Goal: Task Accomplishment & Management: Complete application form

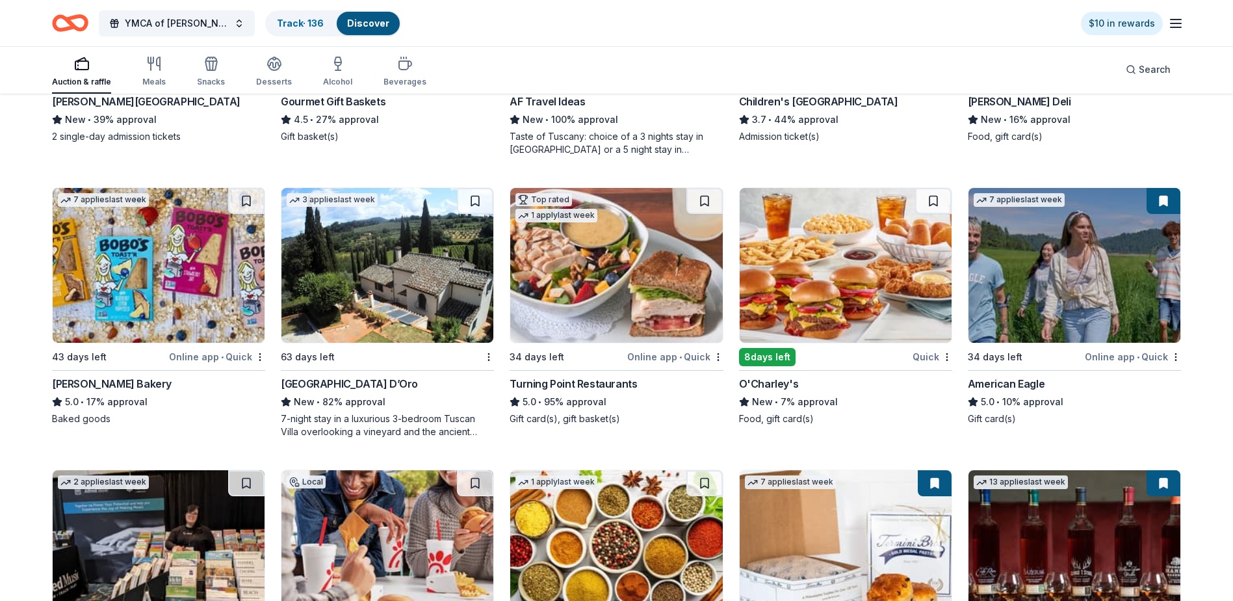
scroll to position [1737, 0]
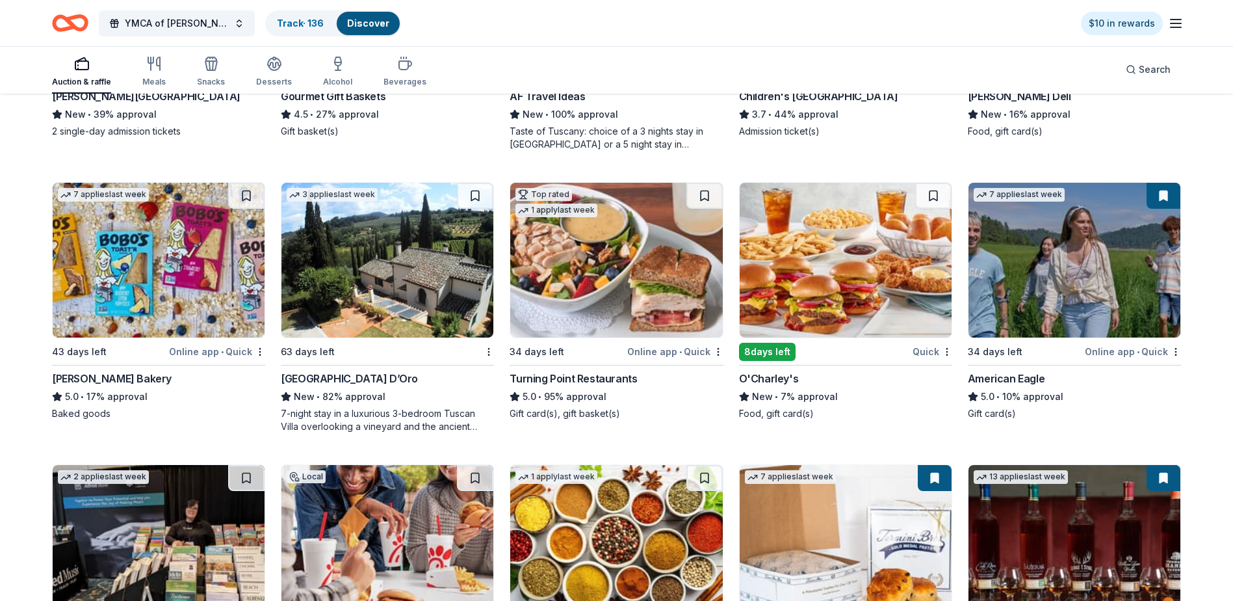
click at [905, 237] on img at bounding box center [846, 260] width 212 height 155
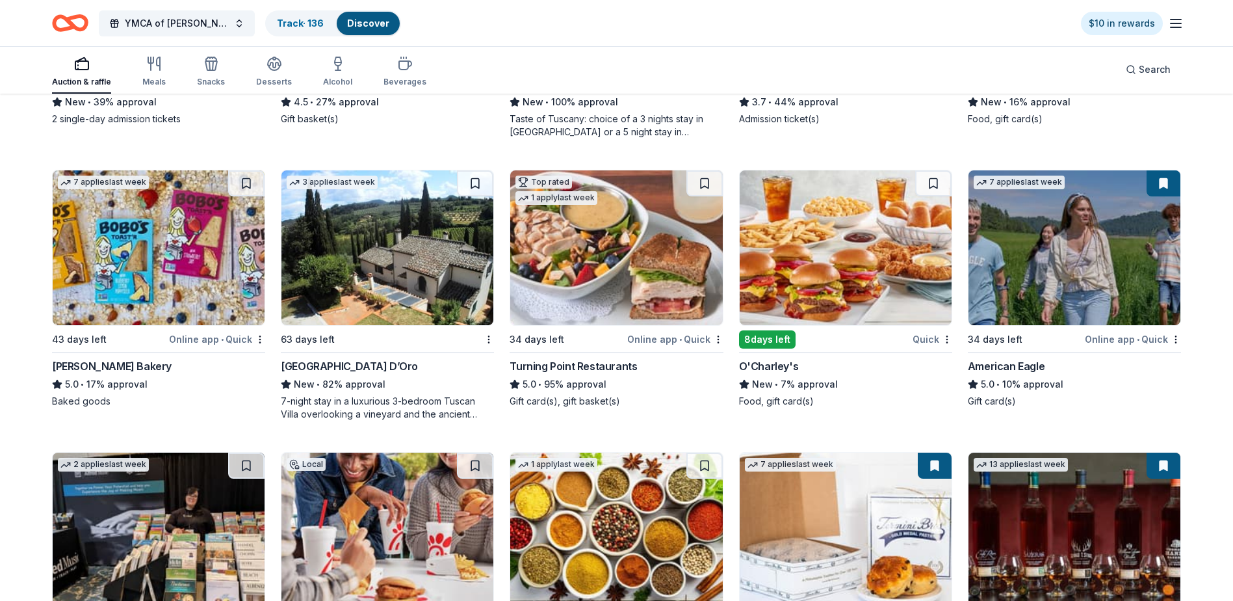
scroll to position [1942, 0]
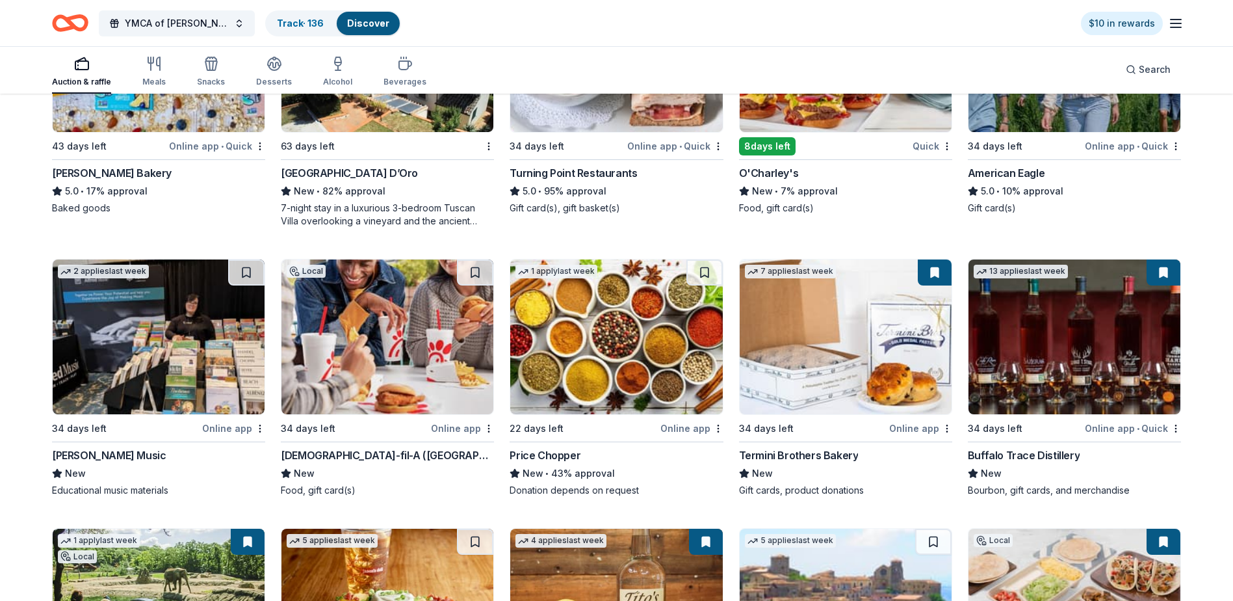
click at [419, 294] on img at bounding box center [387, 336] width 212 height 155
click at [474, 278] on button at bounding box center [475, 272] width 36 height 26
click at [124, 307] on img at bounding box center [159, 336] width 212 height 155
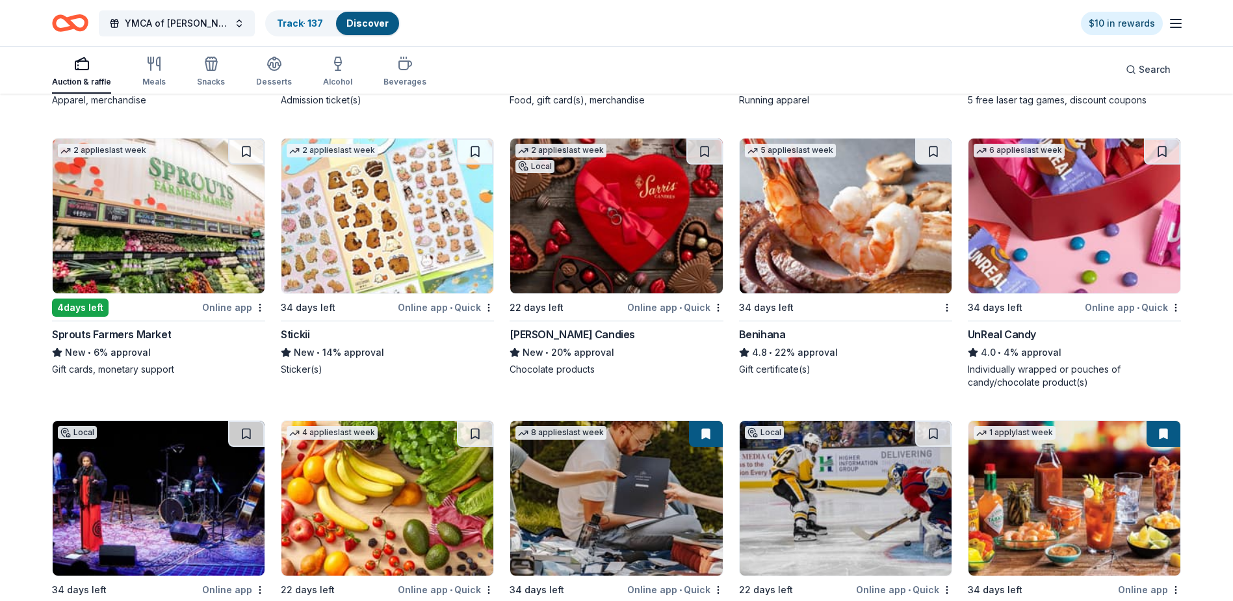
scroll to position [5166, 0]
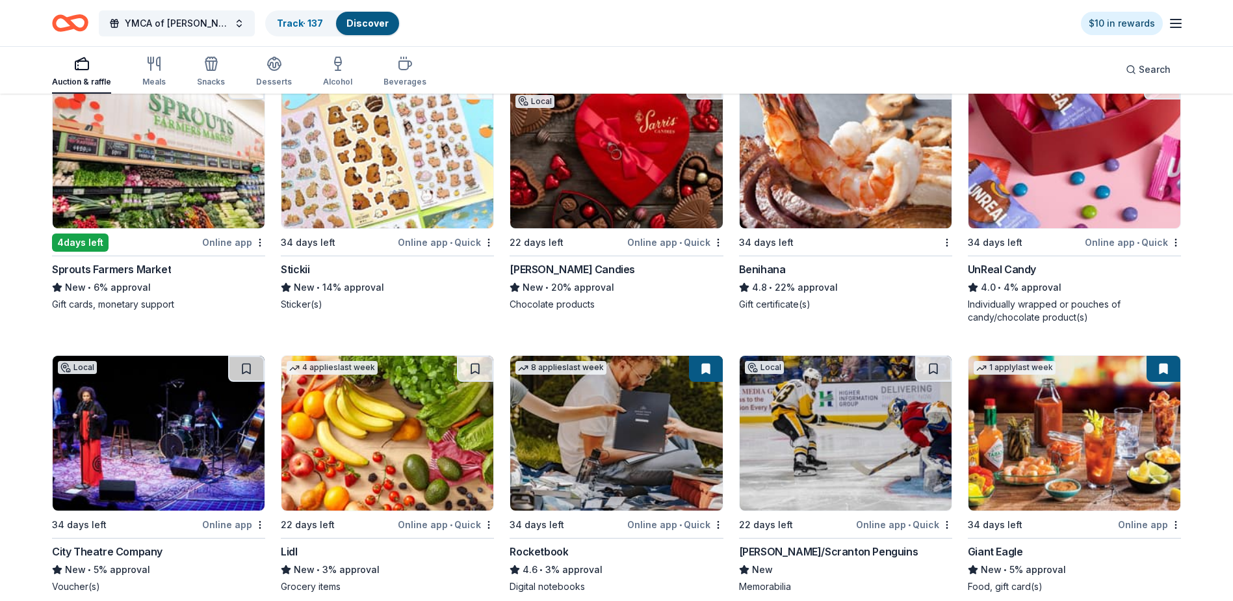
click at [1060, 161] on img at bounding box center [1075, 150] width 212 height 155
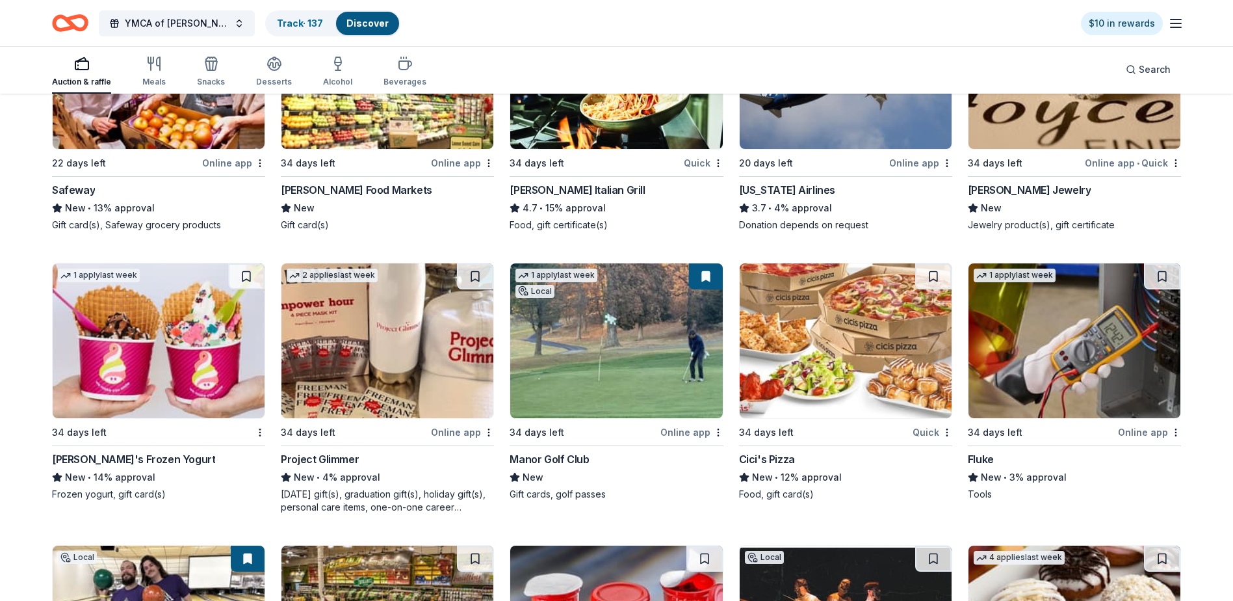
scroll to position [6690, 0]
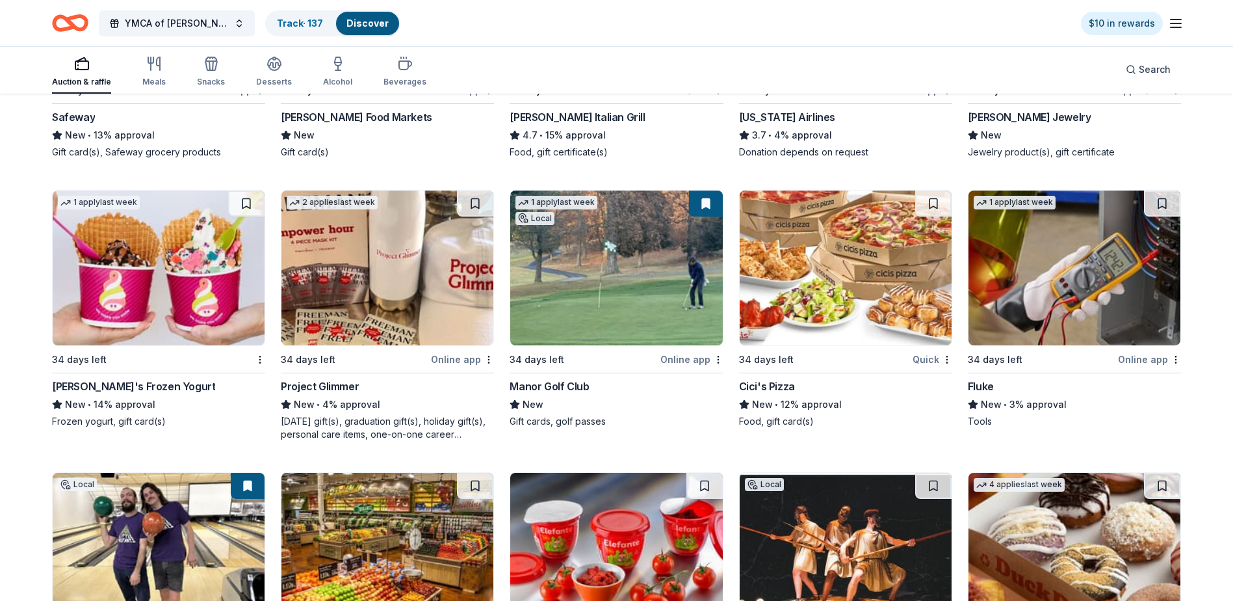
click at [353, 284] on img at bounding box center [387, 267] width 212 height 155
click at [477, 216] on button at bounding box center [475, 203] width 36 height 26
click at [1076, 280] on img at bounding box center [1075, 267] width 212 height 155
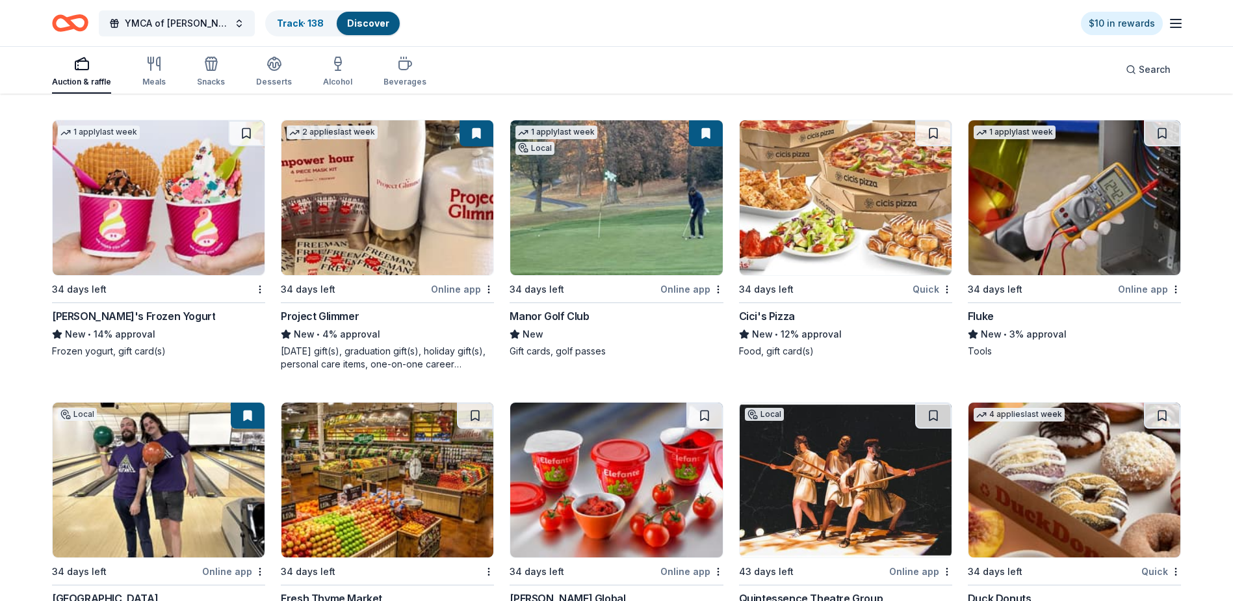
scroll to position [6916, 0]
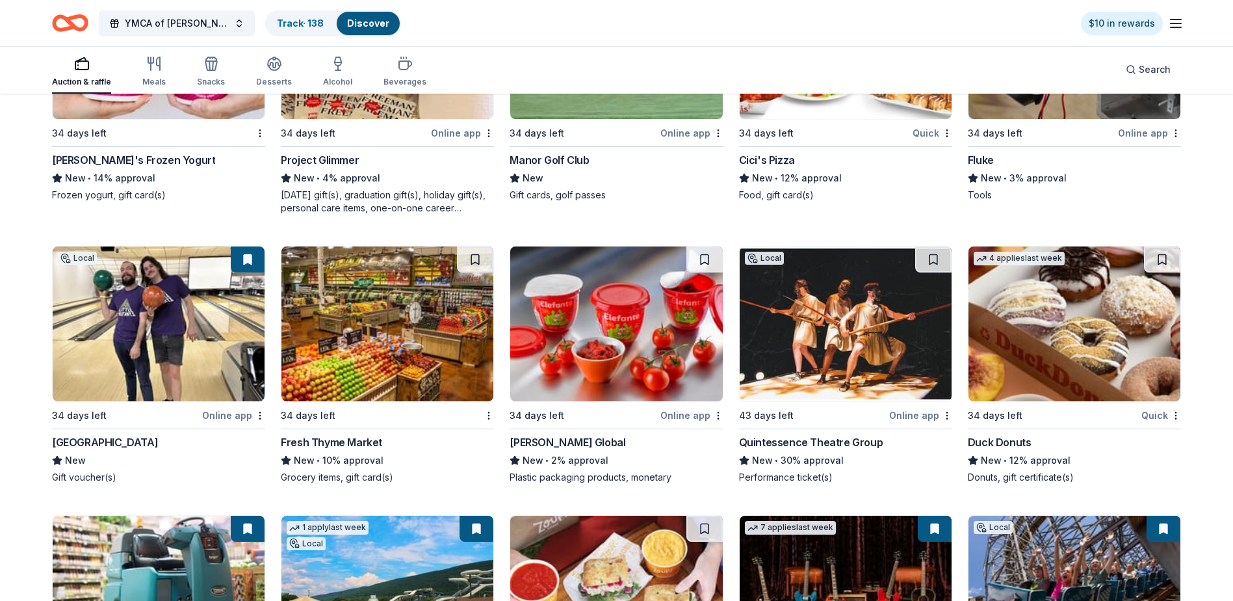
click at [820, 332] on img at bounding box center [846, 323] width 212 height 155
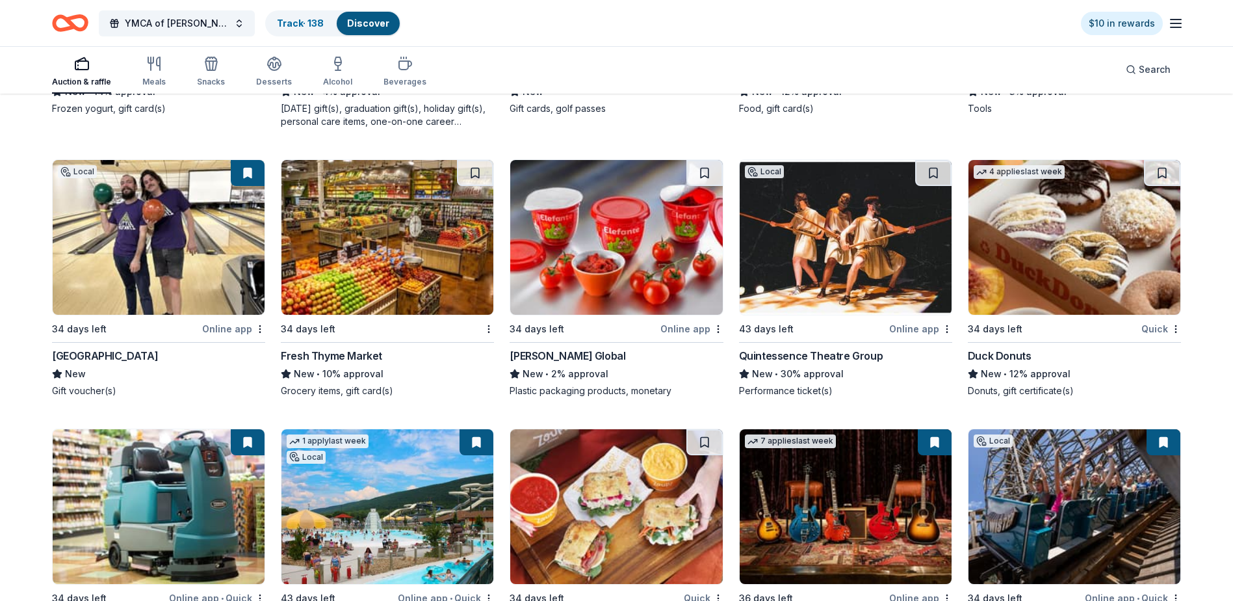
scroll to position [7241, 0]
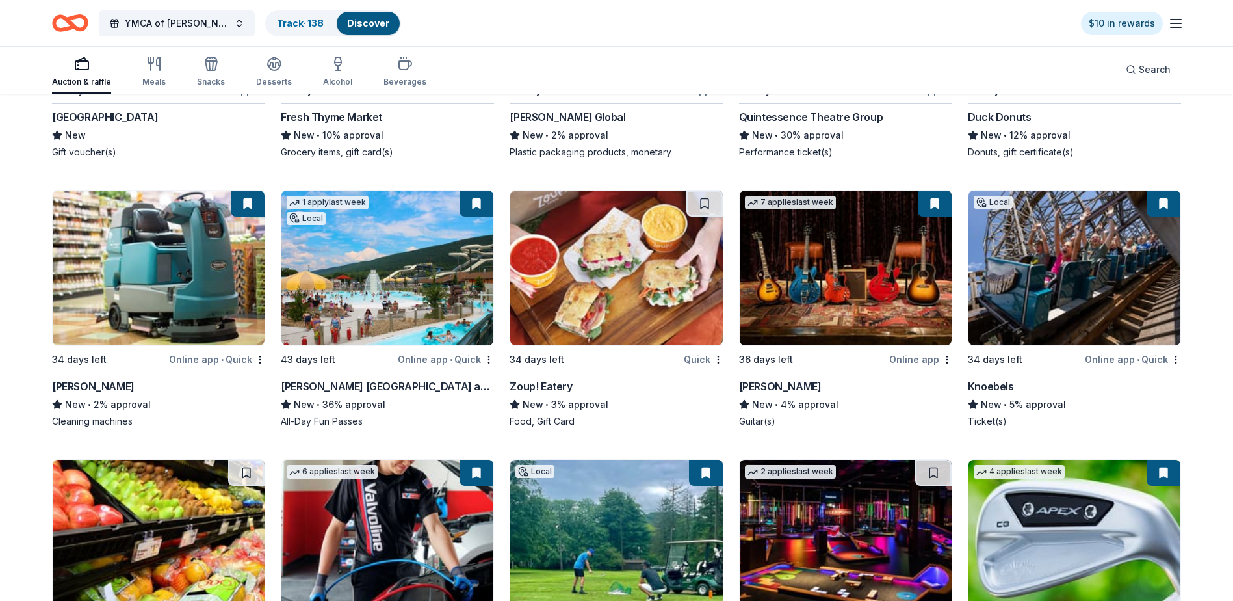
click at [188, 278] on img at bounding box center [159, 267] width 212 height 155
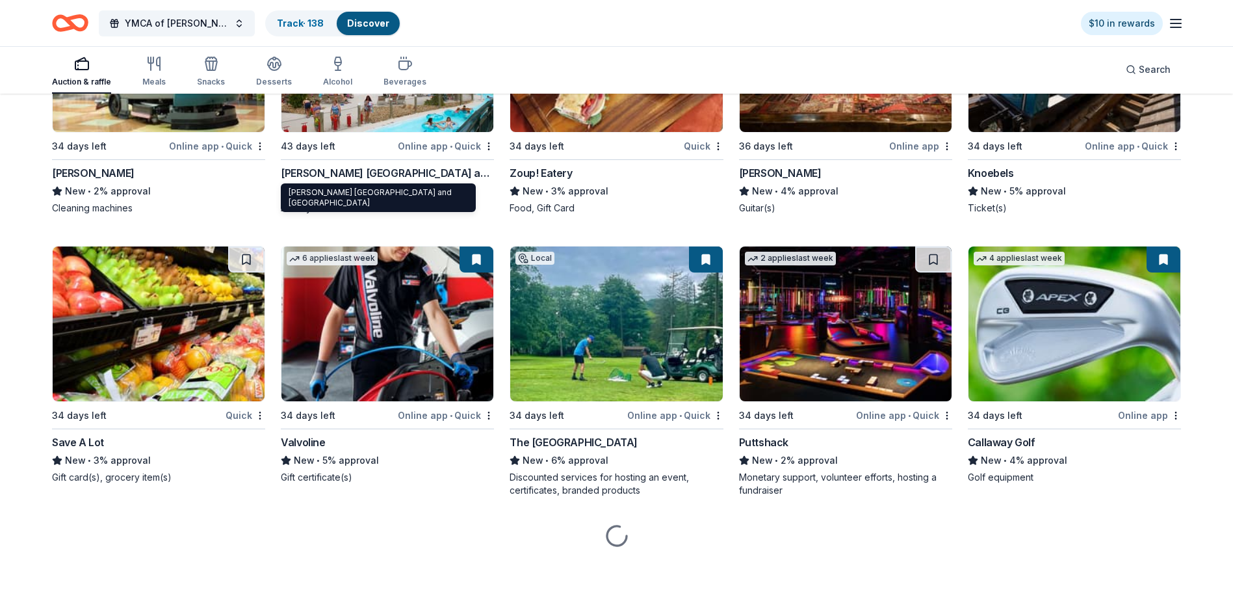
scroll to position [7467, 0]
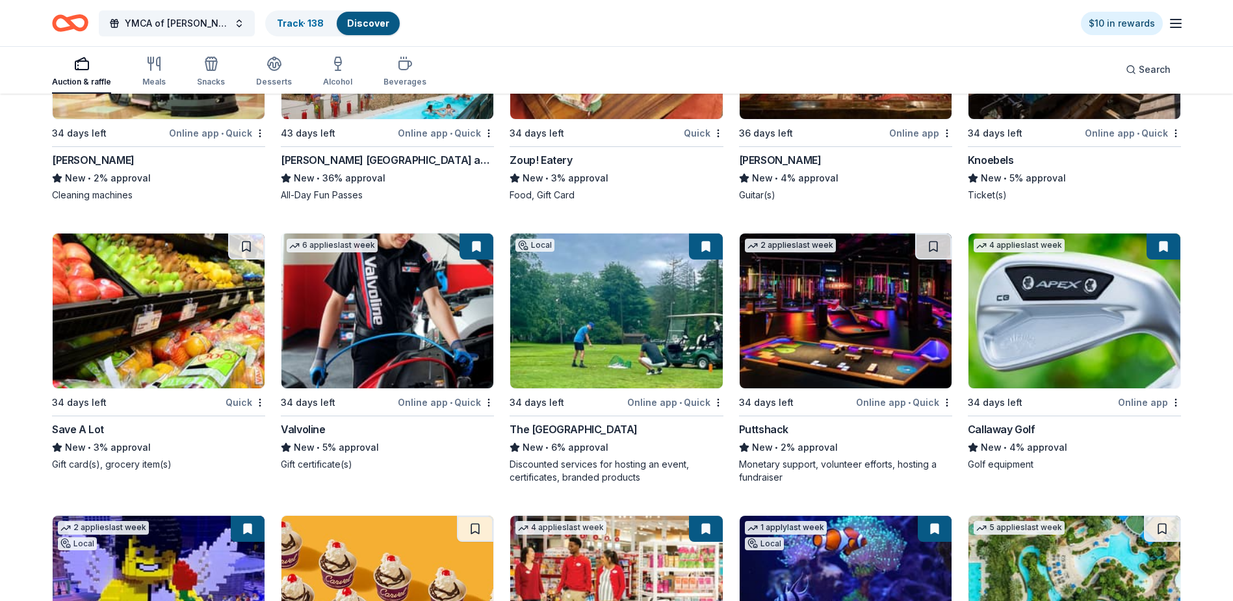
click at [811, 332] on img at bounding box center [846, 310] width 212 height 155
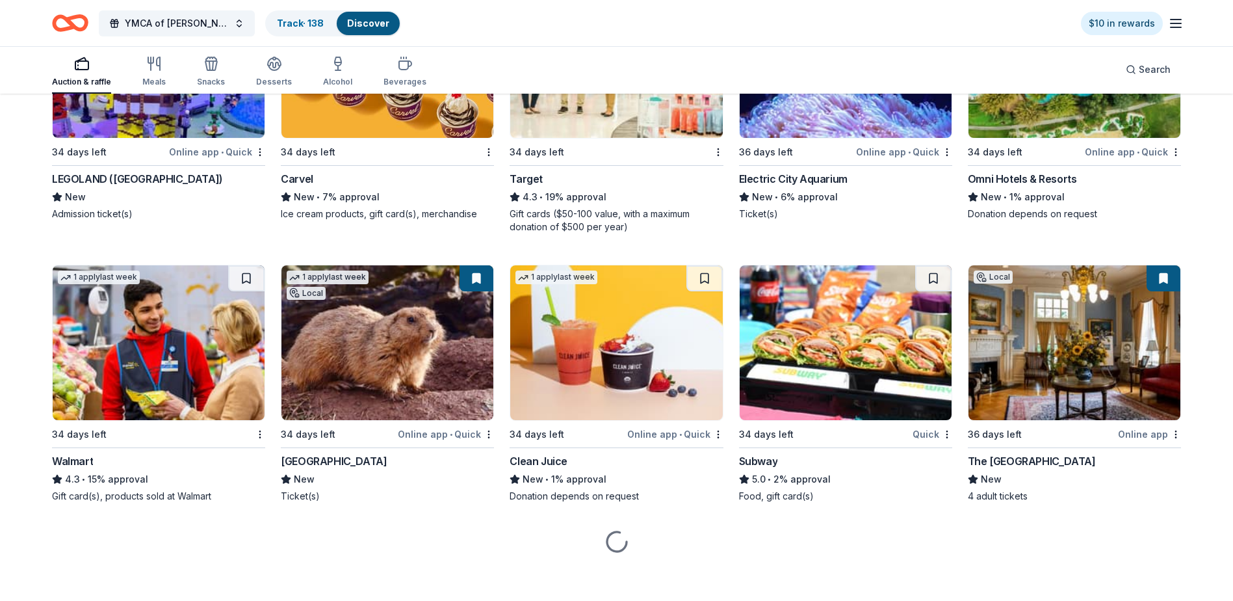
scroll to position [8019, 0]
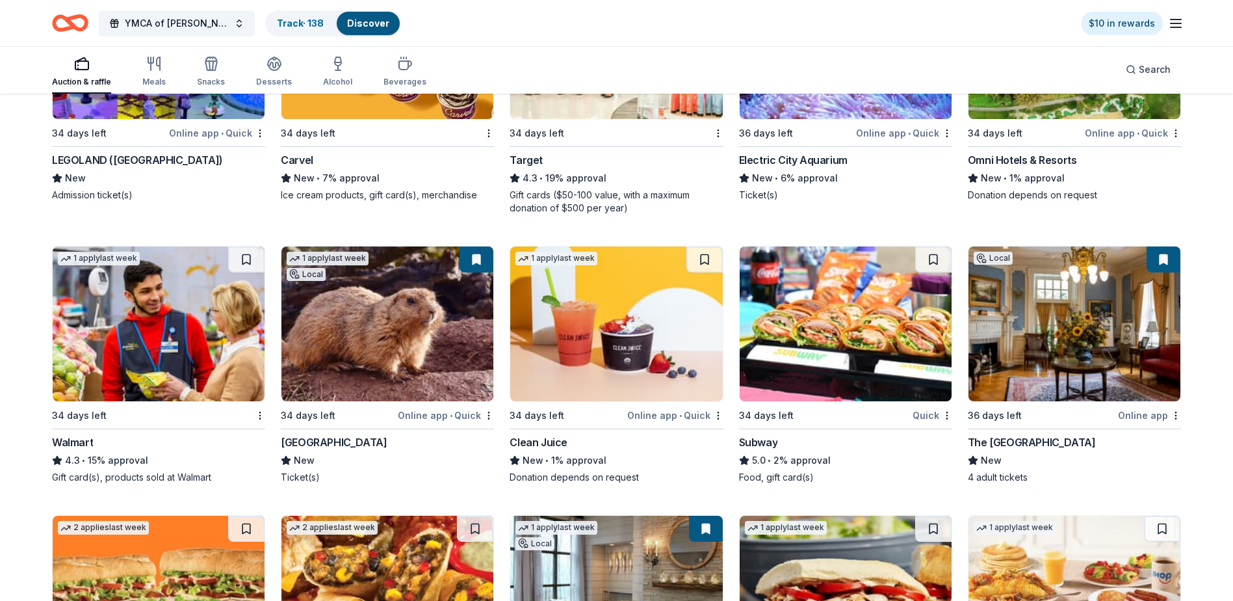
click at [147, 352] on img at bounding box center [159, 323] width 212 height 155
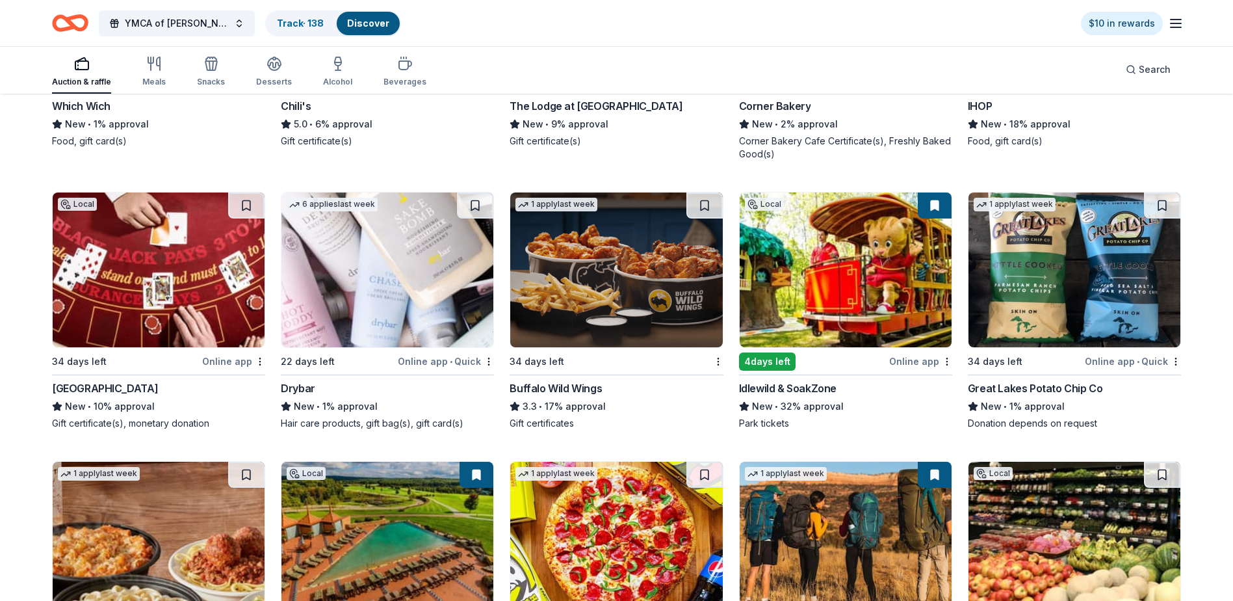
scroll to position [8604, 0]
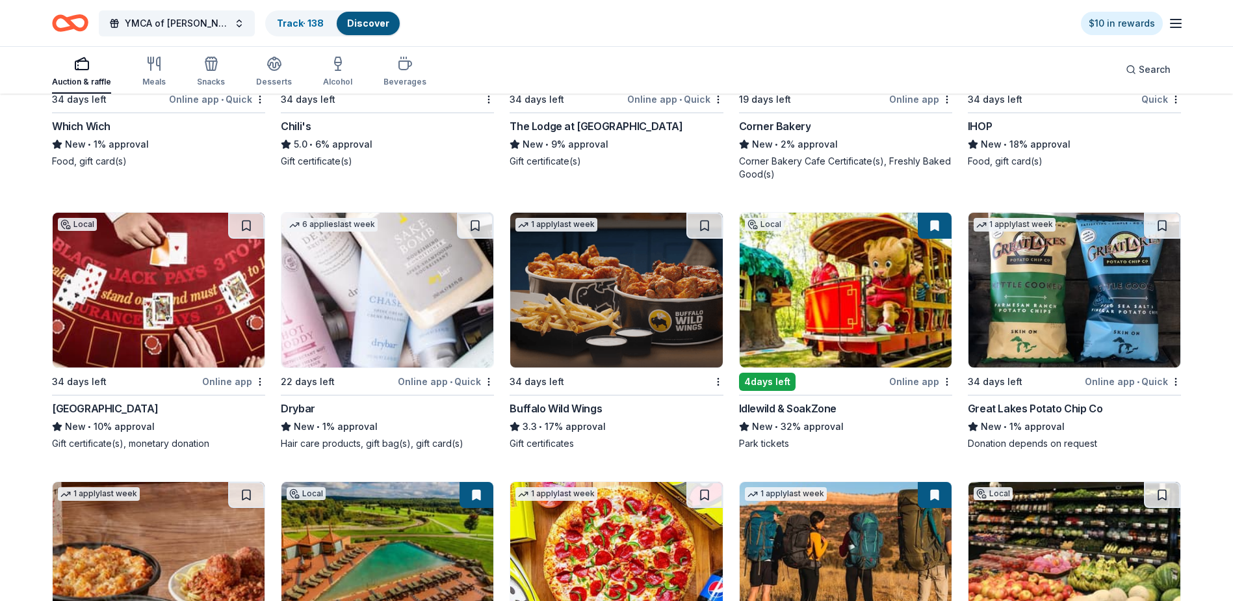
click at [405, 274] on img at bounding box center [387, 290] width 212 height 155
click at [475, 237] on button at bounding box center [475, 226] width 36 height 26
click at [653, 289] on img at bounding box center [616, 290] width 212 height 155
click at [1030, 296] on img at bounding box center [1075, 290] width 212 height 155
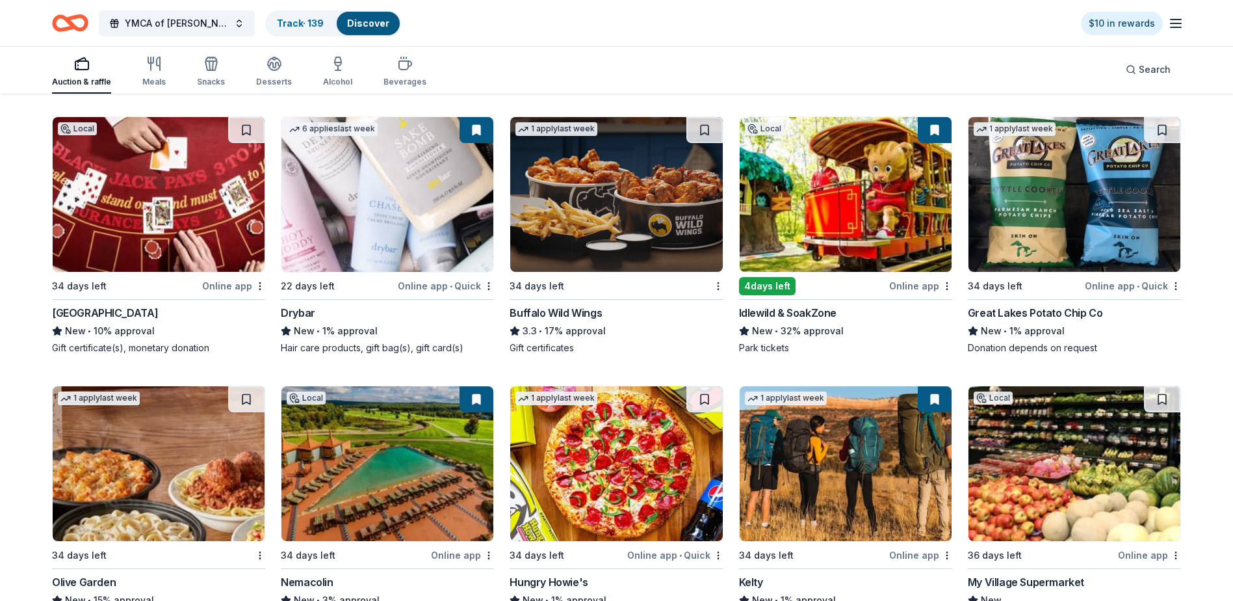
scroll to position [8929, 0]
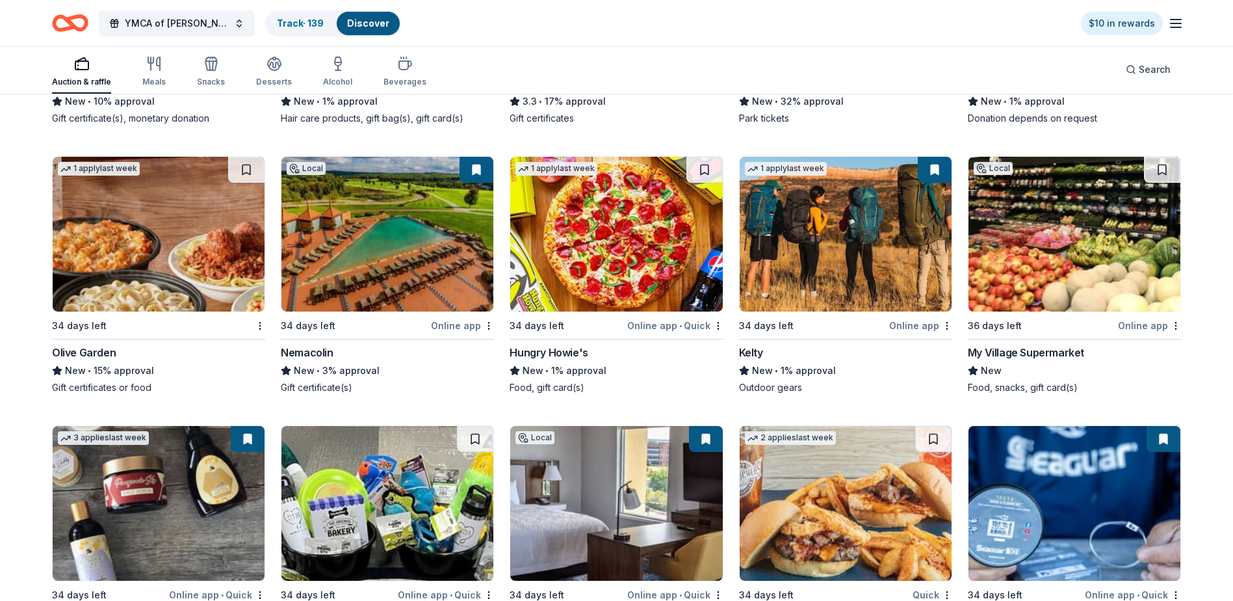
click at [144, 245] on img at bounding box center [159, 234] width 212 height 155
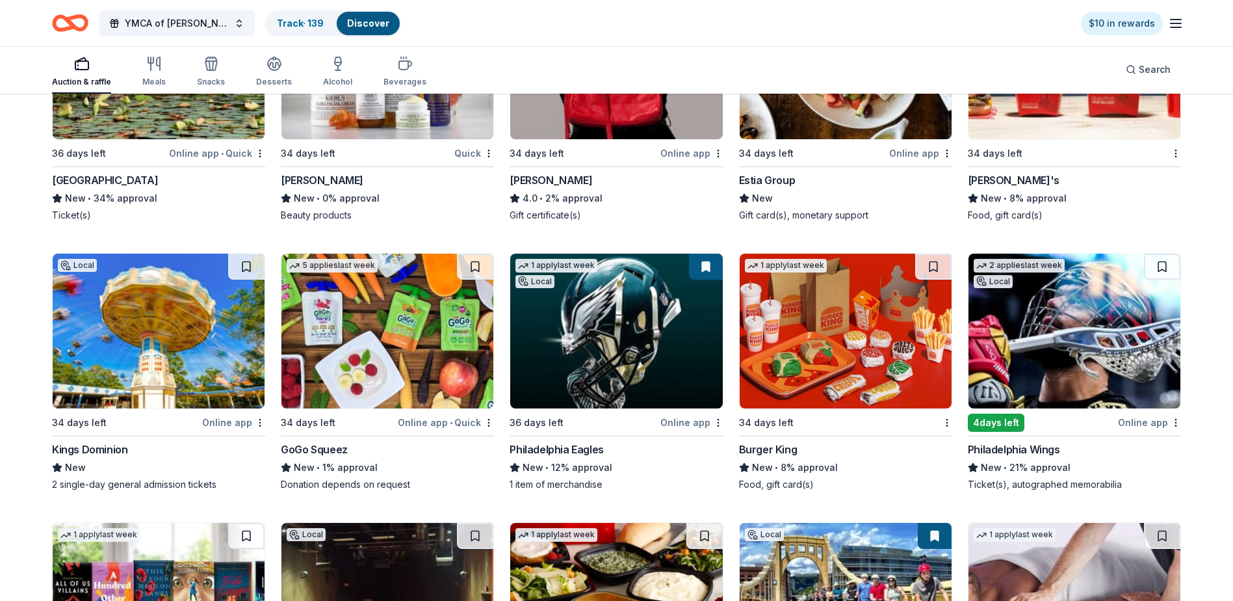
scroll to position [9901, 0]
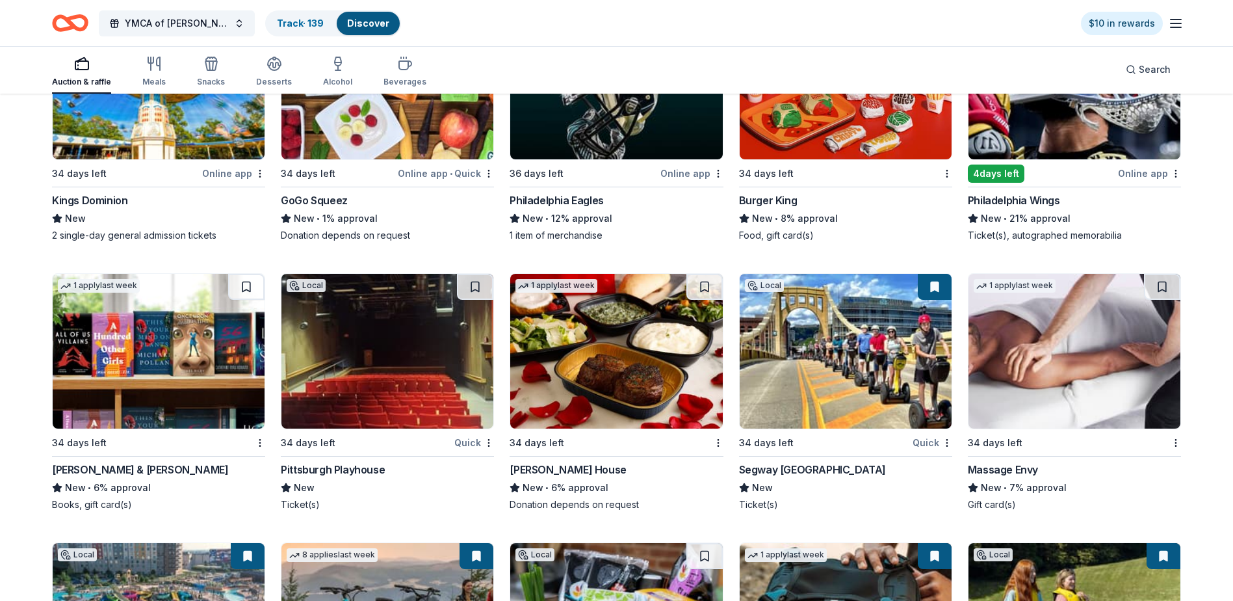
click at [406, 350] on img at bounding box center [387, 351] width 212 height 155
click at [376, 384] on img at bounding box center [387, 351] width 212 height 155
click at [475, 298] on button at bounding box center [475, 287] width 36 height 26
click at [145, 357] on img at bounding box center [159, 351] width 212 height 155
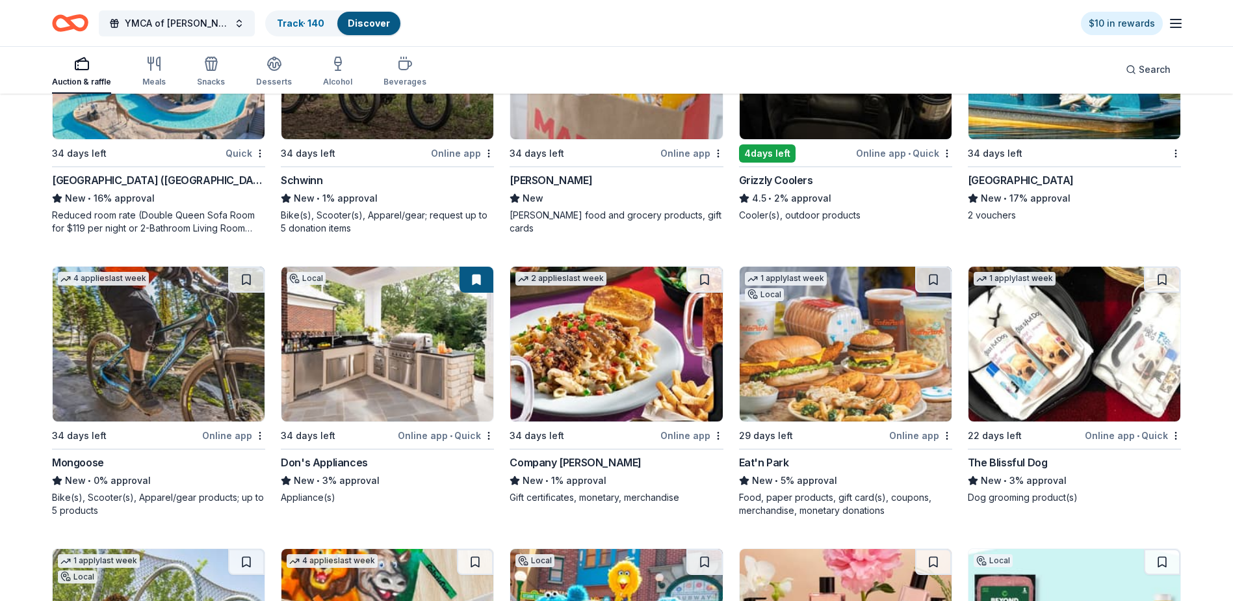
scroll to position [10470, 0]
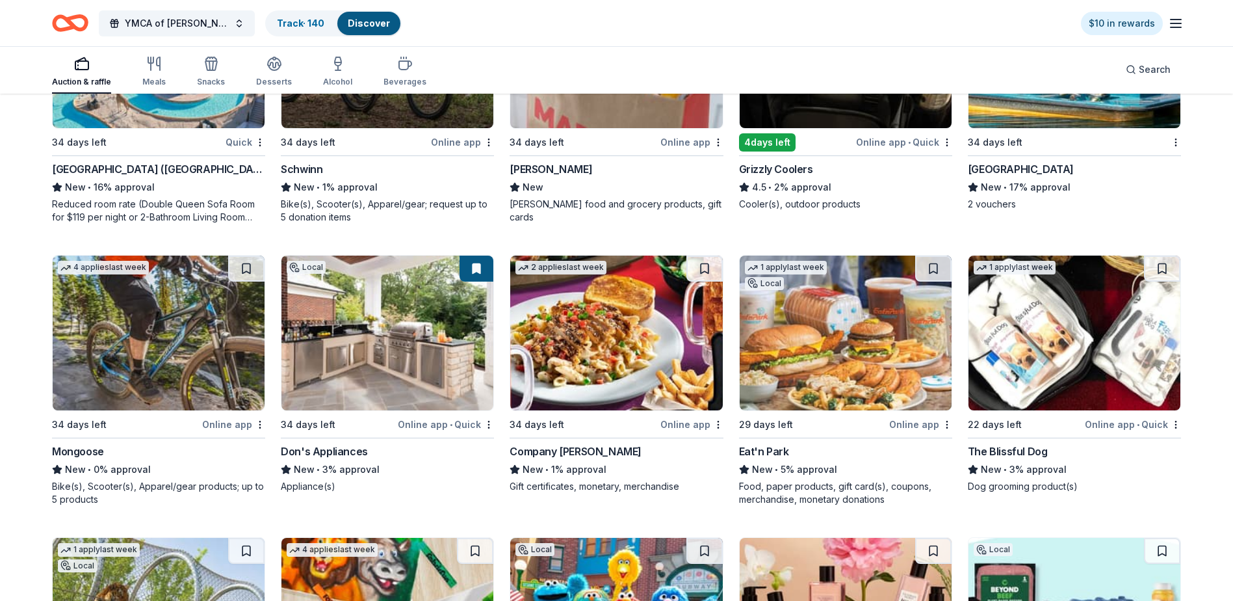
click at [129, 334] on img at bounding box center [159, 332] width 212 height 155
click at [244, 281] on button at bounding box center [246, 268] width 36 height 26
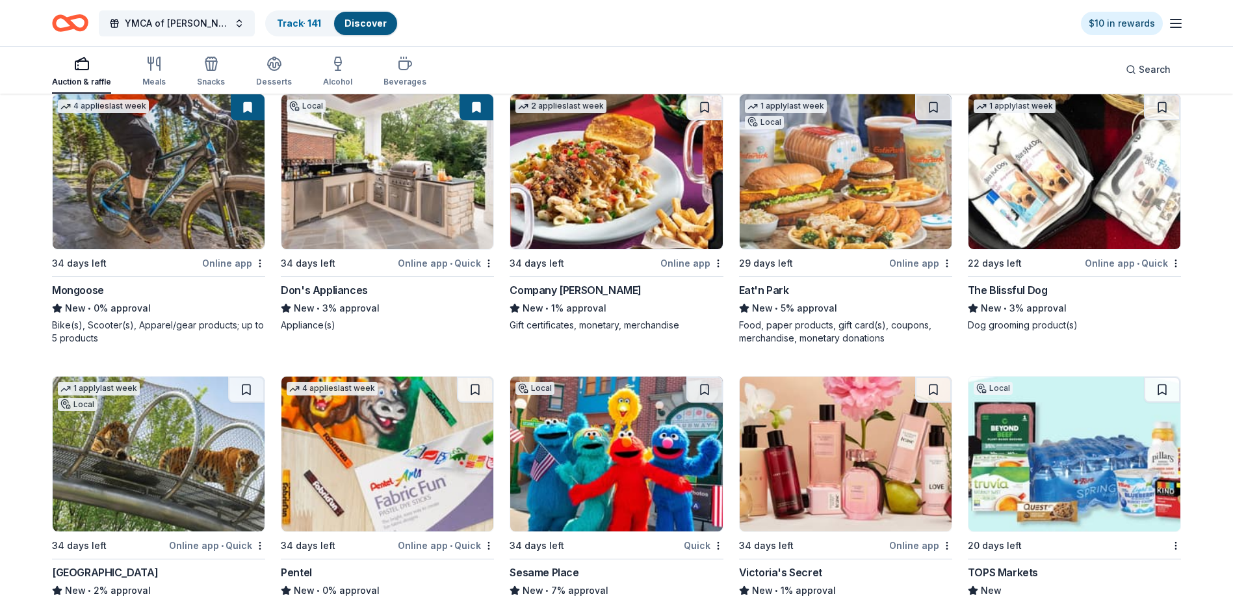
scroll to position [10795, 0]
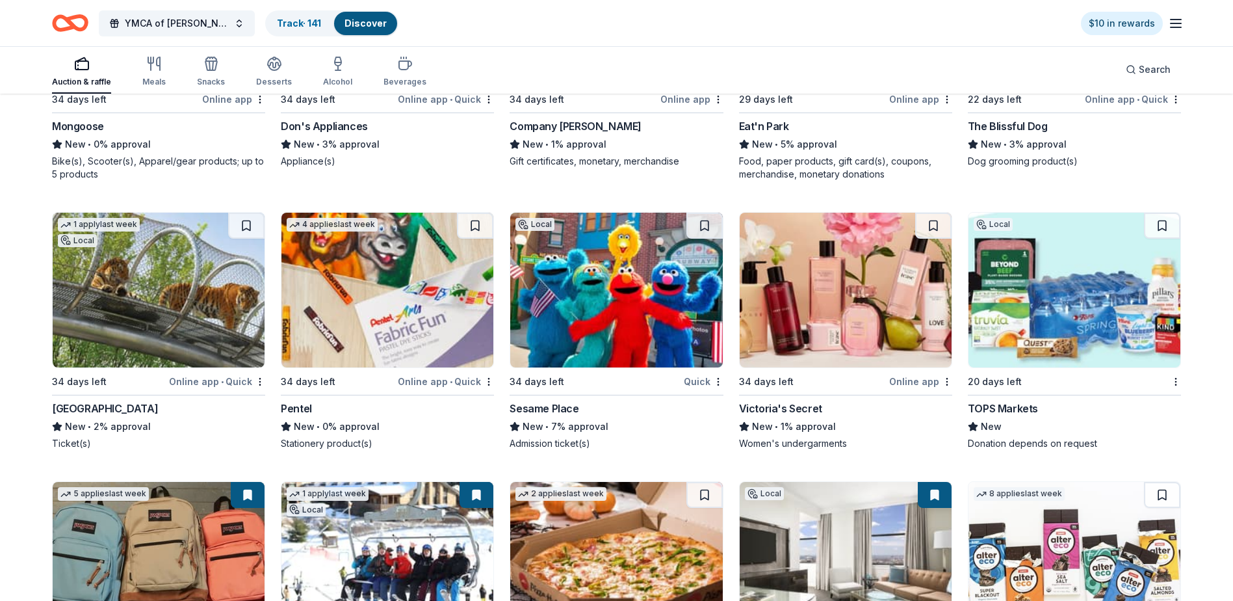
click at [360, 300] on img at bounding box center [387, 290] width 212 height 155
click at [413, 306] on img at bounding box center [387, 290] width 212 height 155
click at [476, 237] on button at bounding box center [475, 226] width 36 height 26
click at [835, 292] on img at bounding box center [846, 290] width 212 height 155
click at [930, 239] on button at bounding box center [933, 226] width 36 height 26
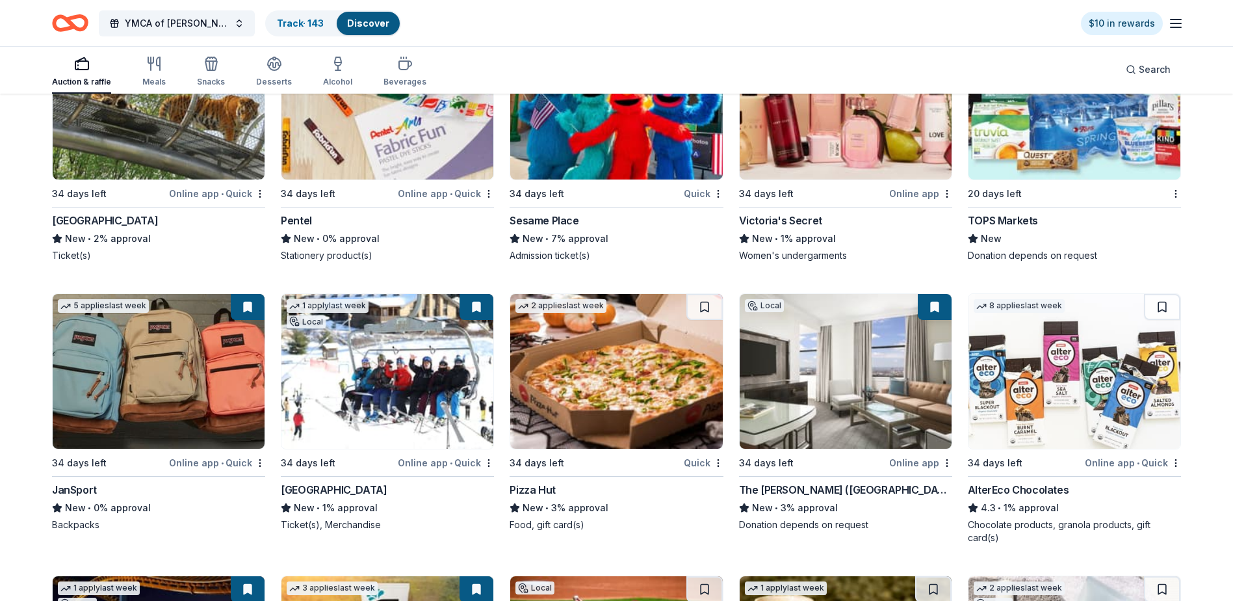
scroll to position [10990, 0]
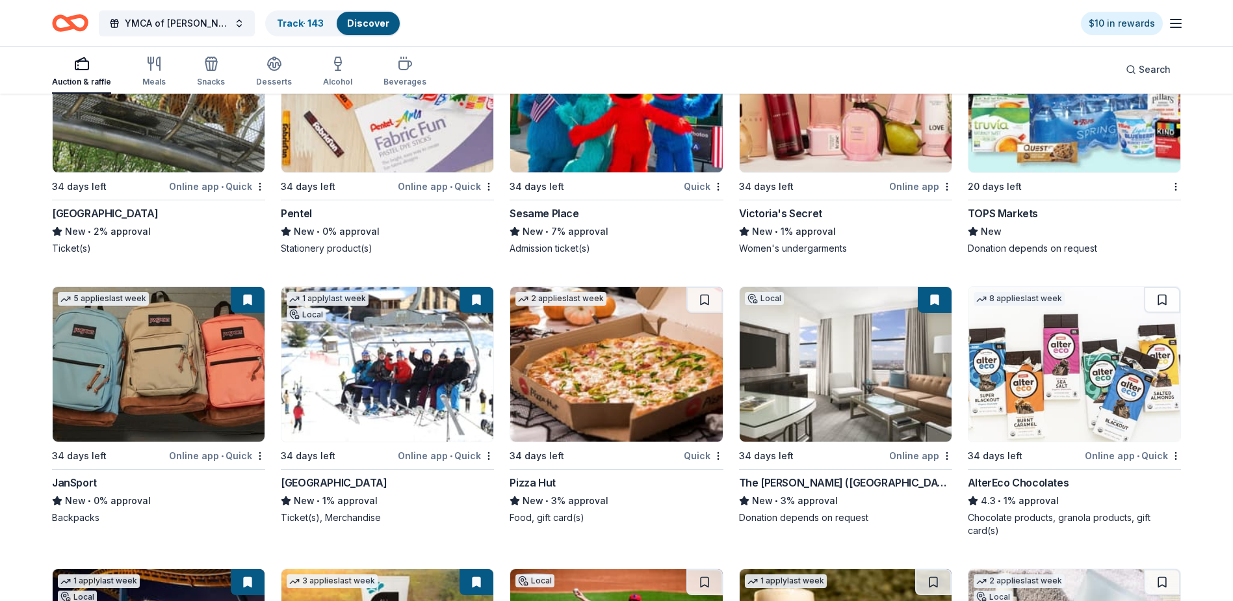
click at [1048, 369] on img at bounding box center [1075, 364] width 212 height 155
click at [1160, 312] on button at bounding box center [1162, 300] width 36 height 26
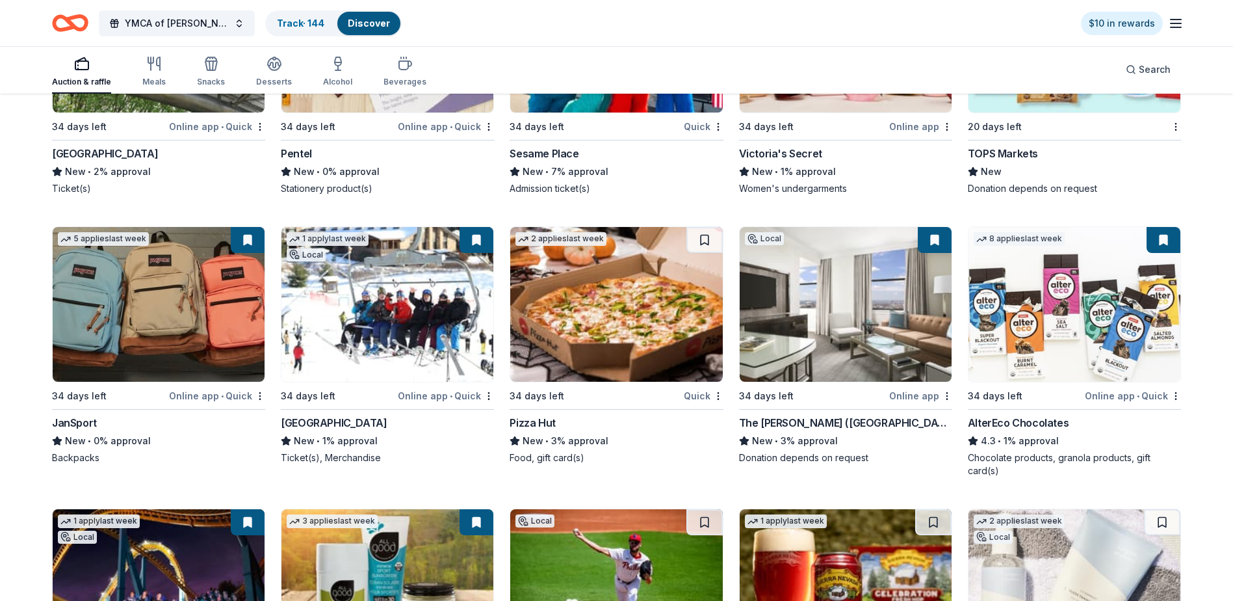
scroll to position [11250, 0]
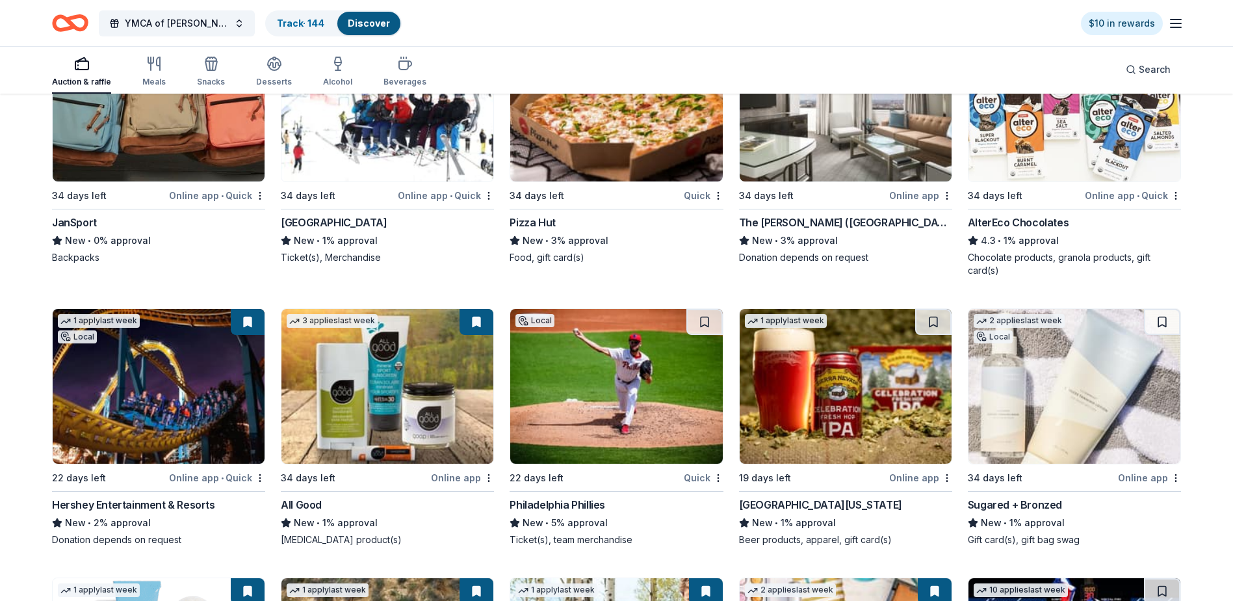
click at [1063, 385] on img at bounding box center [1075, 386] width 212 height 155
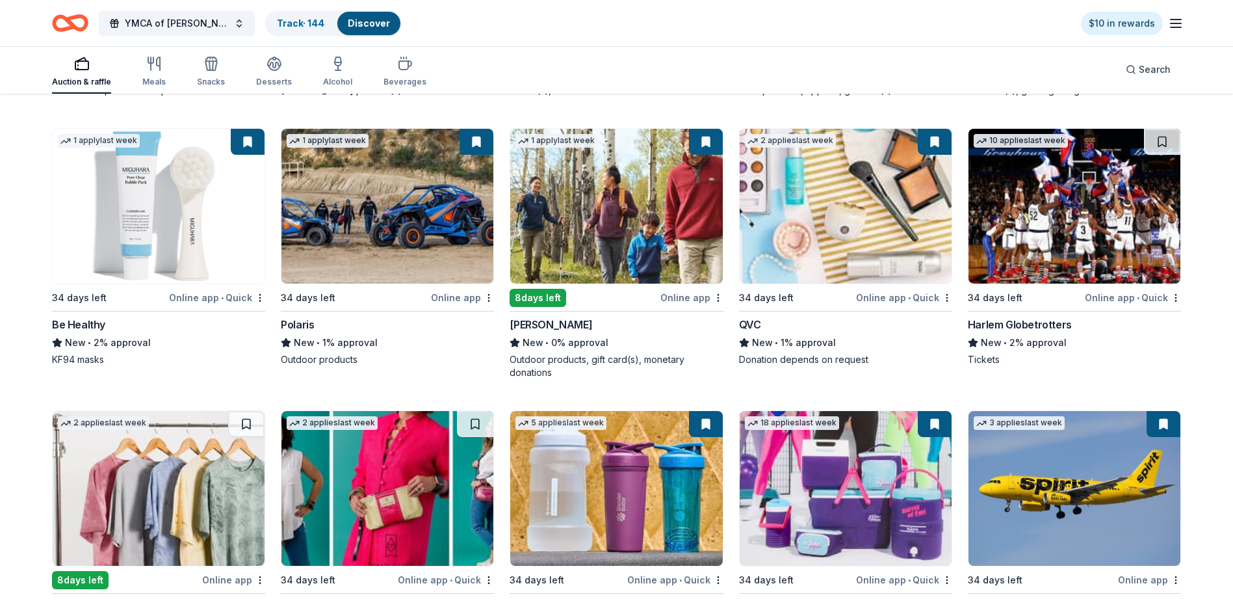
scroll to position [11877, 0]
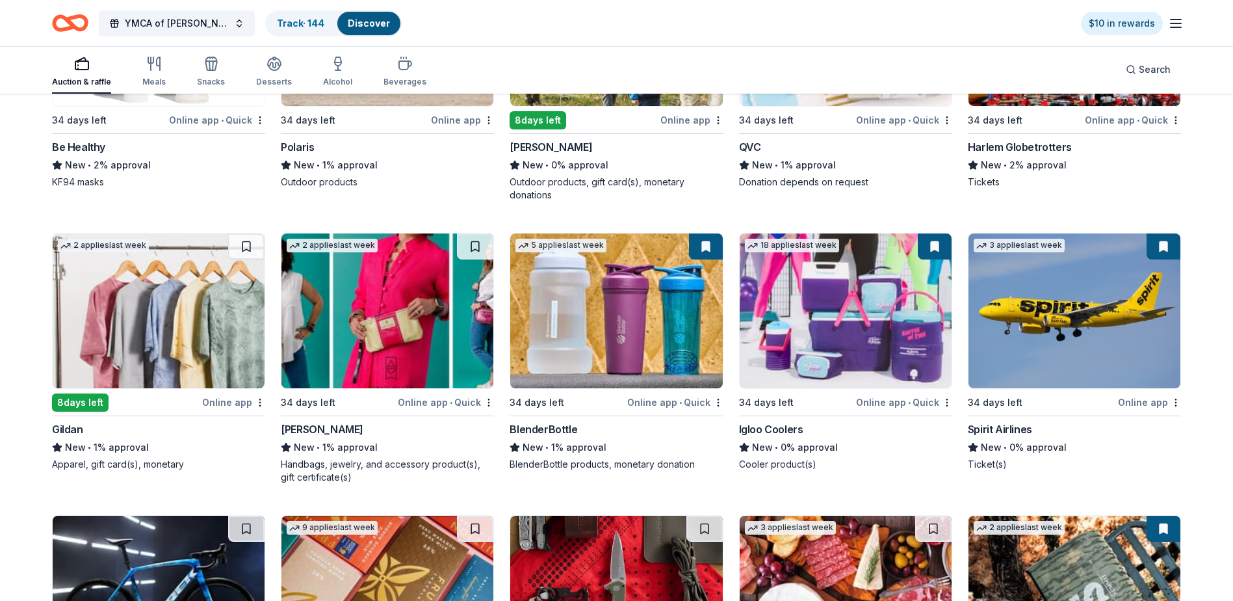
click at [383, 302] on img at bounding box center [387, 310] width 212 height 155
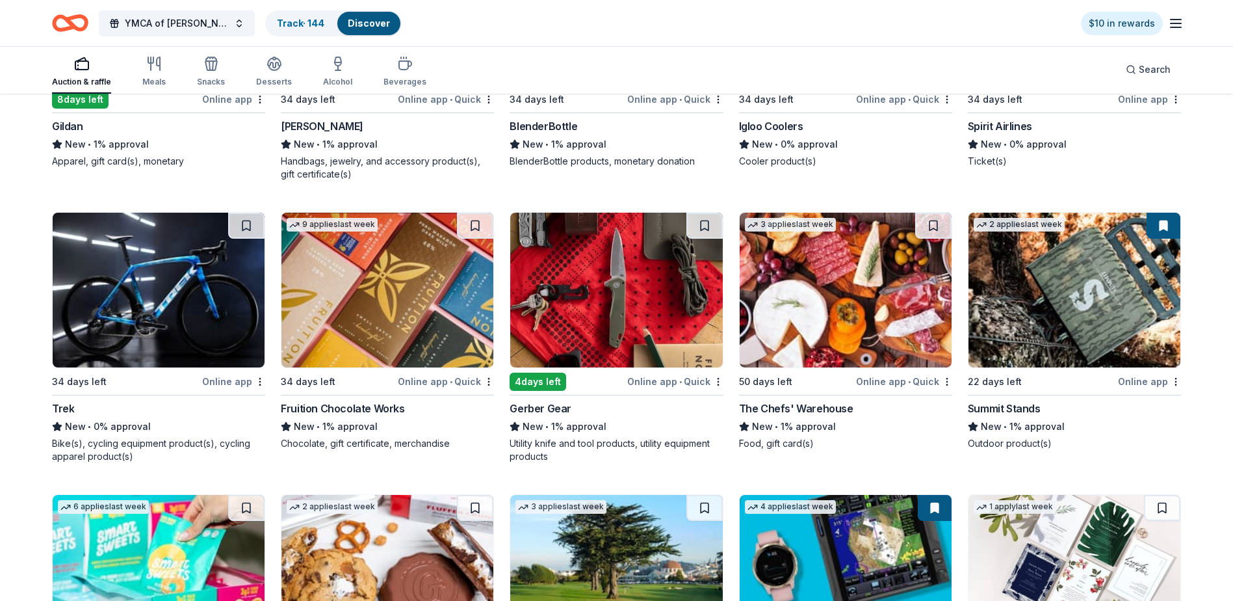
scroll to position [12202, 0]
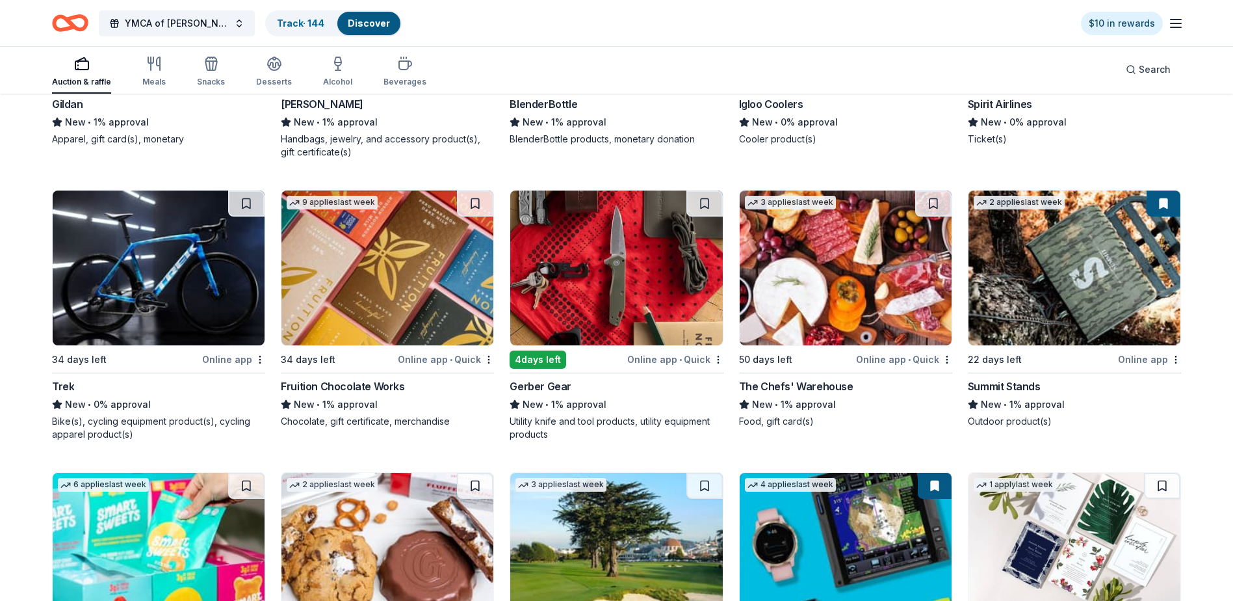
click at [177, 261] on img at bounding box center [159, 267] width 212 height 155
click at [608, 296] on img at bounding box center [616, 267] width 212 height 155
click at [705, 215] on button at bounding box center [704, 203] width 36 height 26
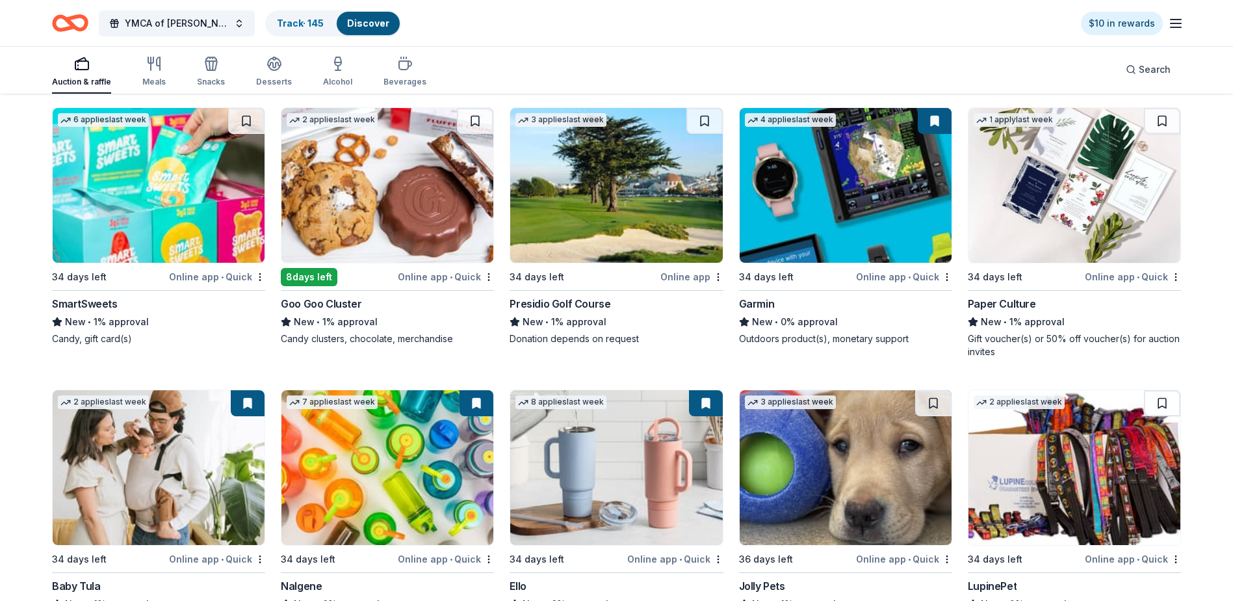
scroll to position [12592, 0]
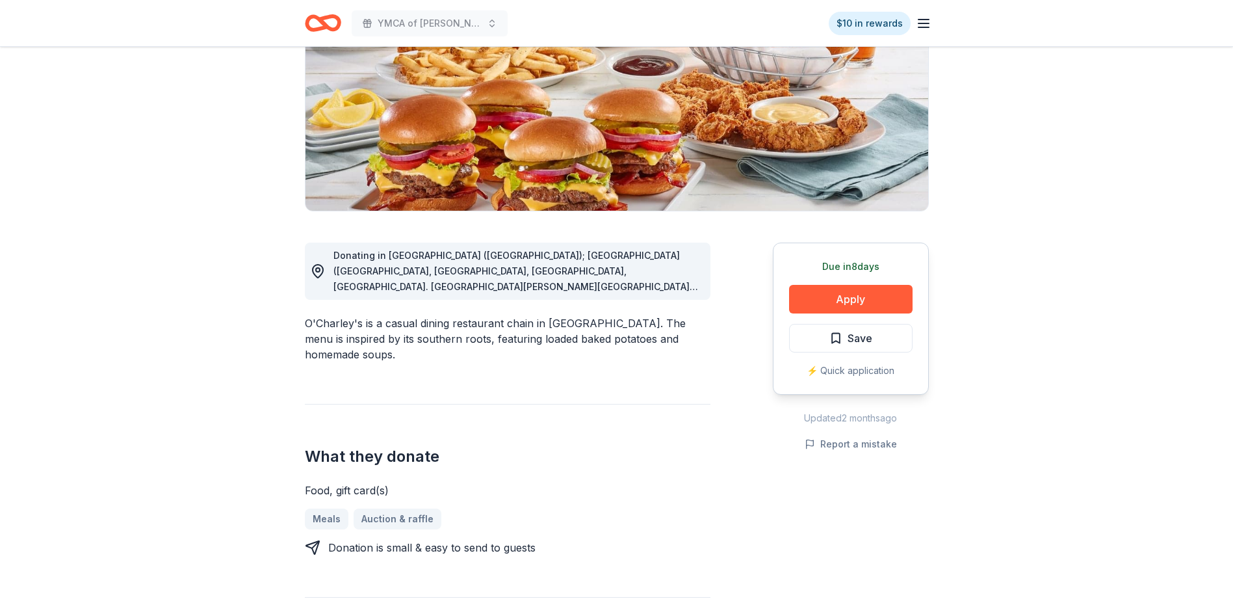
scroll to position [130, 0]
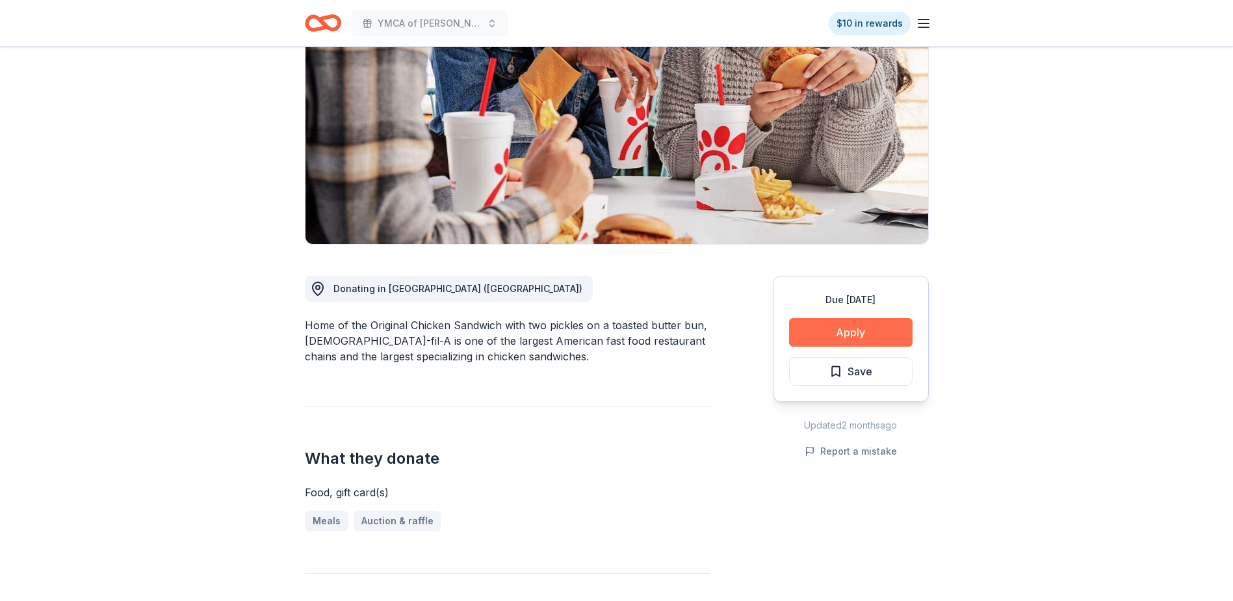
scroll to position [195, 0]
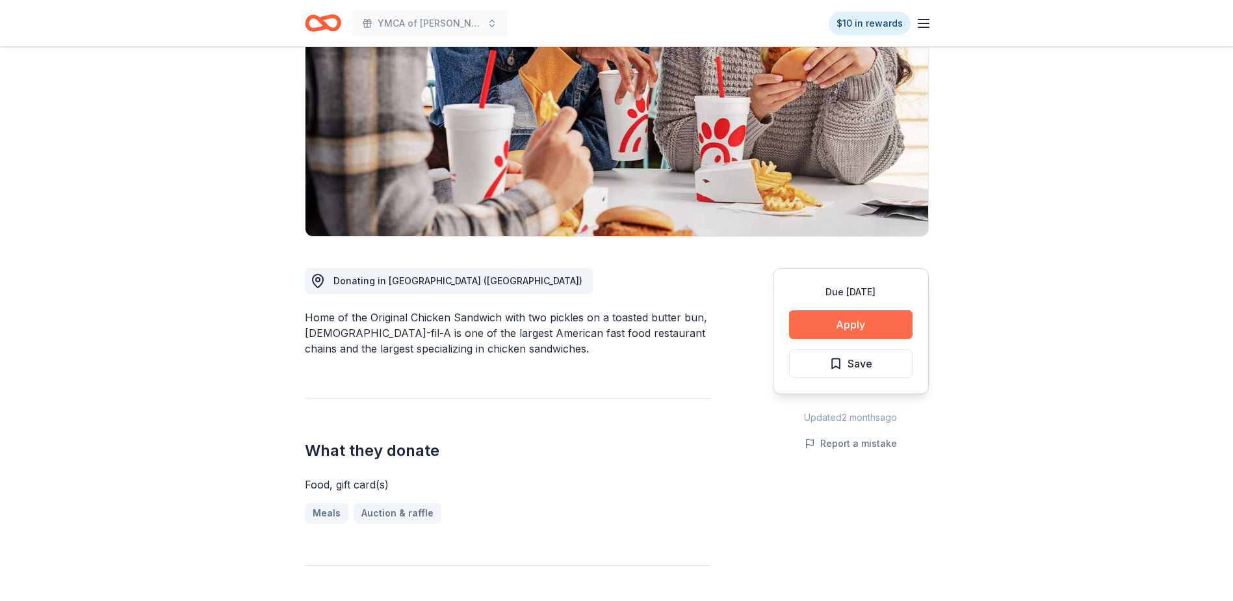
click at [856, 310] on button "Apply" at bounding box center [851, 324] width 124 height 29
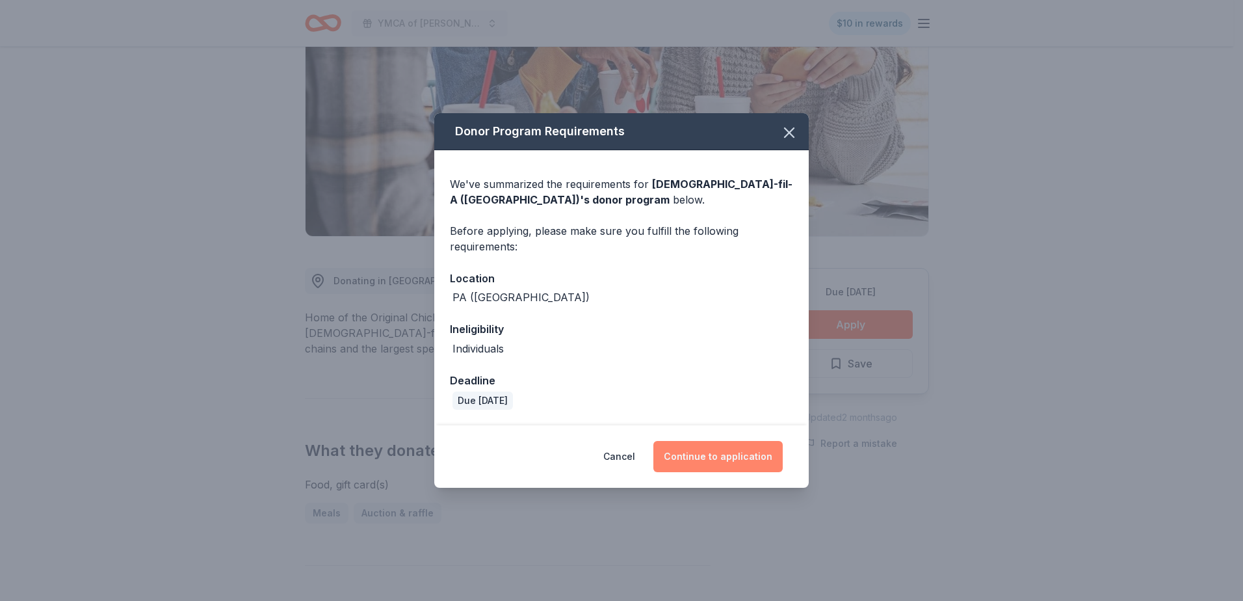
click at [709, 448] on button "Continue to application" at bounding box center [717, 456] width 129 height 31
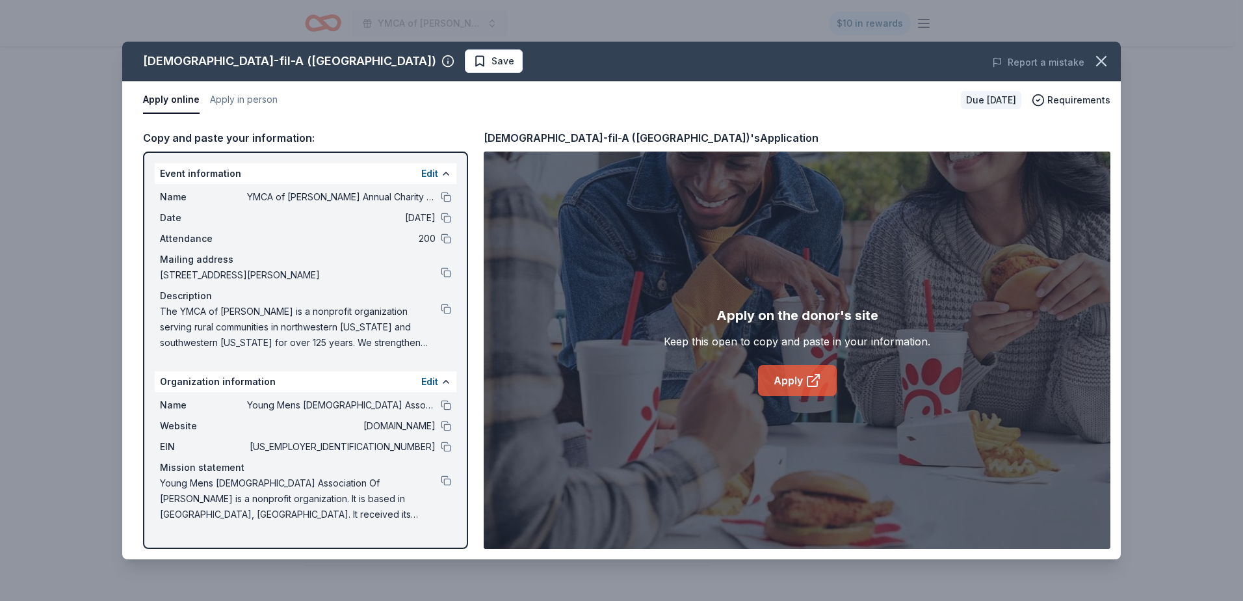
click at [815, 376] on icon at bounding box center [813, 380] width 16 height 16
click at [1103, 58] on icon "button" at bounding box center [1101, 61] width 18 height 18
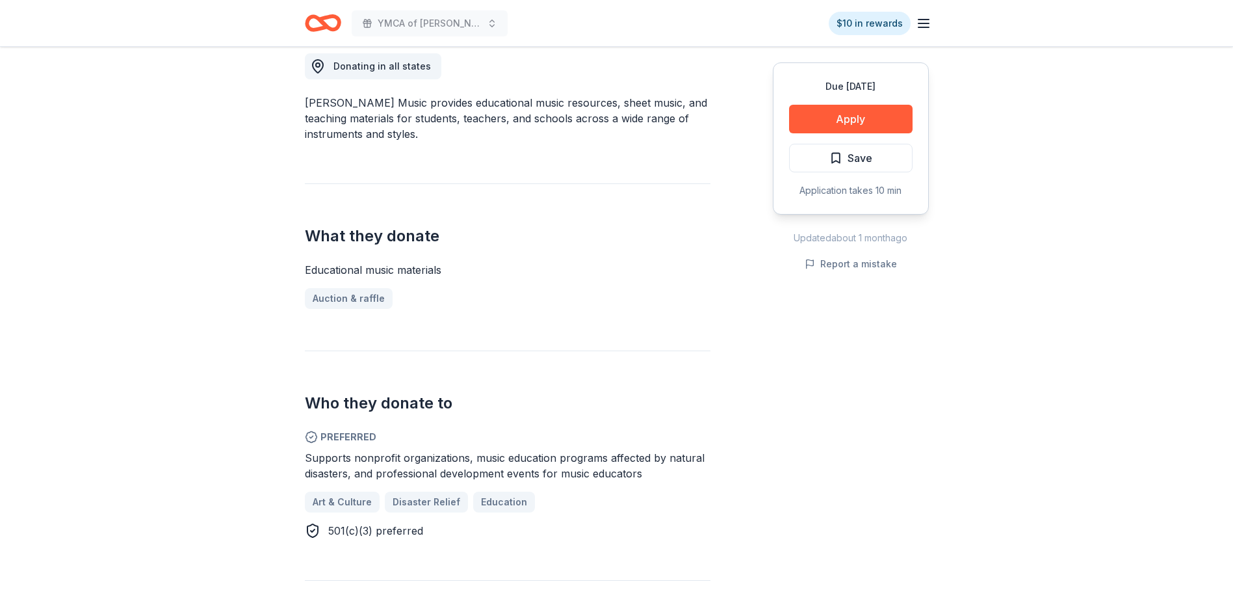
scroll to position [390, 0]
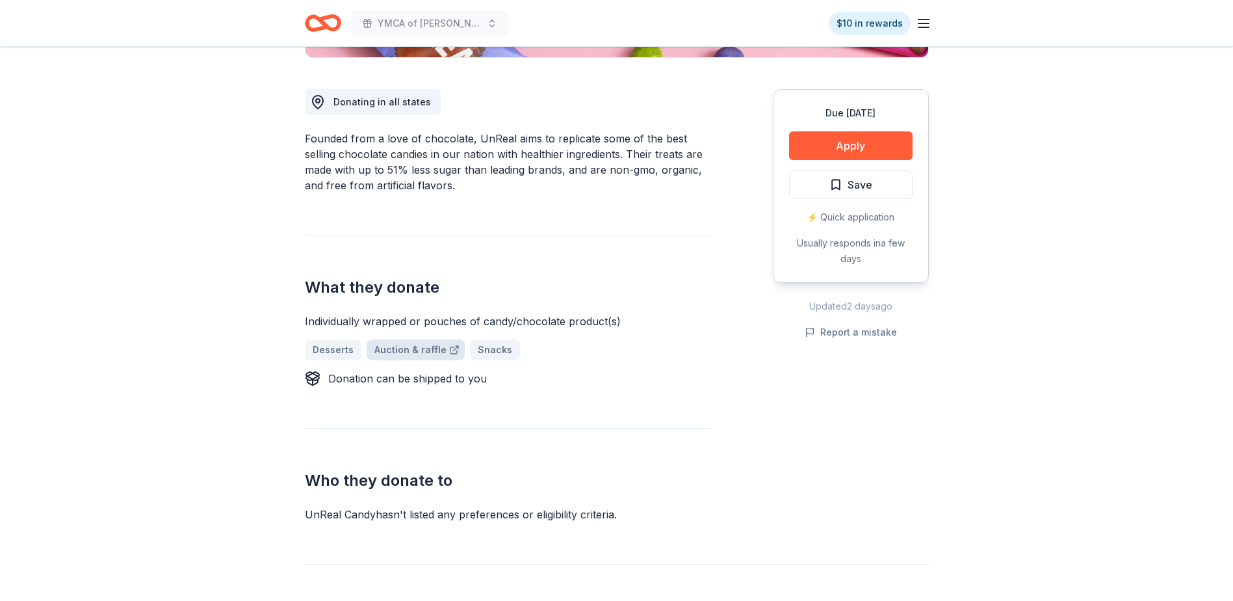
scroll to position [390, 0]
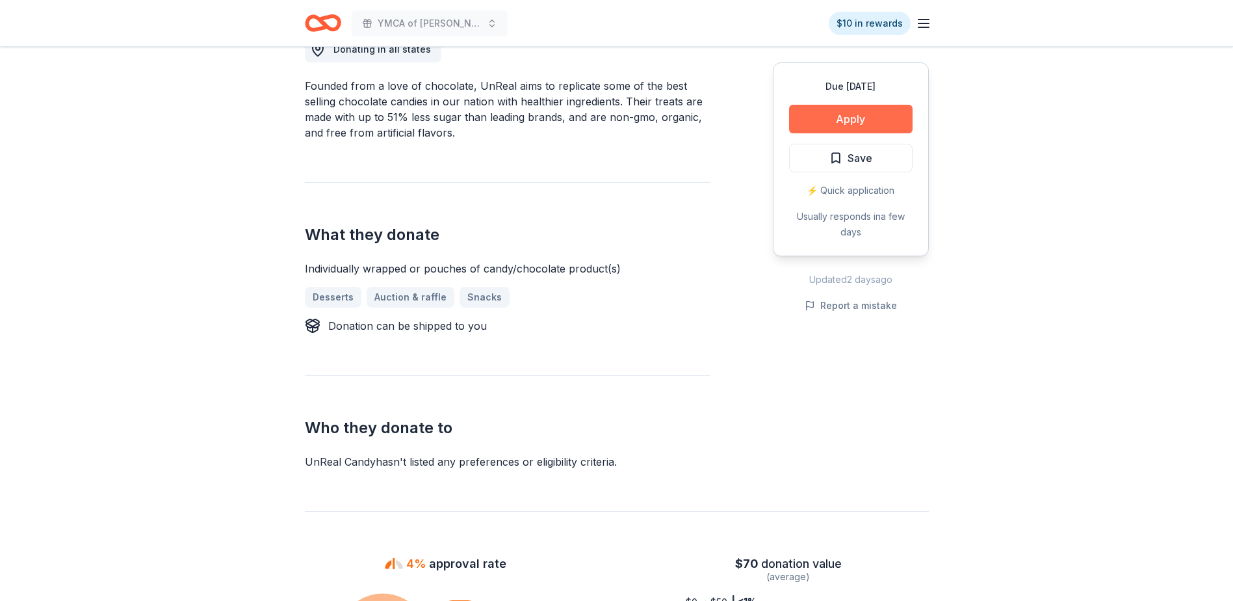
click at [869, 123] on button "Apply" at bounding box center [851, 119] width 124 height 29
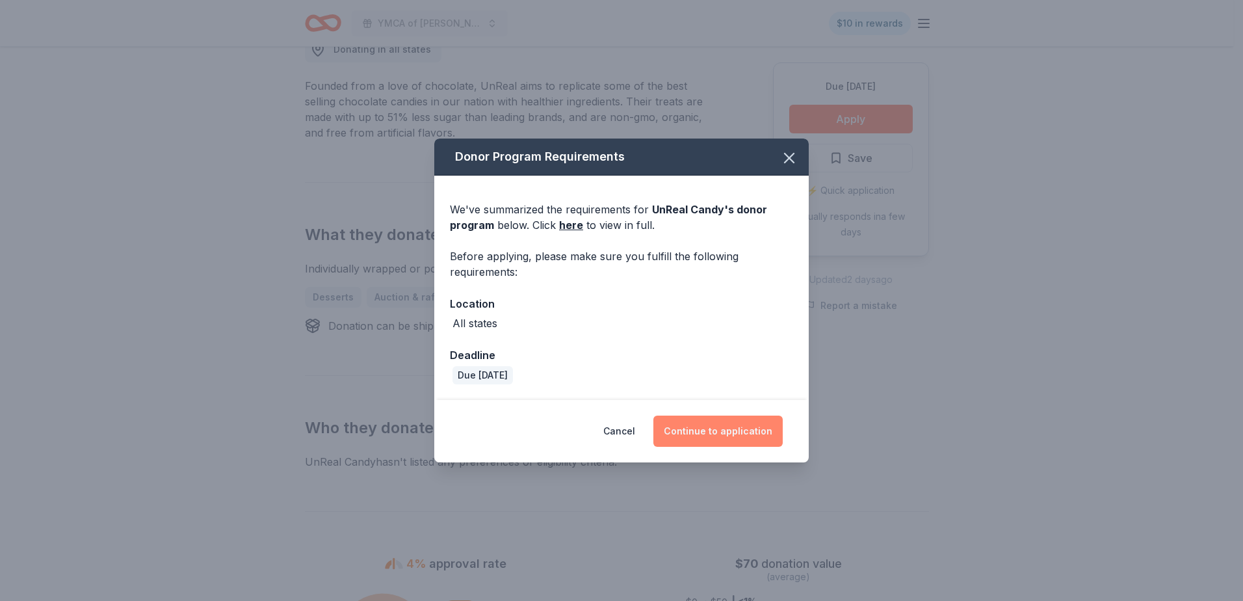
click at [716, 428] on button "Continue to application" at bounding box center [717, 430] width 129 height 31
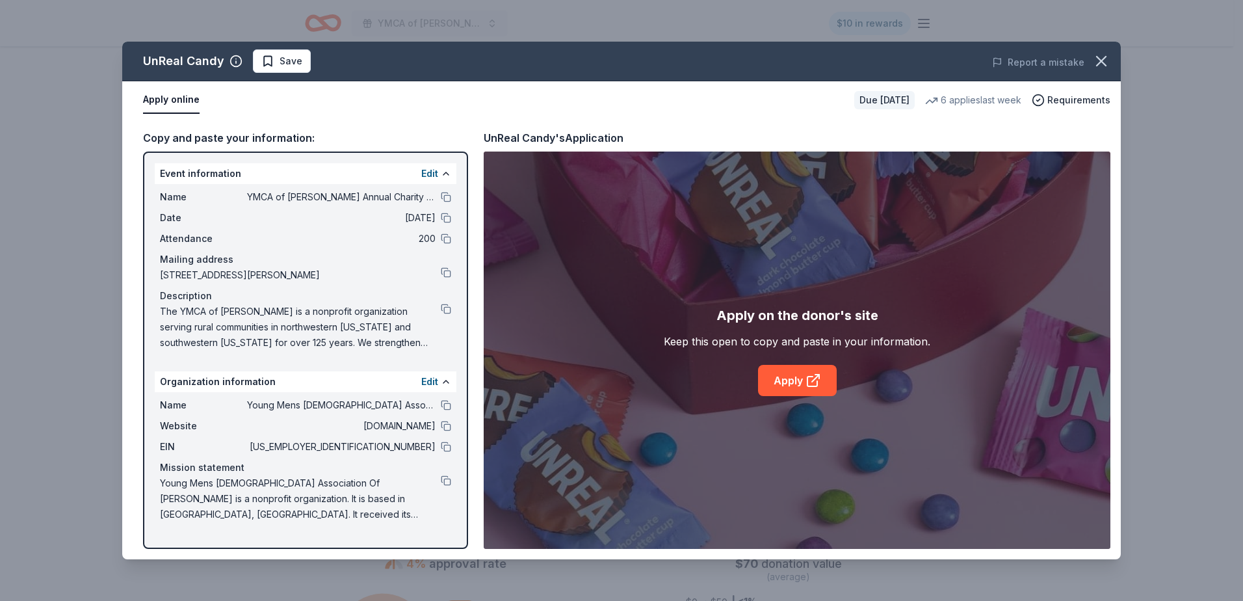
click at [754, 389] on div "Apply on the donor's site Keep this open to copy and paste in your information.…" at bounding box center [797, 350] width 267 height 91
click at [788, 380] on link "Apply" at bounding box center [797, 380] width 79 height 31
click at [1099, 54] on icon "button" at bounding box center [1101, 61] width 18 height 18
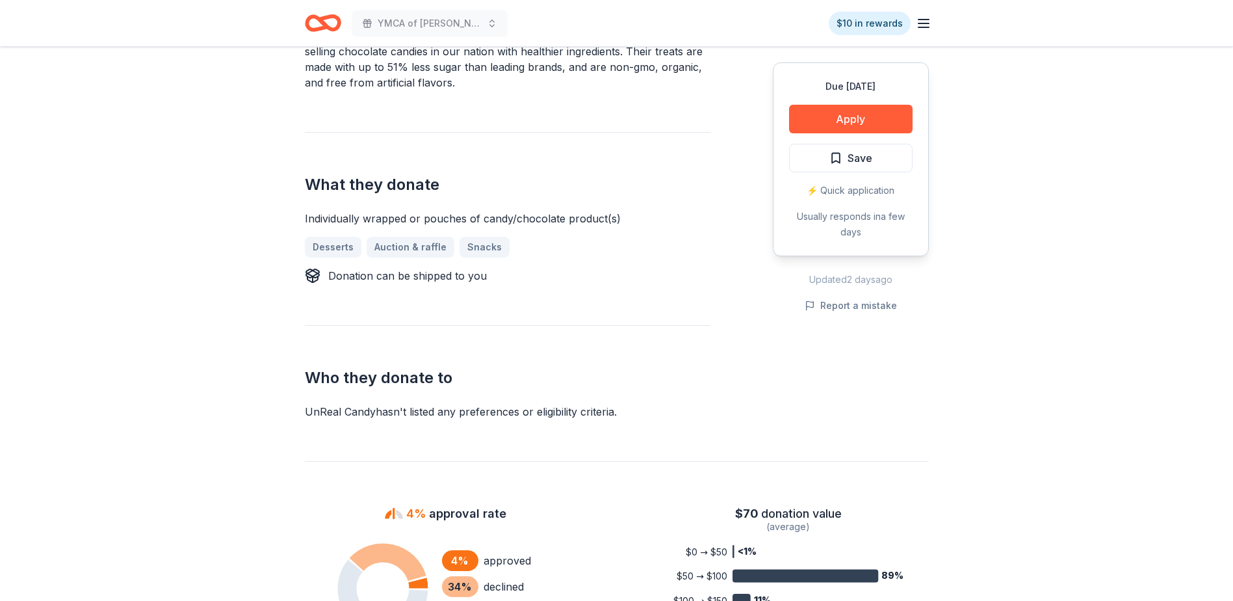
scroll to position [260, 0]
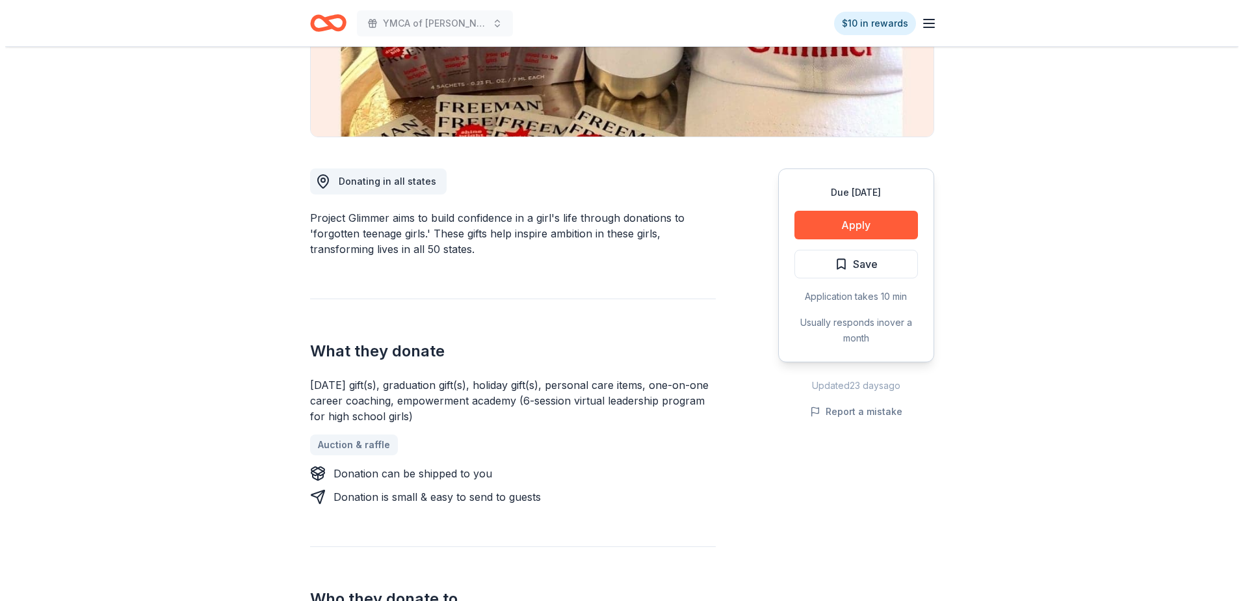
scroll to position [260, 0]
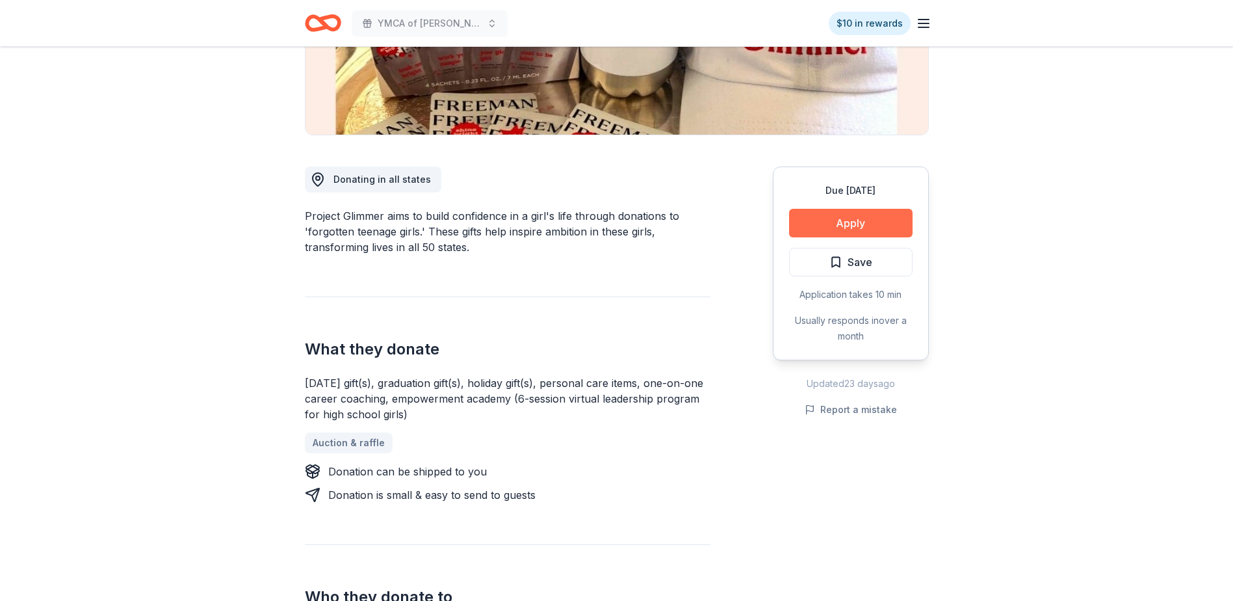
click at [858, 218] on button "Apply" at bounding box center [851, 223] width 124 height 29
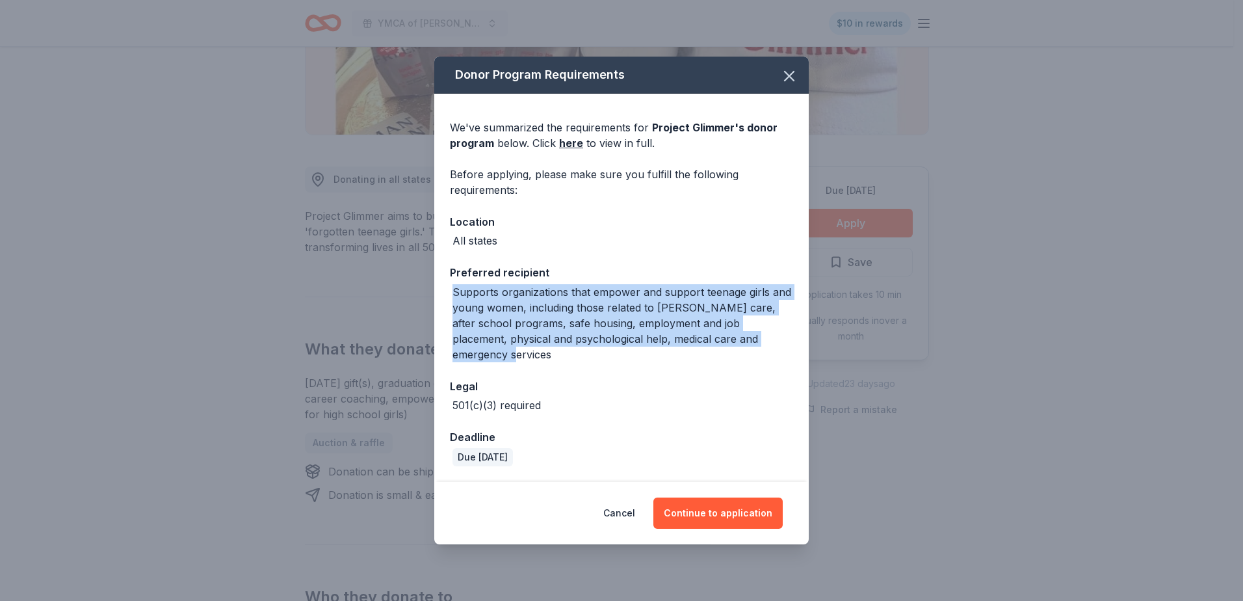
drag, startPoint x: 452, startPoint y: 302, endPoint x: 769, endPoint y: 349, distance: 320.0
click at [769, 349] on div "Supports organizations that empower and support teenage girls and young women, …" at bounding box center [622, 323] width 341 height 78
drag, startPoint x: 769, startPoint y: 349, endPoint x: 692, endPoint y: 324, distance: 80.8
copy div "Supports organizations that empower and support teenage girls and young women, …"
click at [720, 507] on button "Continue to application" at bounding box center [717, 512] width 129 height 31
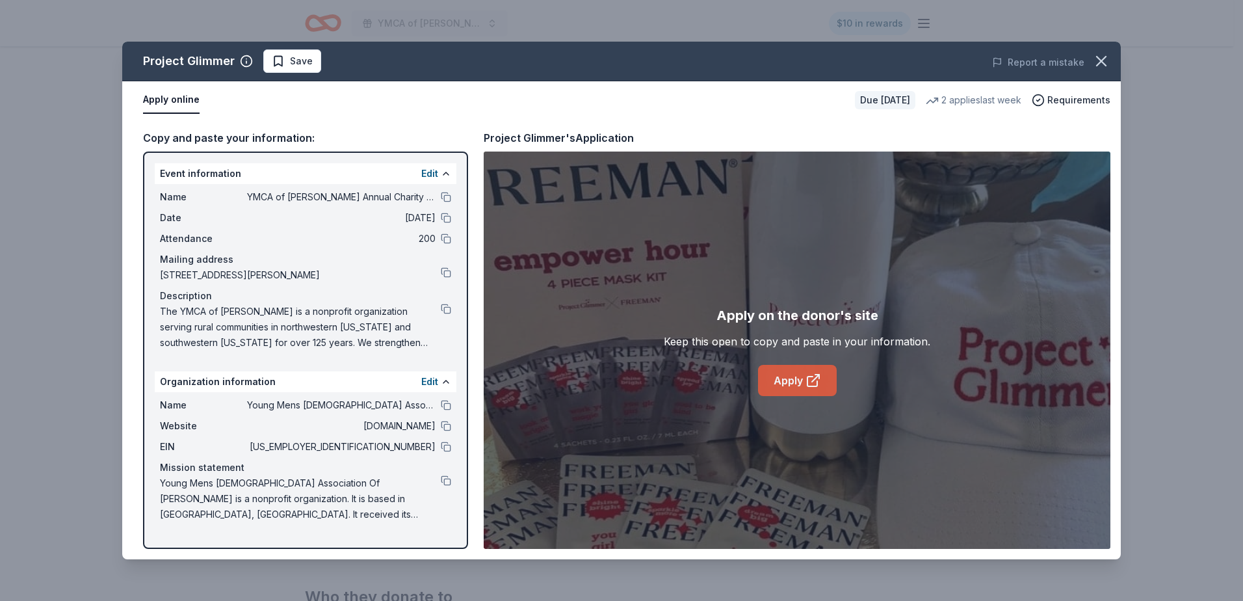
click at [785, 382] on link "Apply" at bounding box center [797, 380] width 79 height 31
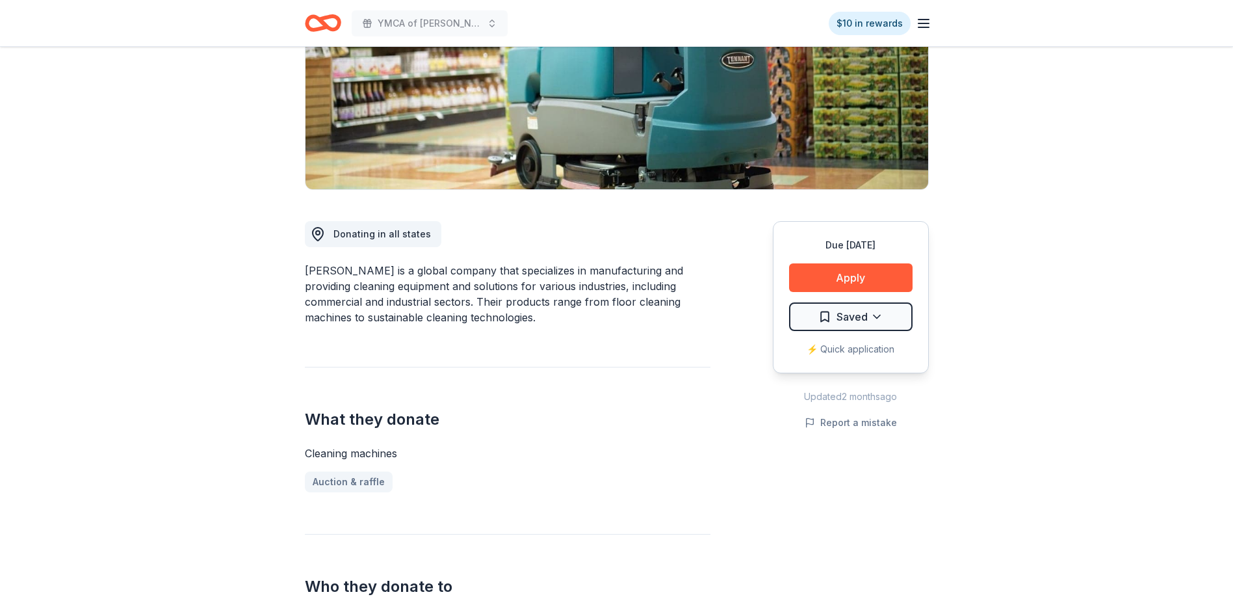
scroll to position [195, 0]
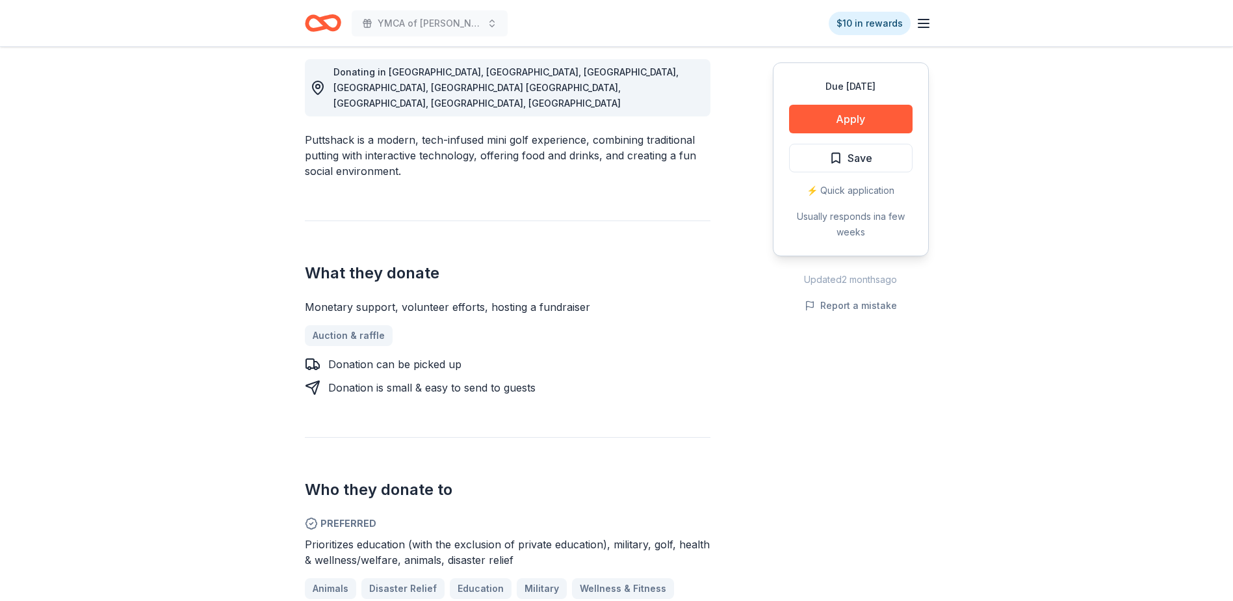
scroll to position [390, 0]
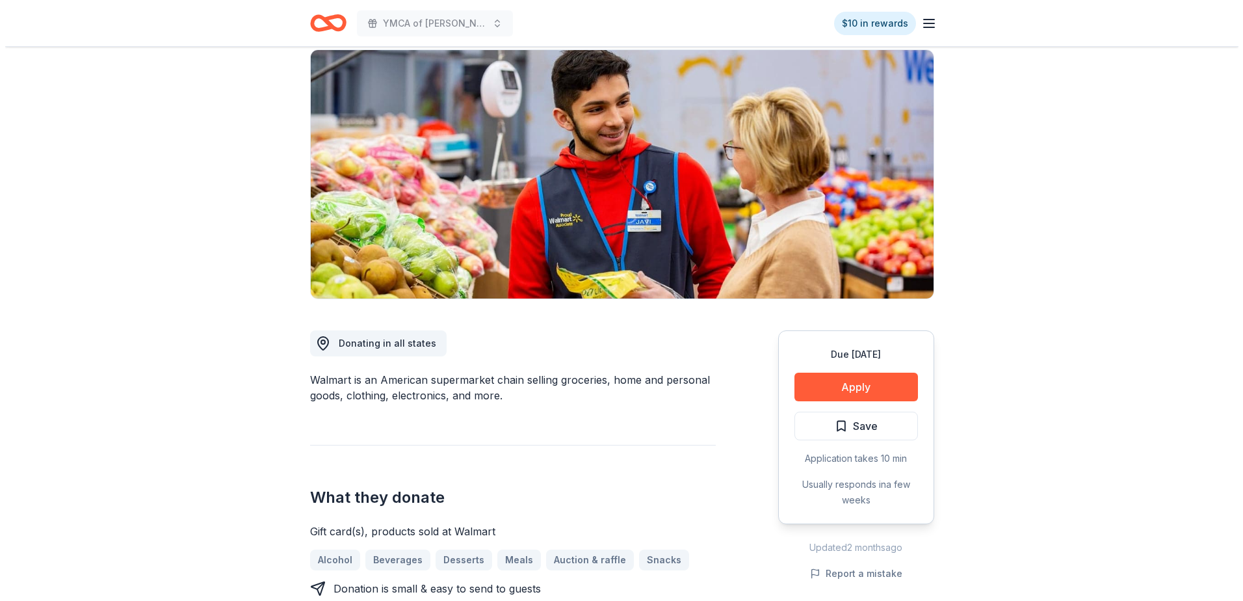
scroll to position [130, 0]
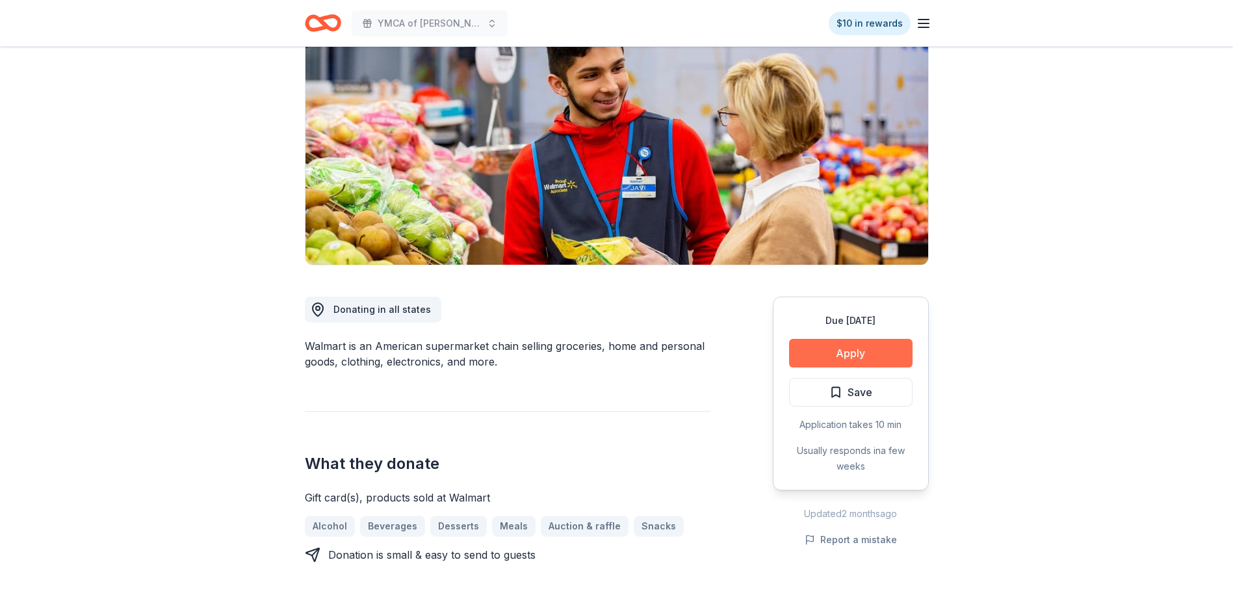
click at [859, 349] on button "Apply" at bounding box center [851, 353] width 124 height 29
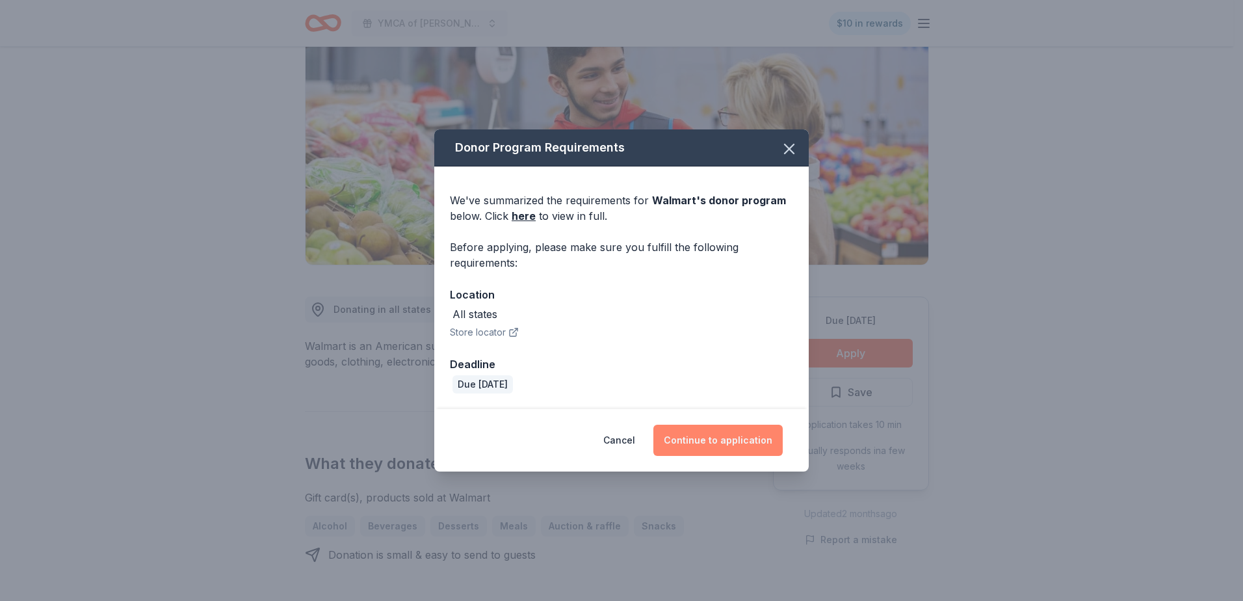
click at [715, 430] on button "Continue to application" at bounding box center [717, 439] width 129 height 31
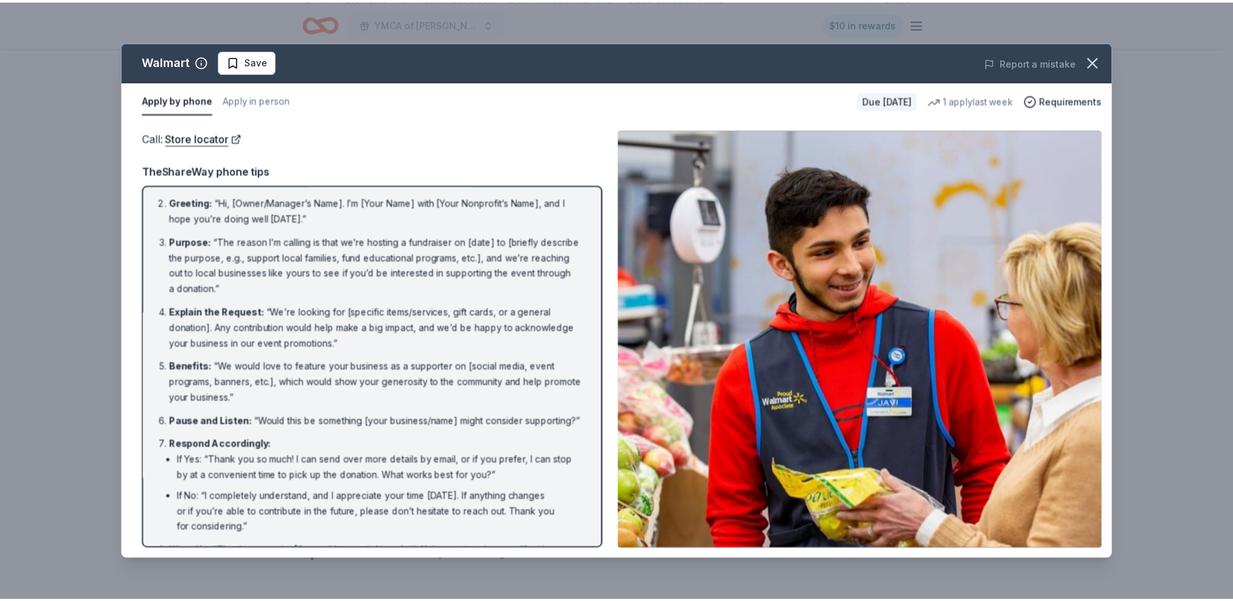
scroll to position [0, 0]
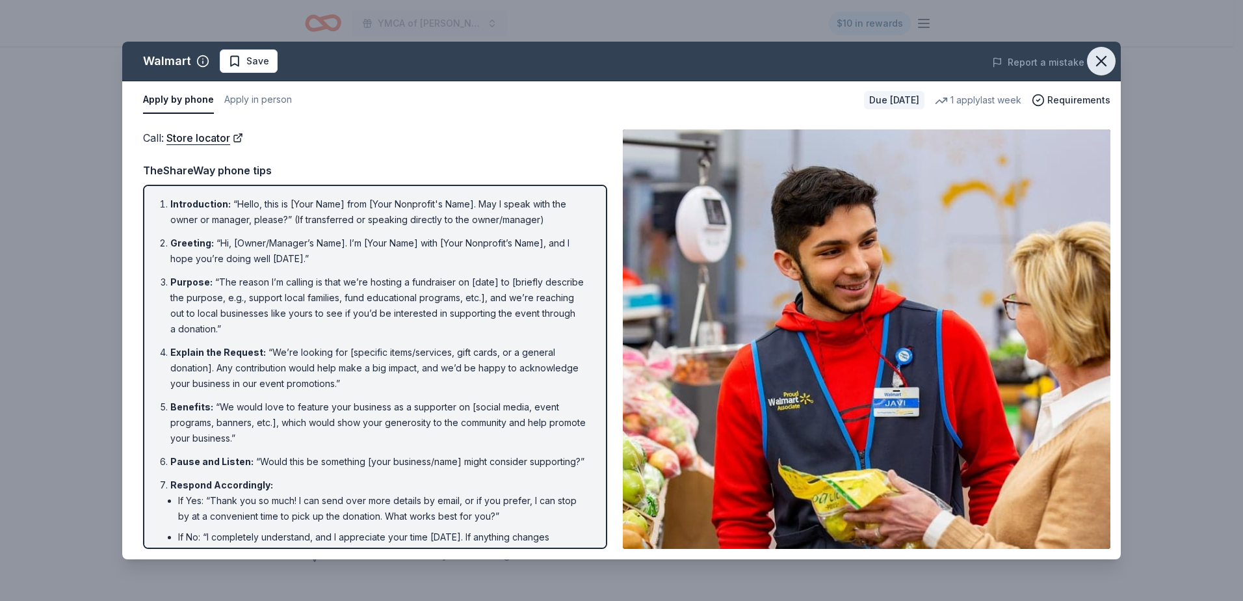
click at [1102, 60] on icon "button" at bounding box center [1101, 61] width 9 height 9
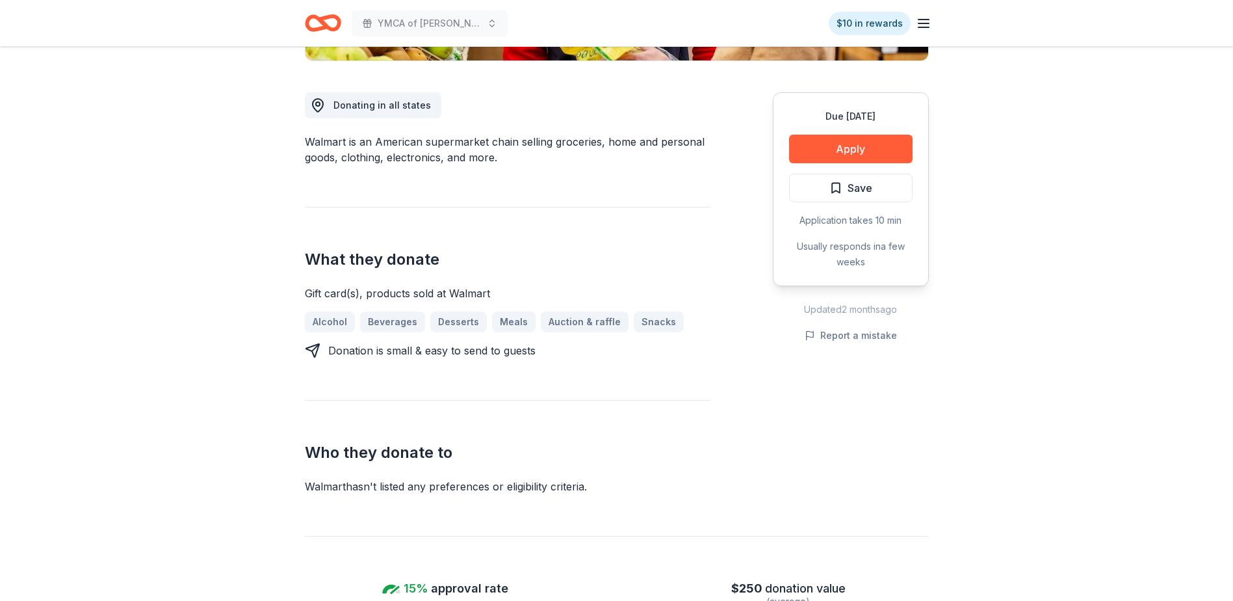
scroll to position [130, 0]
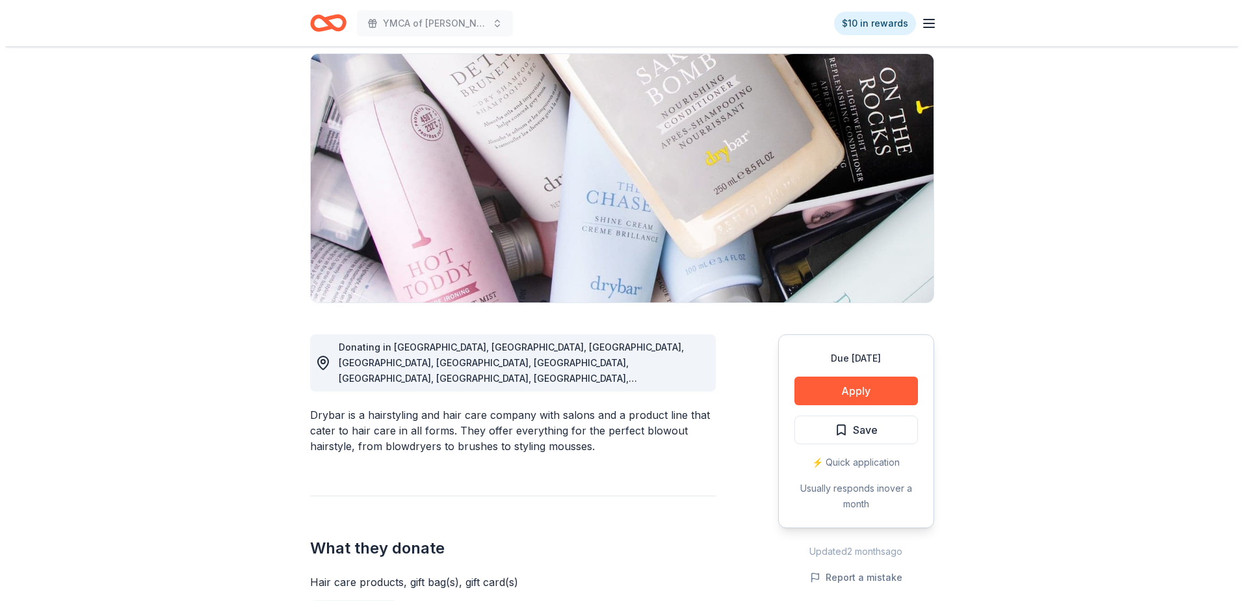
scroll to position [325, 0]
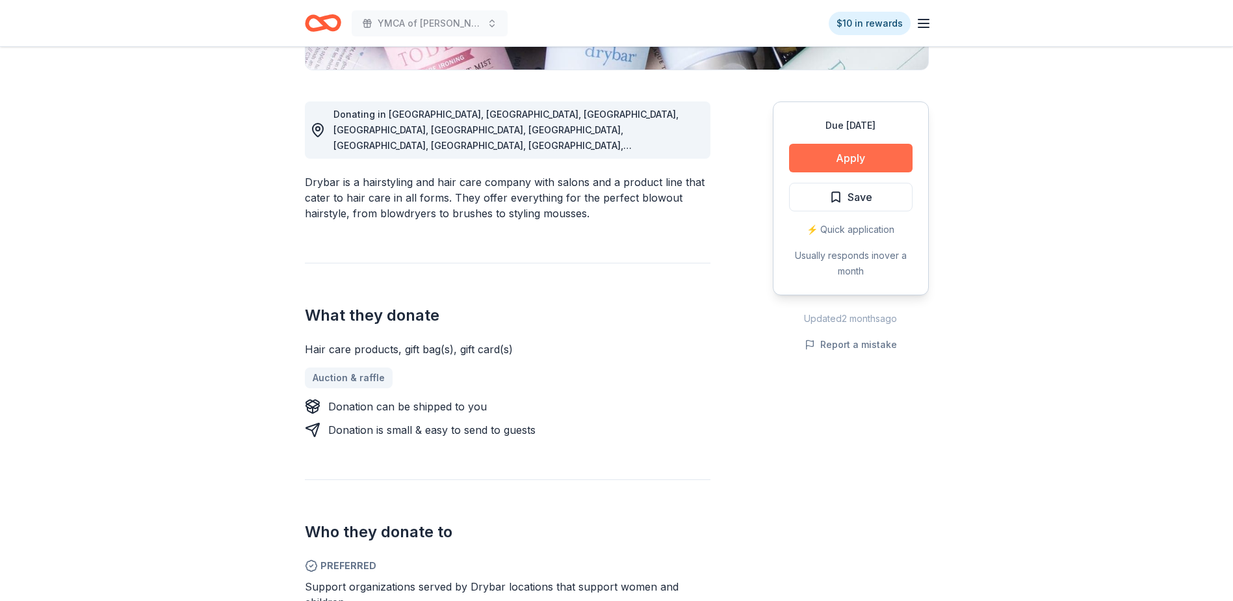
click at [867, 157] on button "Apply" at bounding box center [851, 158] width 124 height 29
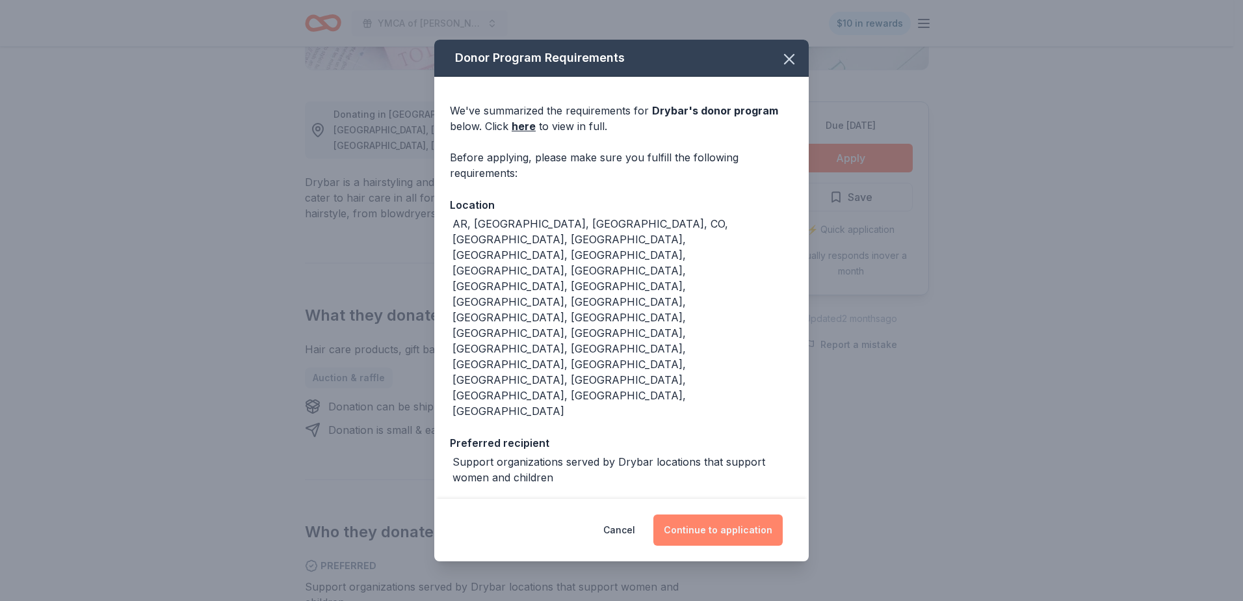
click at [708, 514] on button "Continue to application" at bounding box center [717, 529] width 129 height 31
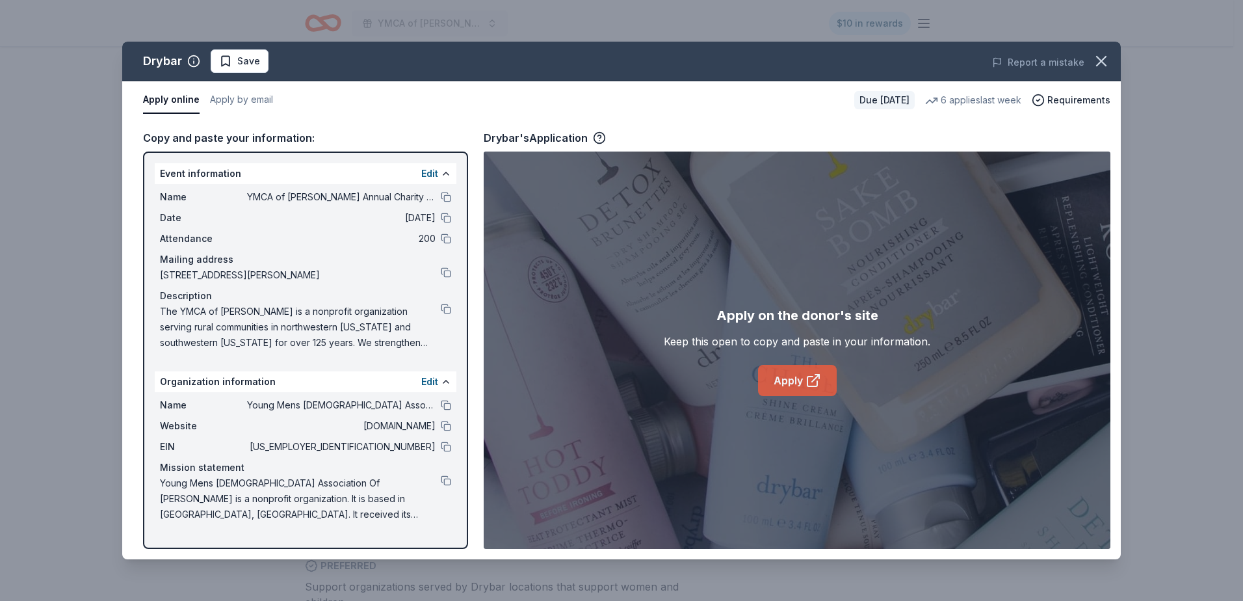
click at [793, 374] on link "Apply" at bounding box center [797, 380] width 79 height 31
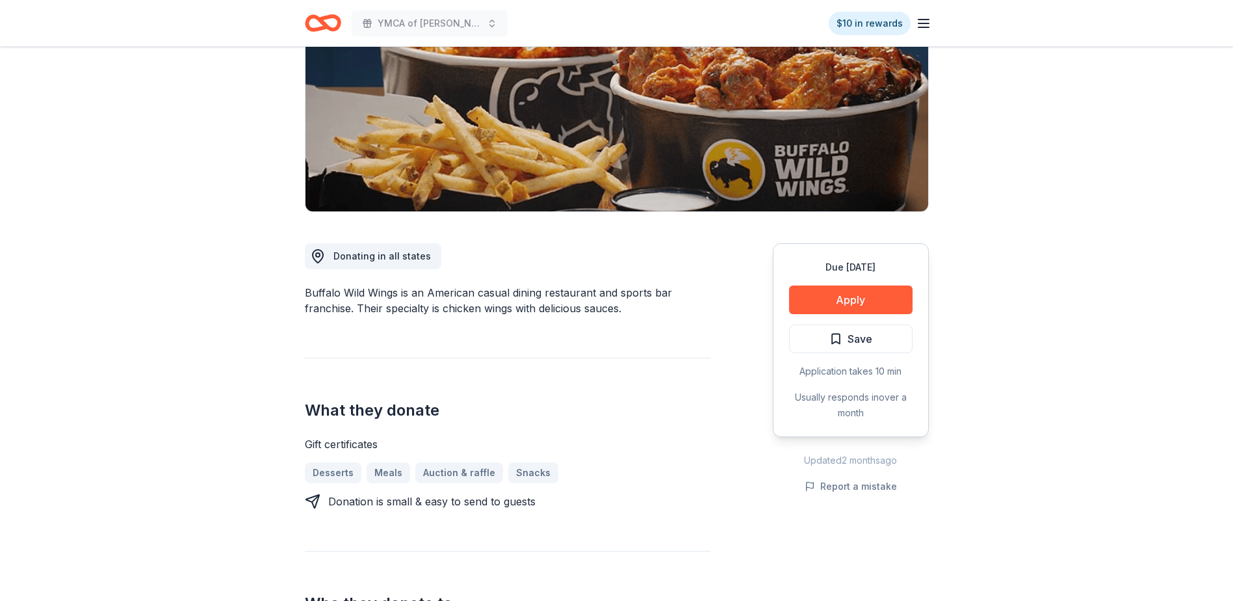
scroll to position [195, 0]
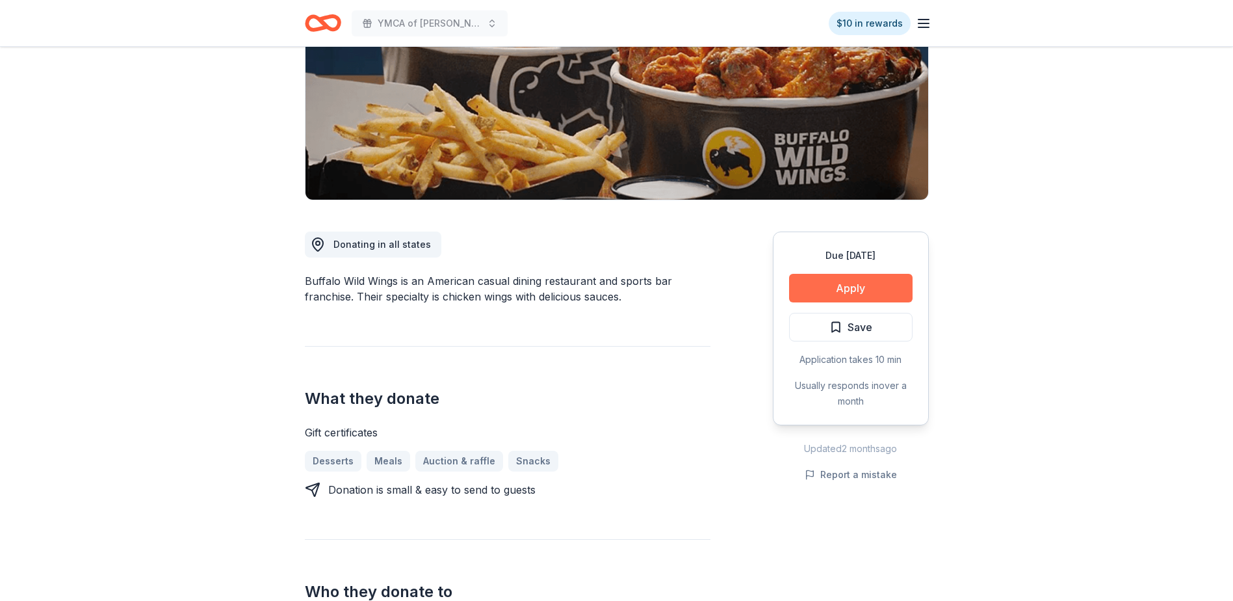
click at [848, 289] on button "Apply" at bounding box center [851, 288] width 124 height 29
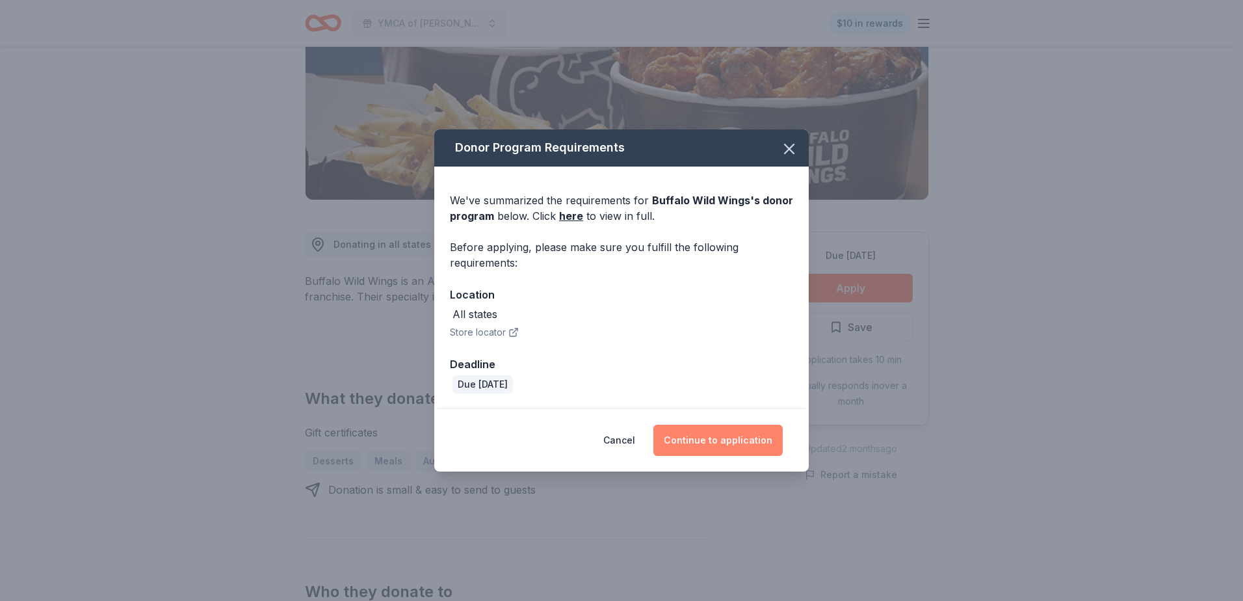
click at [729, 441] on button "Continue to application" at bounding box center [717, 439] width 129 height 31
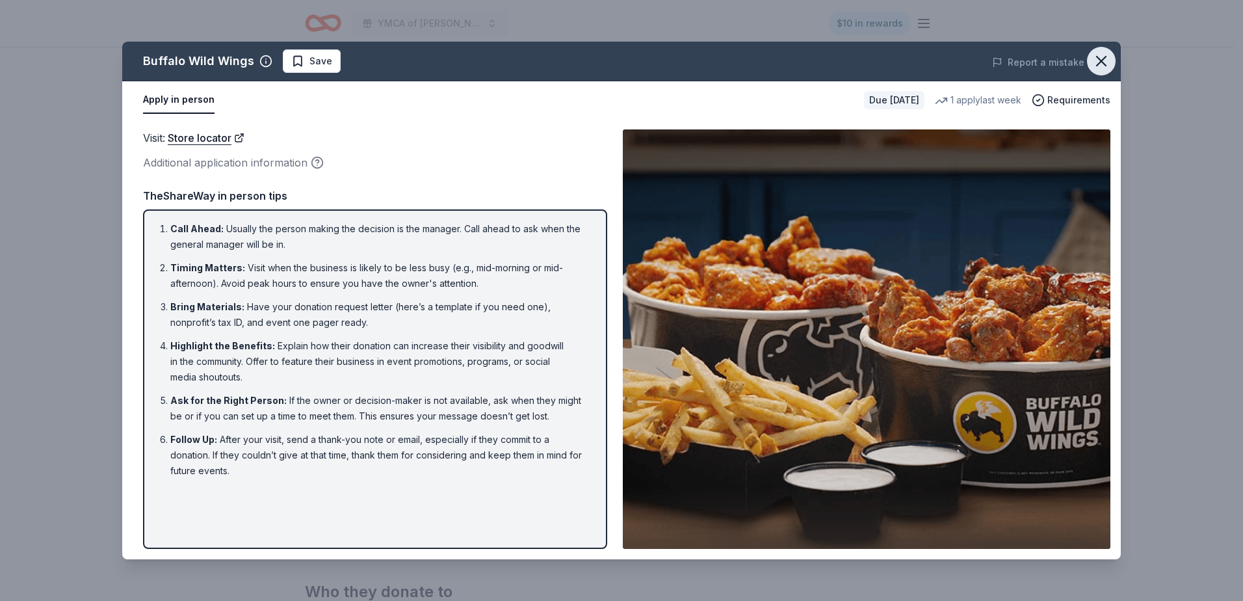
click at [1101, 57] on icon "button" at bounding box center [1101, 61] width 18 height 18
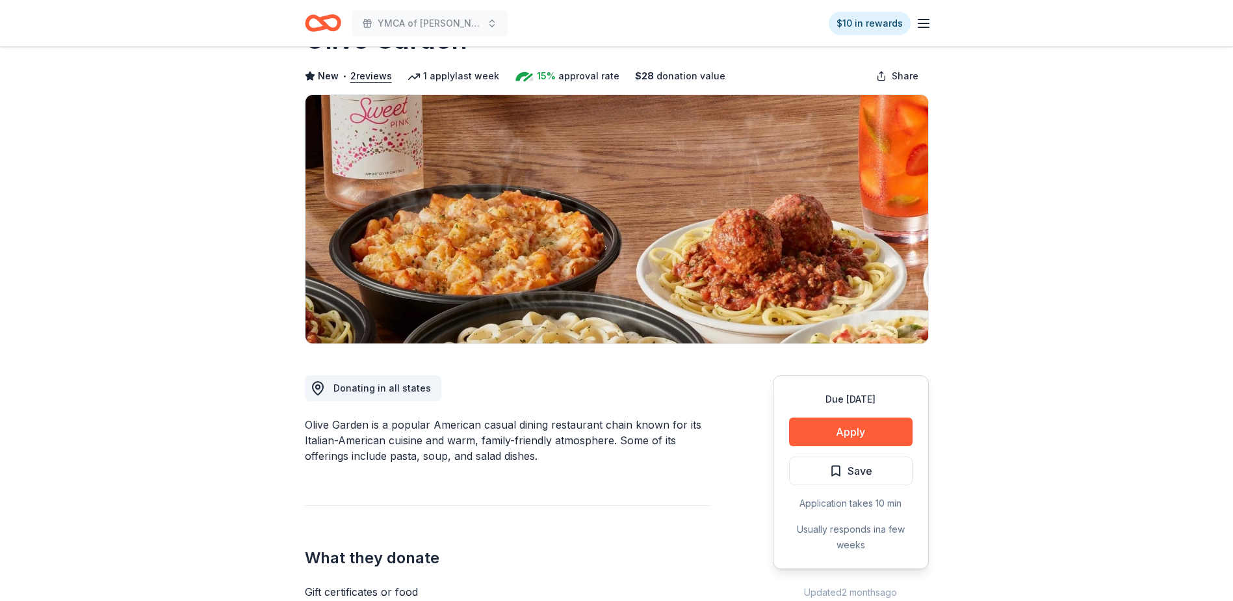
scroll to position [130, 0]
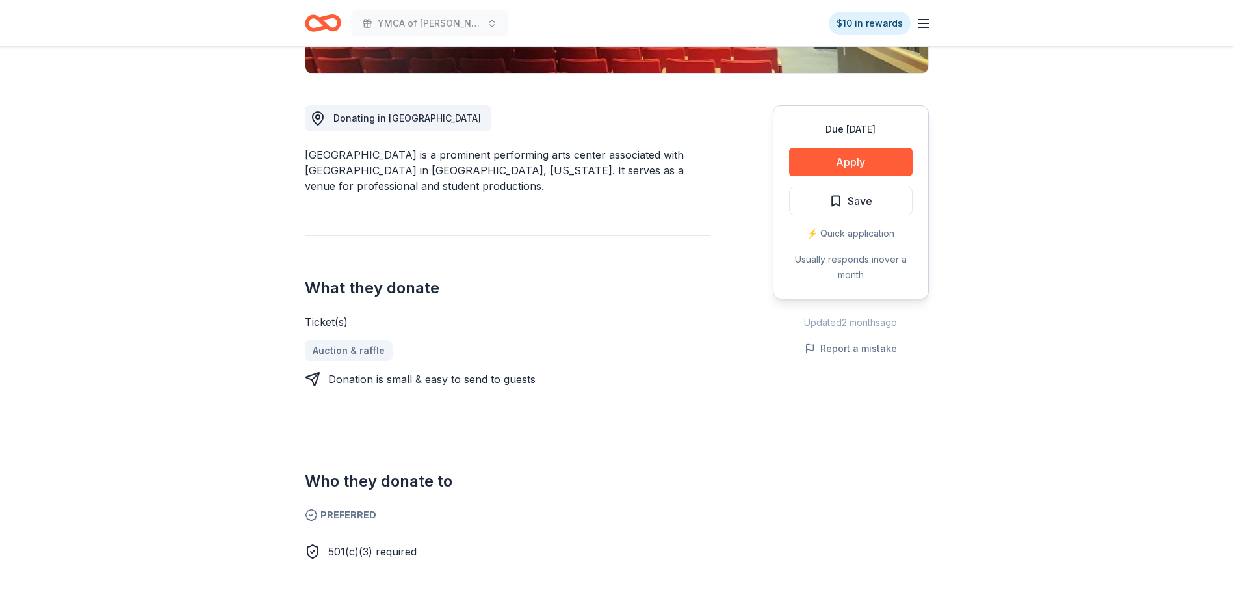
scroll to position [325, 0]
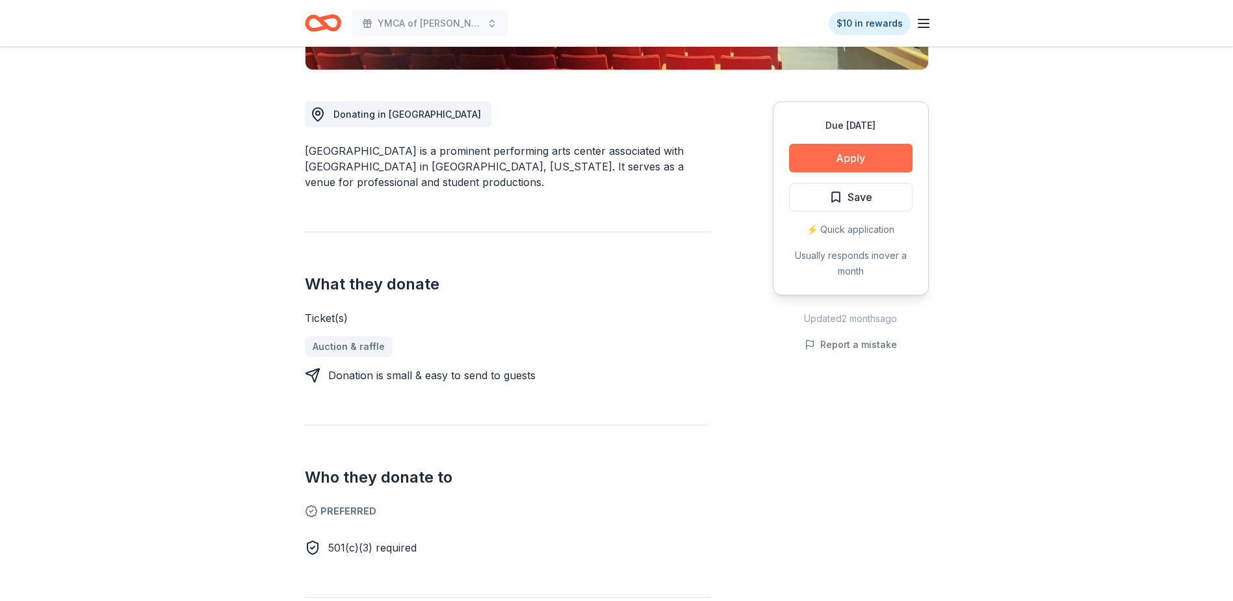
click at [863, 153] on button "Apply" at bounding box center [851, 158] width 124 height 29
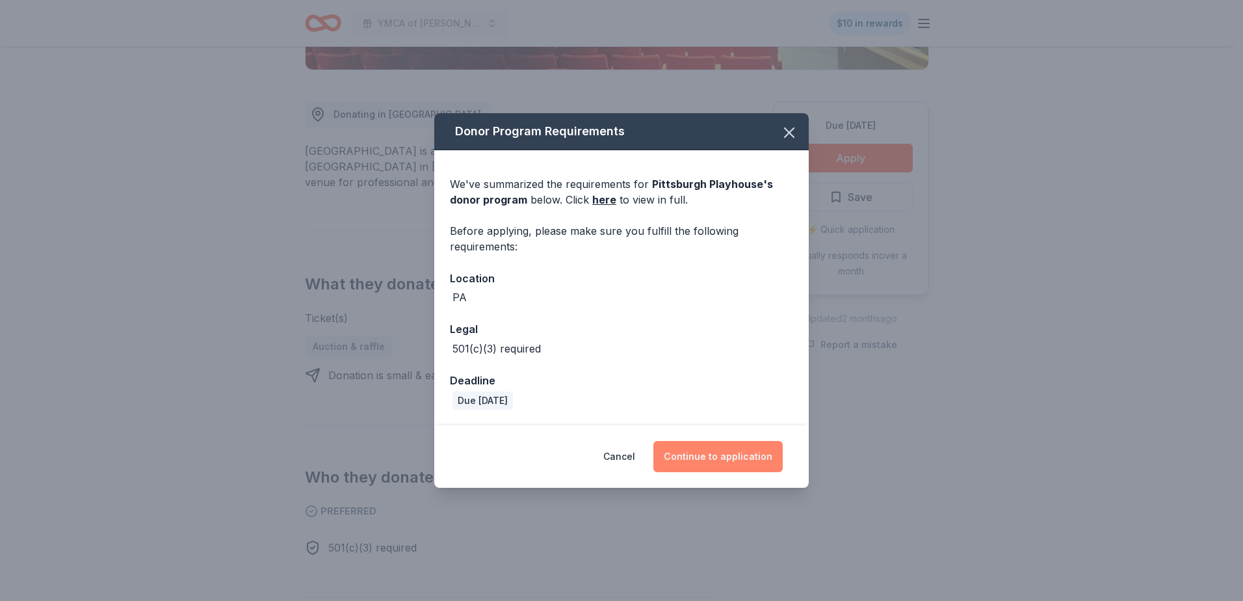
click at [711, 460] on button "Continue to application" at bounding box center [717, 456] width 129 height 31
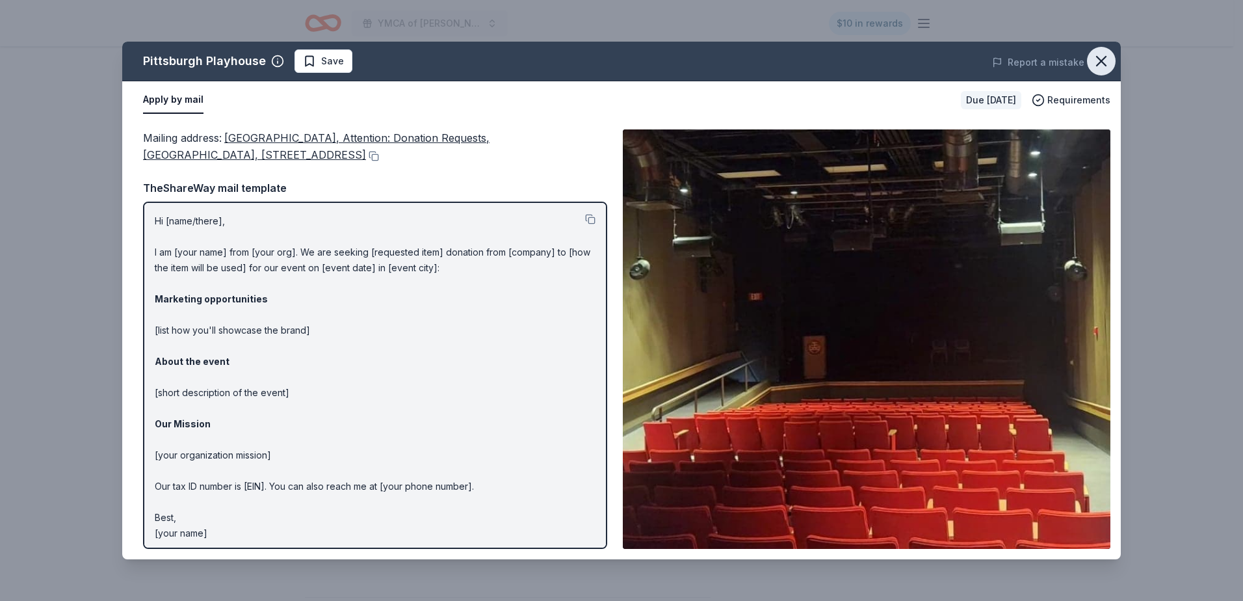
click at [1100, 62] on icon "button" at bounding box center [1101, 61] width 9 height 9
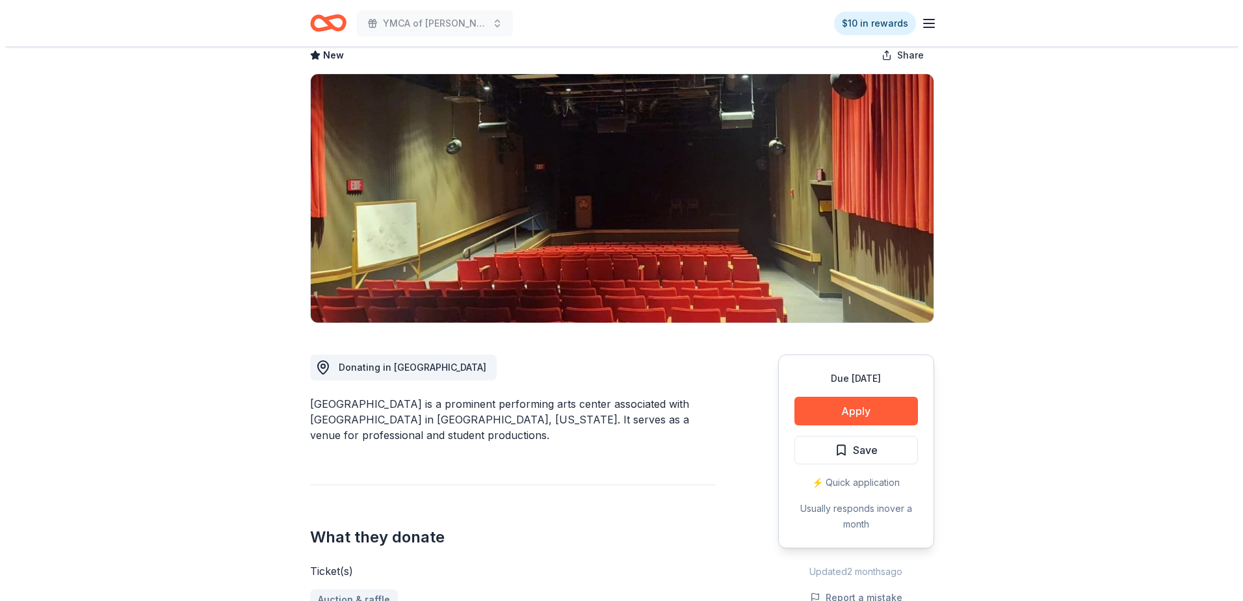
scroll to position [260, 0]
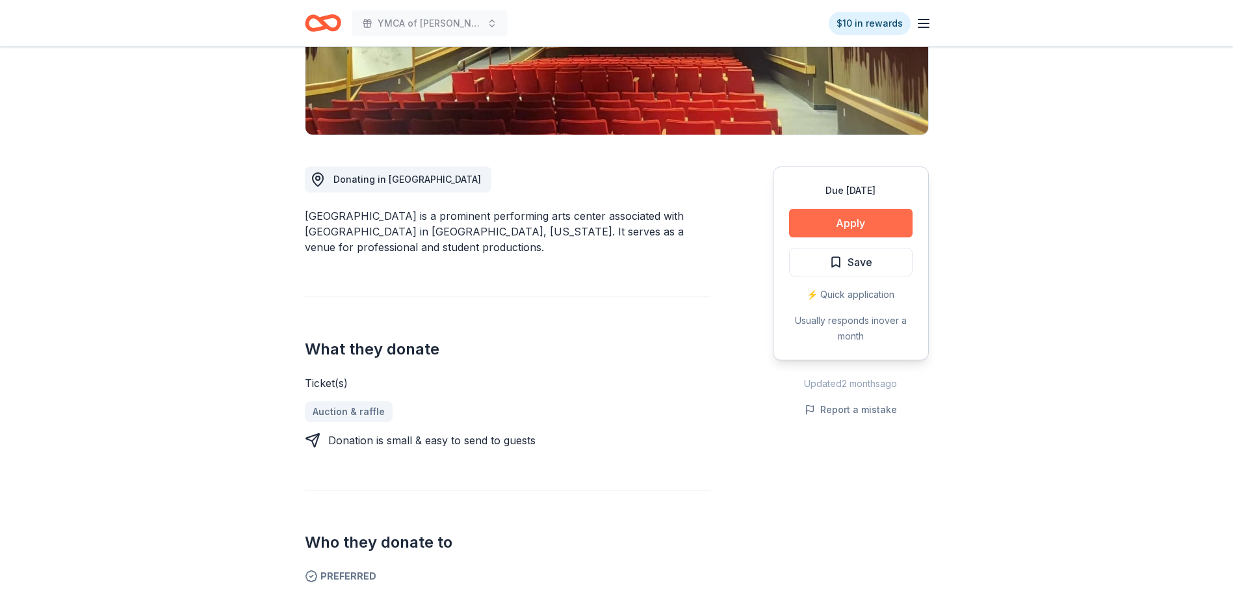
click at [850, 224] on button "Apply" at bounding box center [851, 223] width 124 height 29
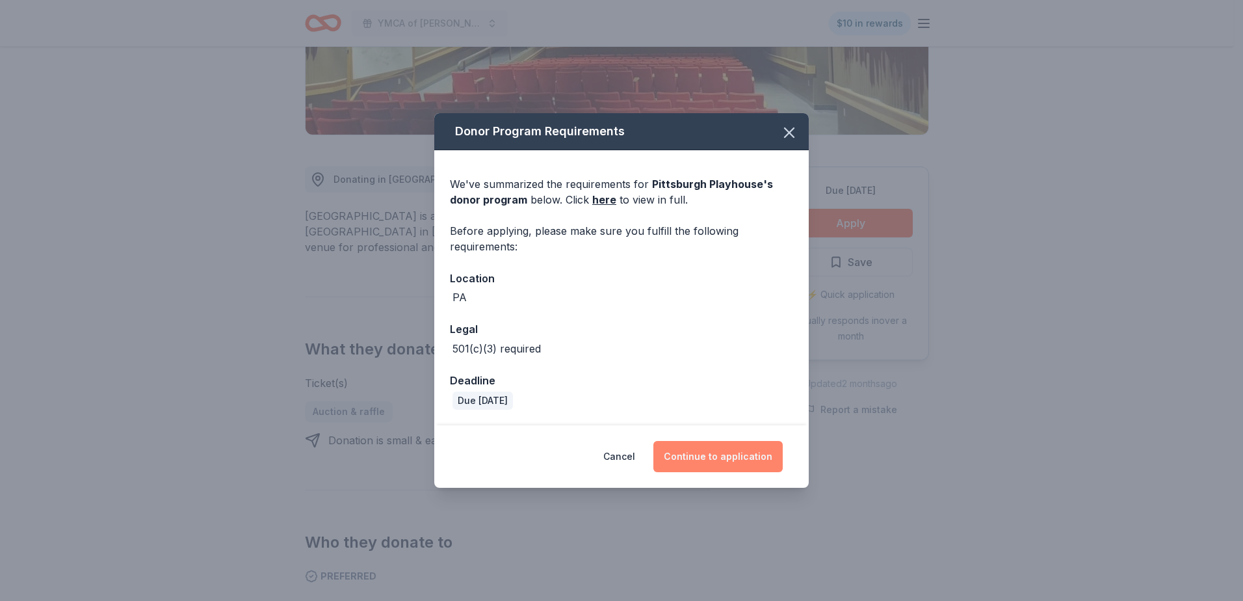
click at [715, 456] on button "Continue to application" at bounding box center [717, 456] width 129 height 31
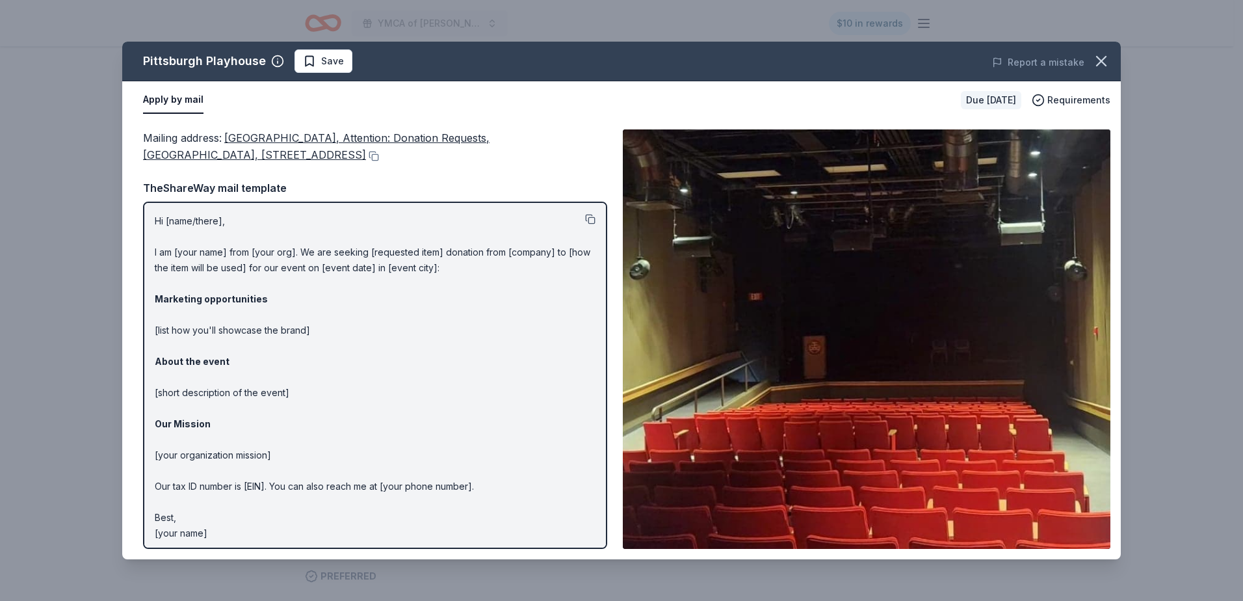
click at [585, 221] on button at bounding box center [590, 219] width 10 height 10
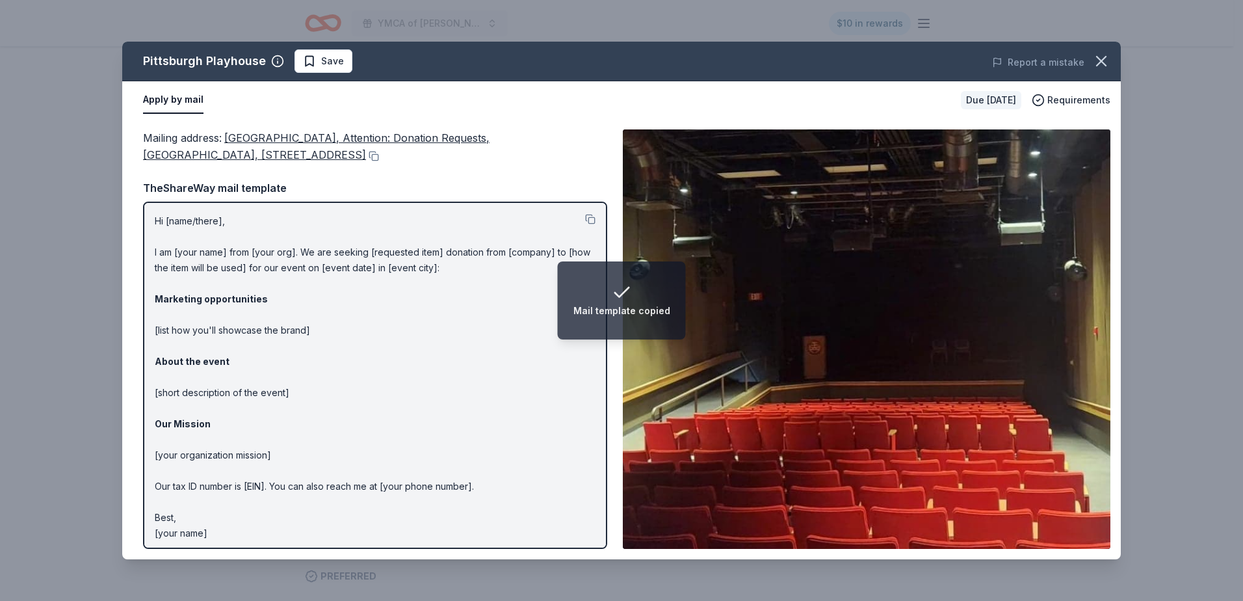
click at [161, 223] on p "Hi [name/there], I am [your name] from [your org]. We are seeking [requested it…" at bounding box center [375, 377] width 441 height 328
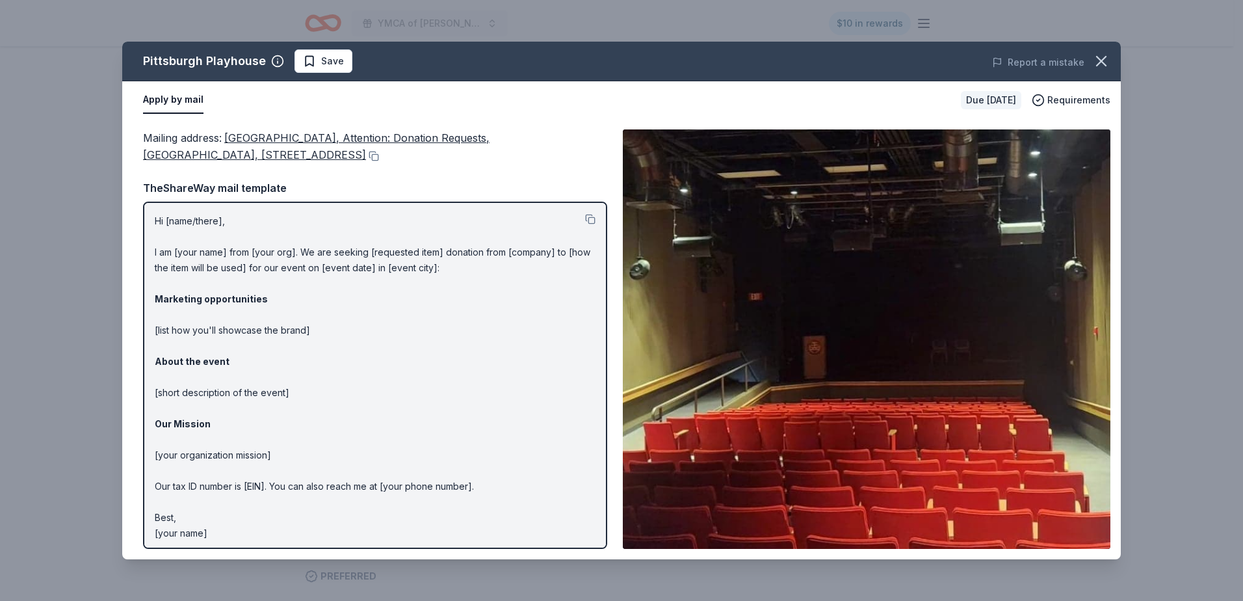
scroll to position [4, 0]
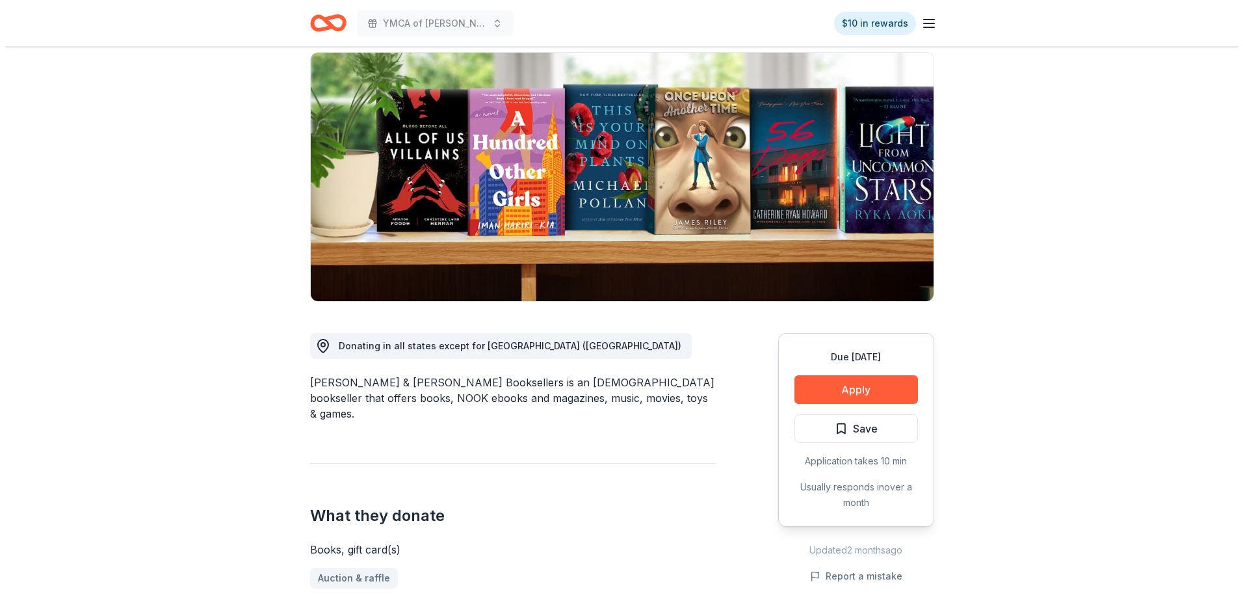
scroll to position [195, 0]
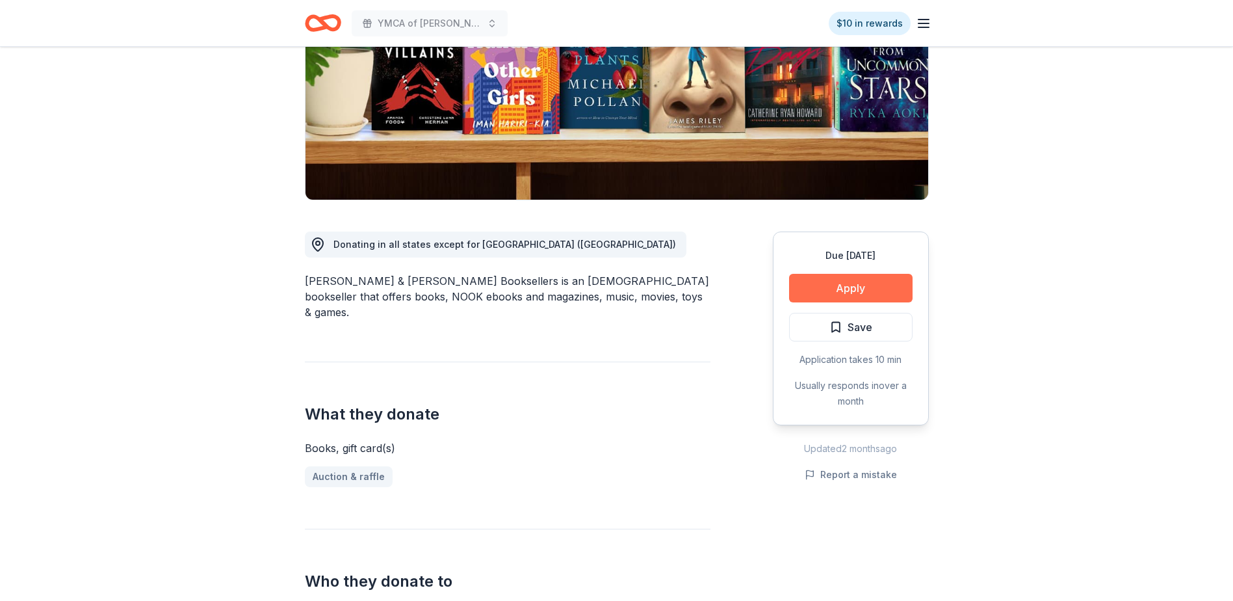
click at [856, 285] on button "Apply" at bounding box center [851, 288] width 124 height 29
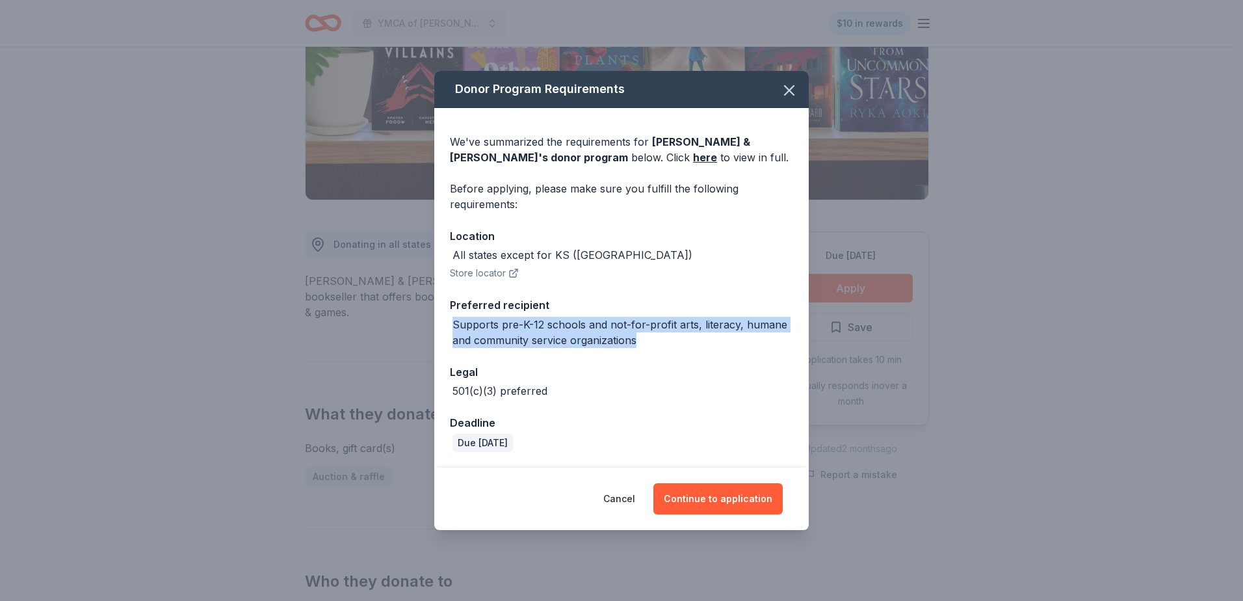
drag, startPoint x: 452, startPoint y: 327, endPoint x: 641, endPoint y: 333, distance: 188.6
click at [641, 333] on div "Supports pre-K-12 schools and not-for-profit arts, literacy, humane and communi…" at bounding box center [622, 332] width 341 height 31
drag, startPoint x: 641, startPoint y: 333, endPoint x: 626, endPoint y: 329, distance: 15.5
copy div "Supports pre-K-12 schools and not-for-profit arts, literacy, humane and communi…"
click at [720, 499] on button "Continue to application" at bounding box center [717, 498] width 129 height 31
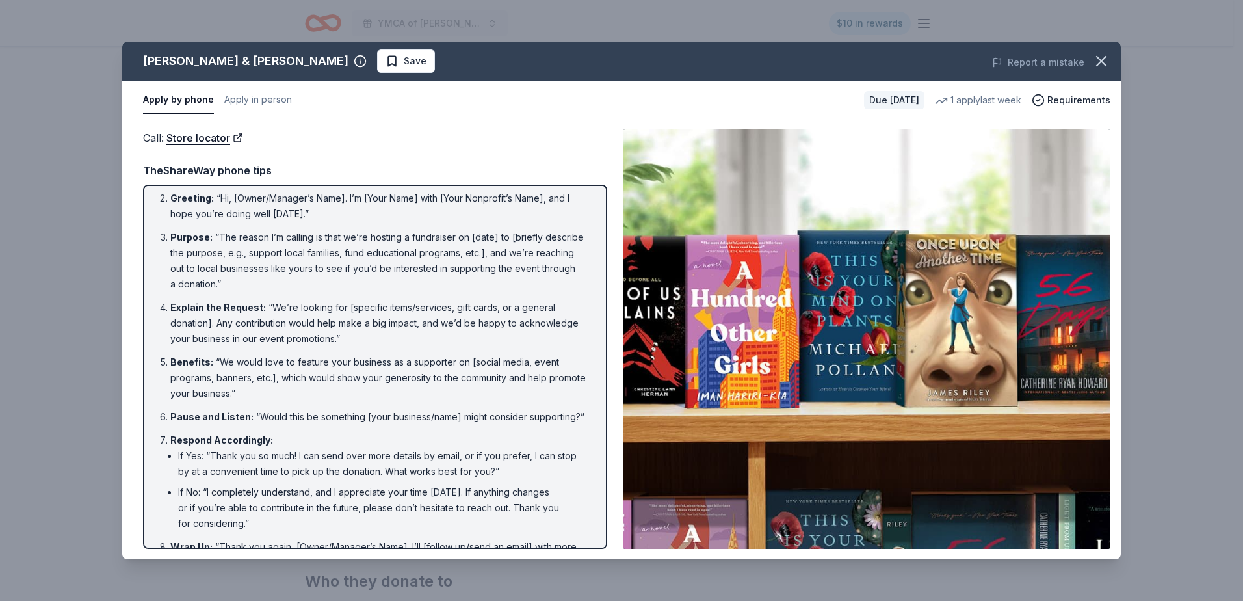
scroll to position [0, 0]
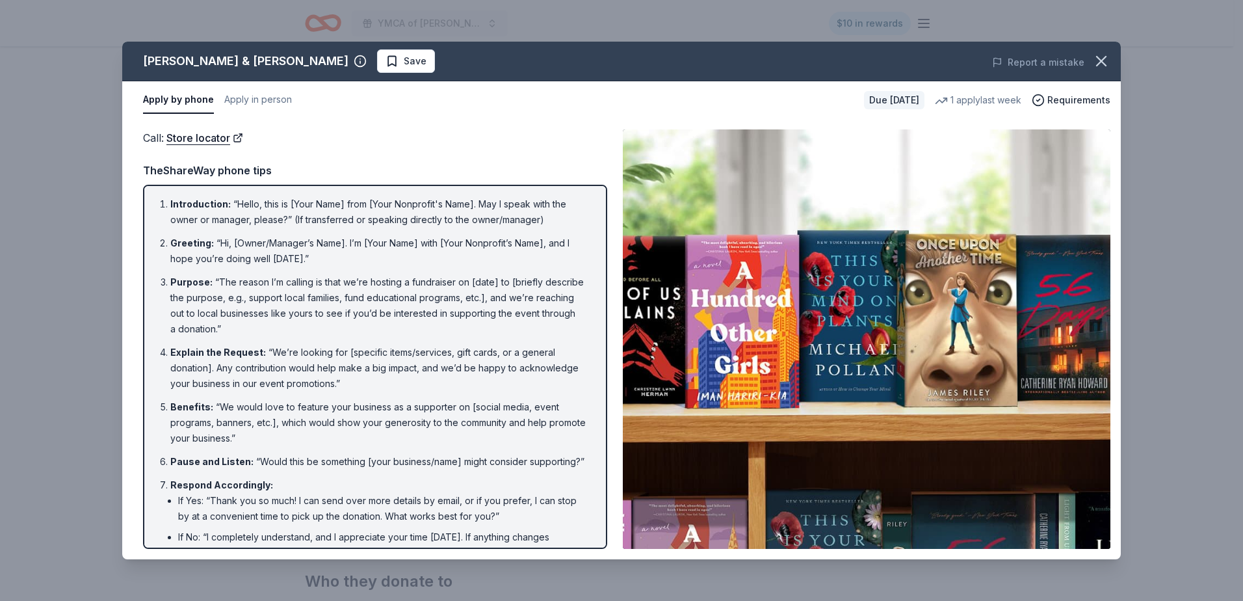
drag, startPoint x: 163, startPoint y: 207, endPoint x: 311, endPoint y: 218, distance: 149.3
click at [399, 238] on ol "Introduction : “Hello, this is [Your Name] from [Your Nonprofit's Name]. May I …" at bounding box center [375, 405] width 441 height 419
drag, startPoint x: 170, startPoint y: 203, endPoint x: 266, endPoint y: 209, distance: 96.4
click at [266, 209] on li "Introduction : “Hello, this is [Your Name] from [Your Nonprofit's Name]. May I …" at bounding box center [378, 211] width 417 height 31
click at [574, 206] on li "Introduction : “Hello, this is [Your Name] from [Your Nonprofit's Name]. May I …" at bounding box center [378, 211] width 417 height 31
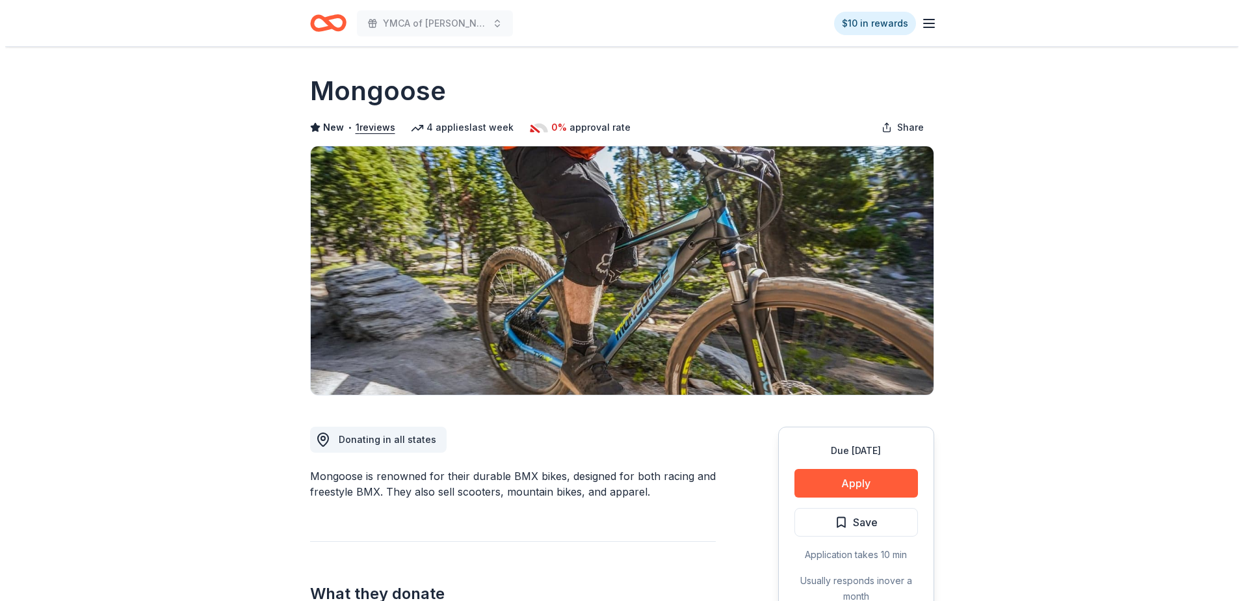
scroll to position [65, 0]
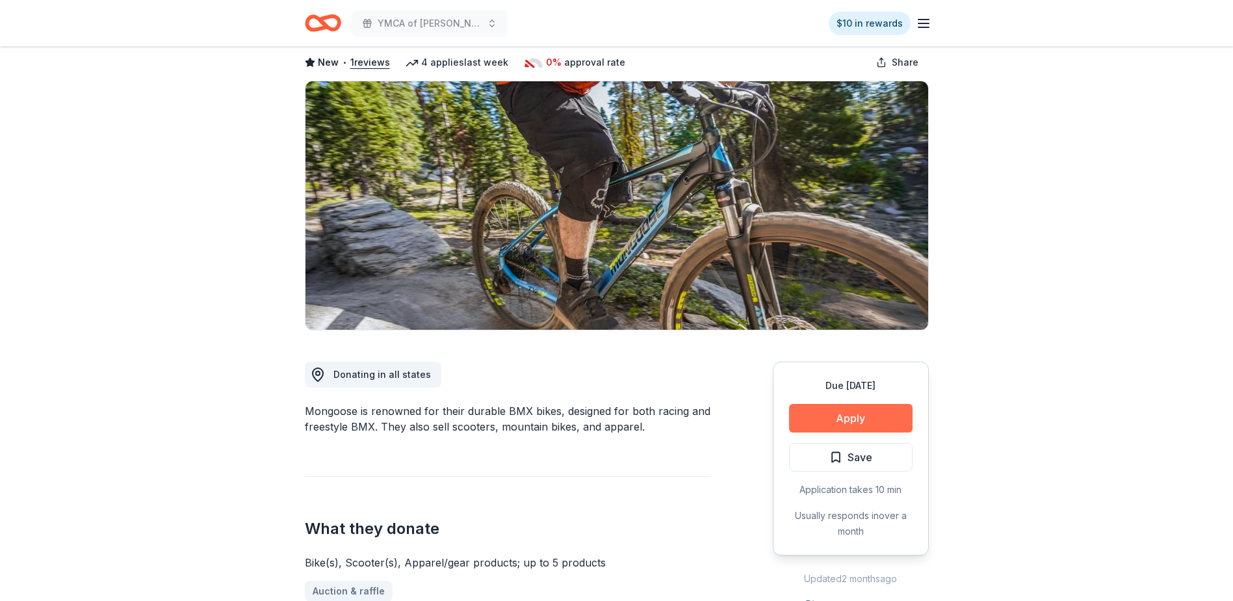
click at [852, 414] on button "Apply" at bounding box center [851, 418] width 124 height 29
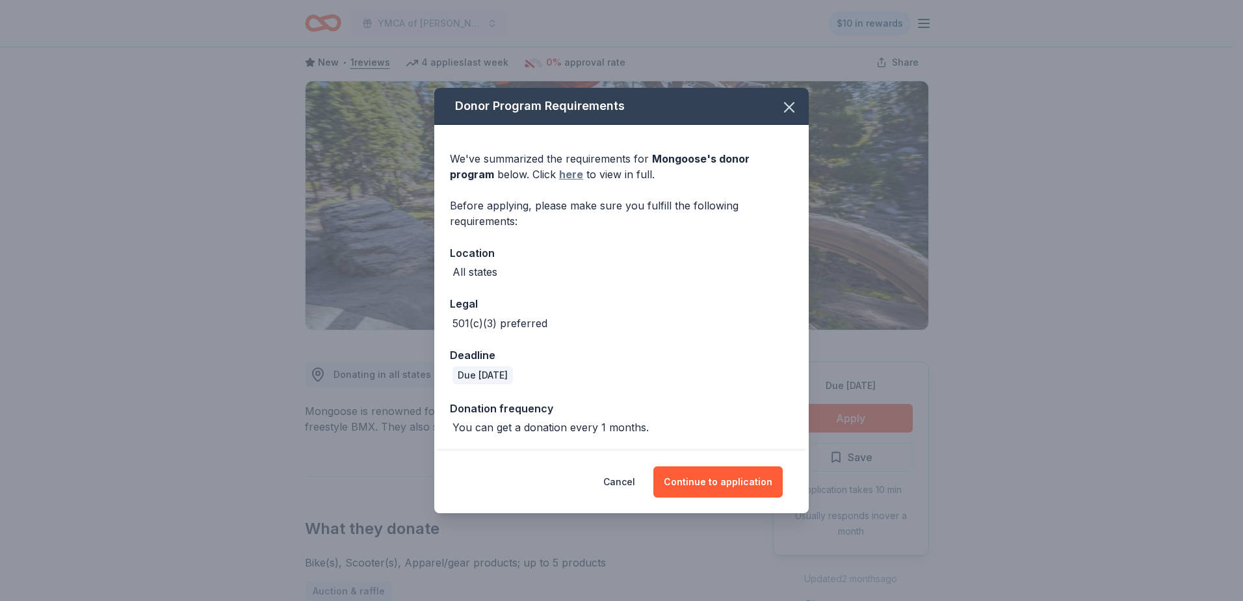
click at [559, 174] on link "here" at bounding box center [571, 174] width 24 height 16
click at [745, 481] on button "Continue to application" at bounding box center [717, 481] width 129 height 31
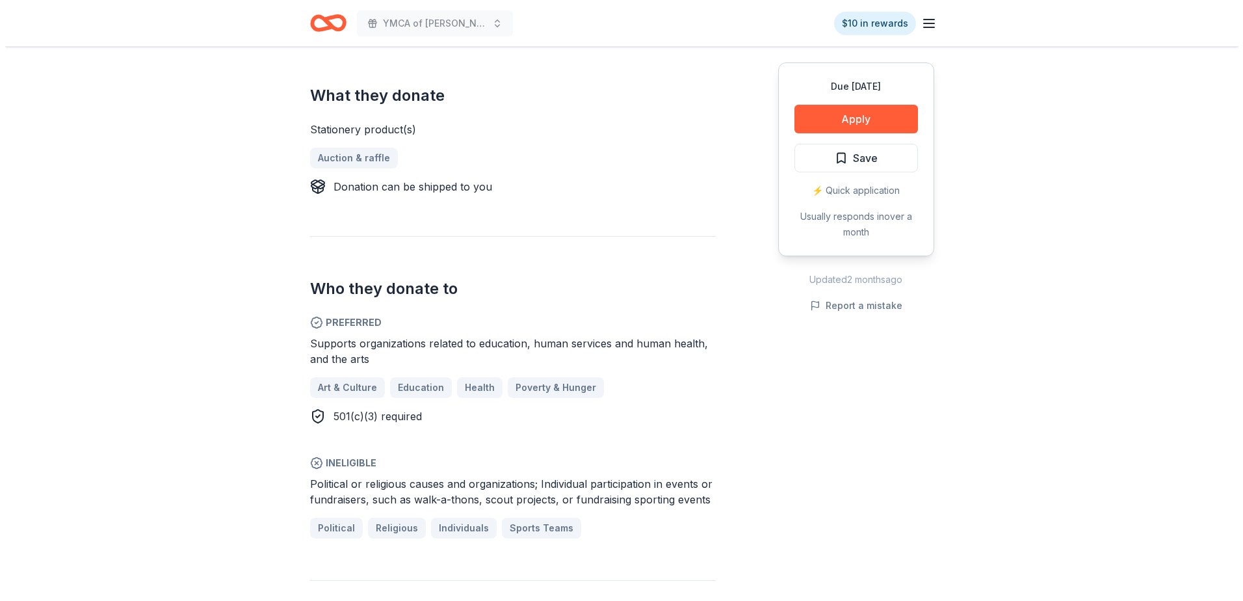
scroll to position [520, 0]
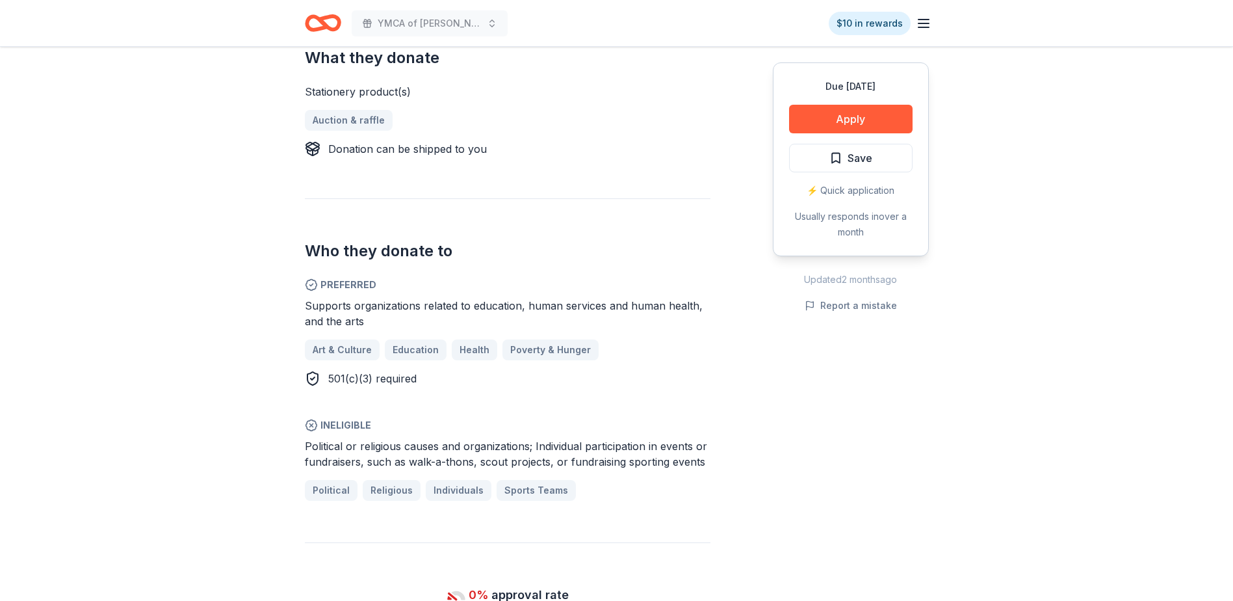
drag, startPoint x: 306, startPoint y: 306, endPoint x: 372, endPoint y: 329, distance: 70.3
click at [372, 329] on div "Supports organizations related to education, human services and human health, a…" at bounding box center [508, 342] width 406 height 88
click at [861, 116] on button "Apply" at bounding box center [851, 119] width 124 height 29
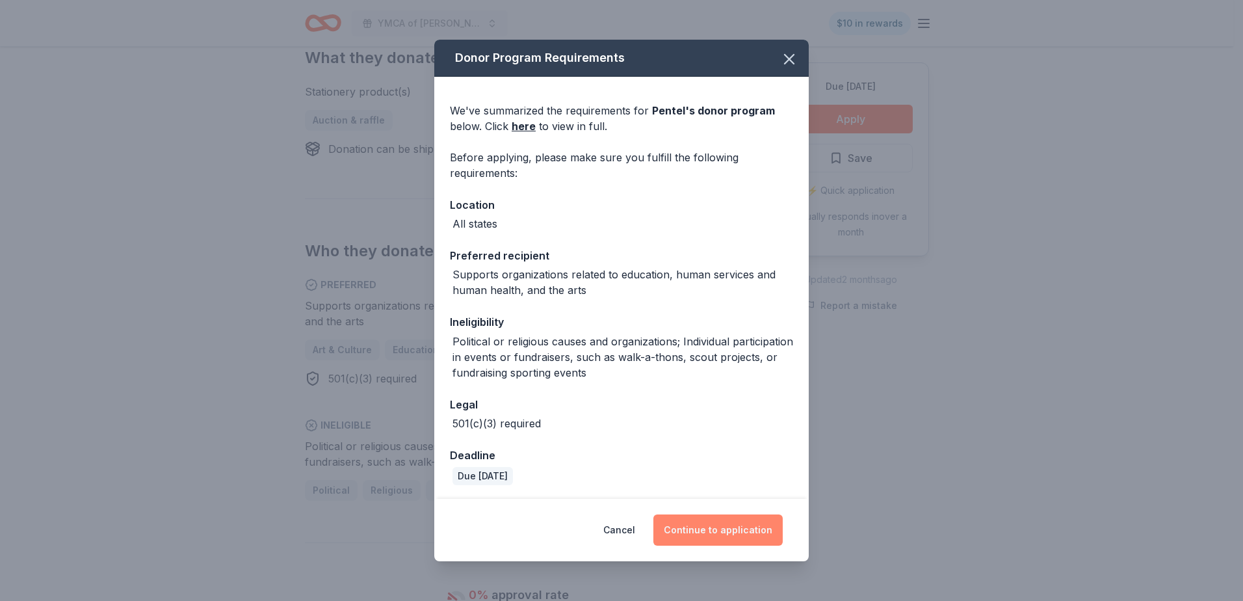
click at [712, 536] on button "Continue to application" at bounding box center [717, 529] width 129 height 31
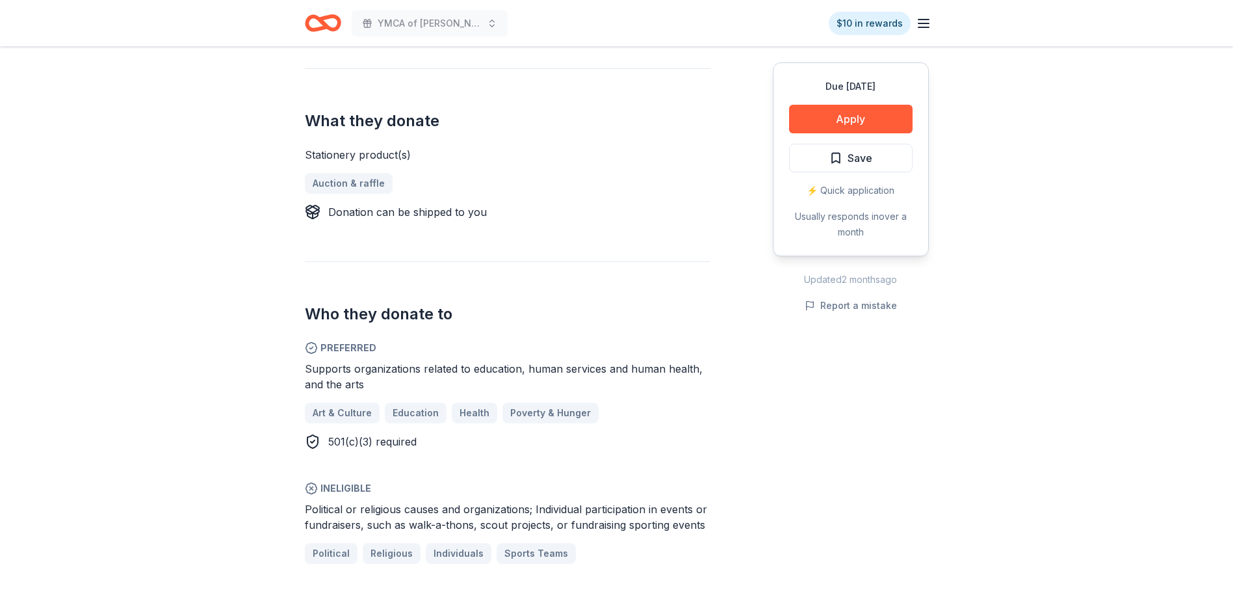
scroll to position [455, 0]
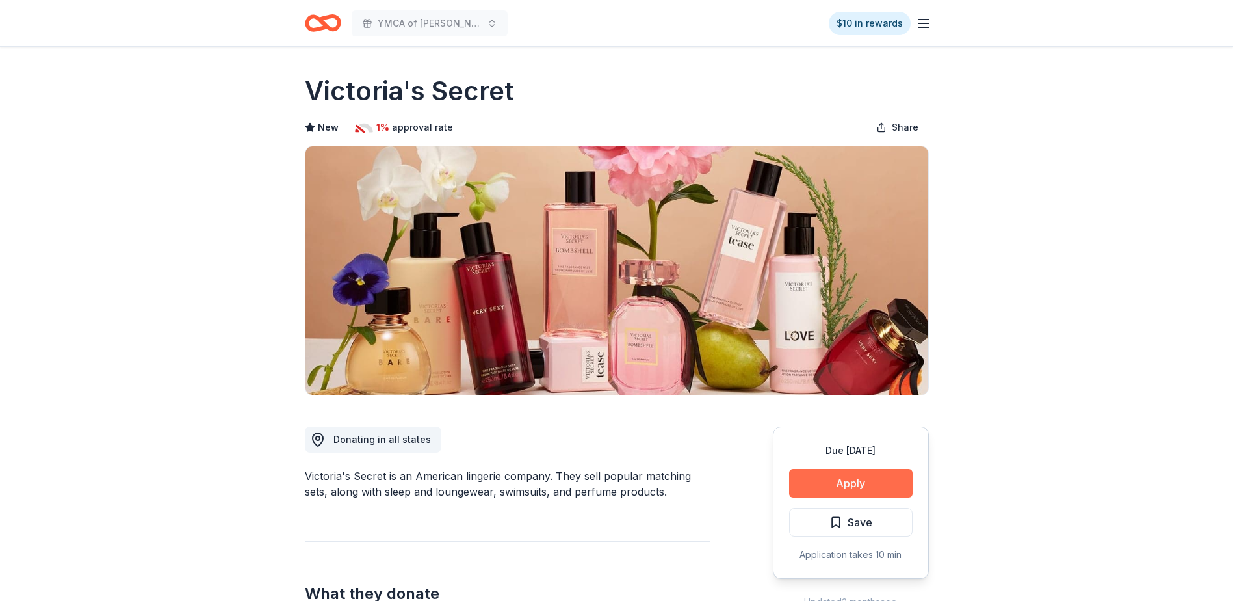
click at [846, 482] on button "Apply" at bounding box center [851, 483] width 124 height 29
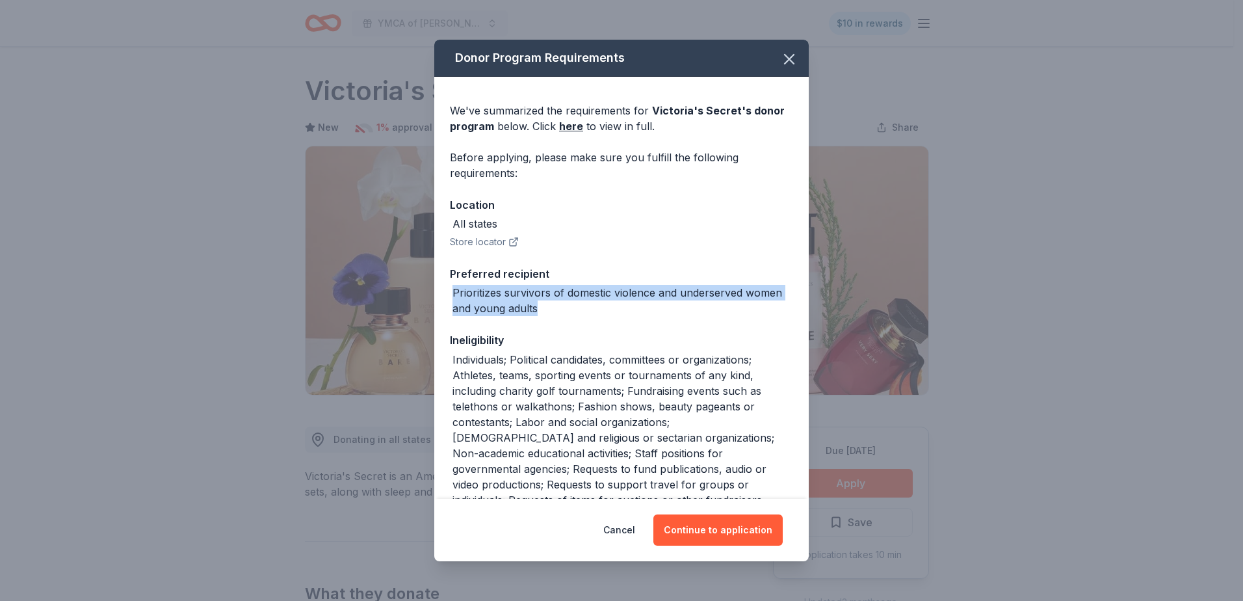
drag, startPoint x: 453, startPoint y: 294, endPoint x: 538, endPoint y: 306, distance: 86.0
click at [538, 306] on div "Prioritizes survivors of domestic violence and underserved women and young adul…" at bounding box center [622, 300] width 341 height 31
drag, startPoint x: 538, startPoint y: 306, endPoint x: 522, endPoint y: 298, distance: 18.3
copy div "Prioritizes survivors of domestic violence and underserved women and young adul…"
click at [785, 57] on icon "button" at bounding box center [789, 59] width 9 height 9
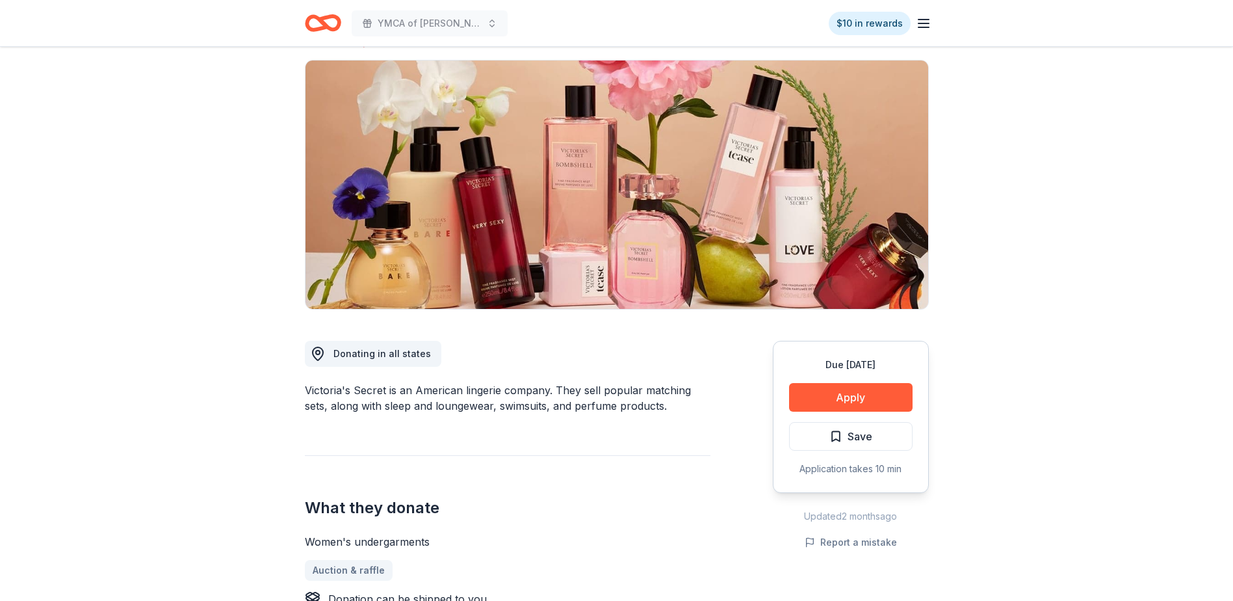
scroll to position [195, 0]
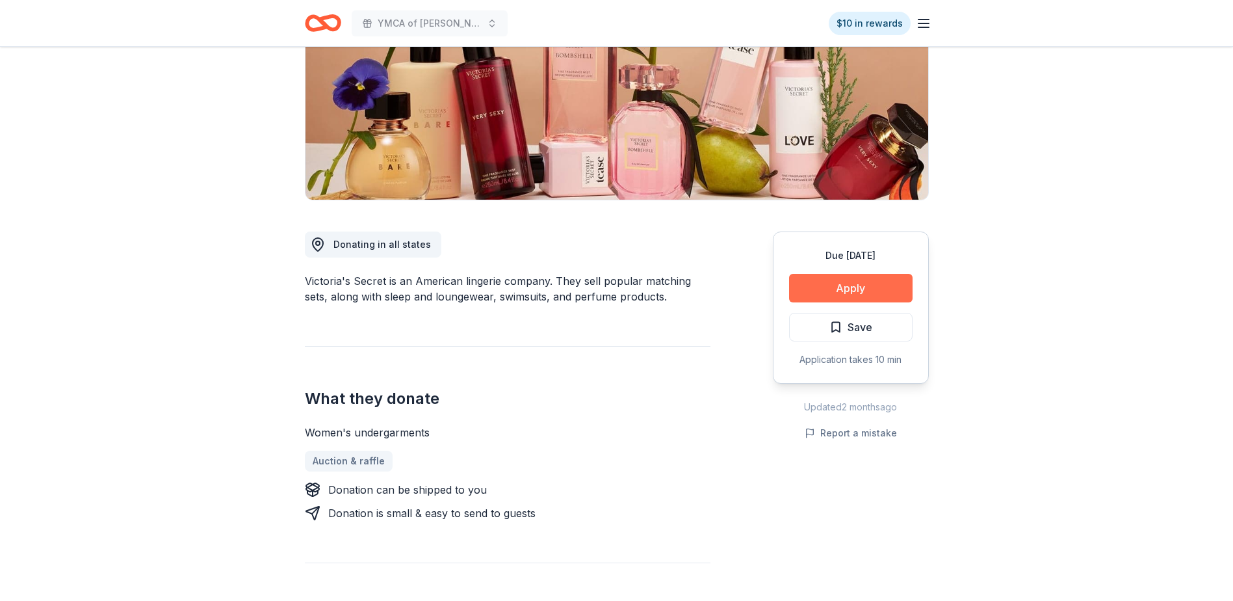
click at [857, 289] on button "Apply" at bounding box center [851, 288] width 124 height 29
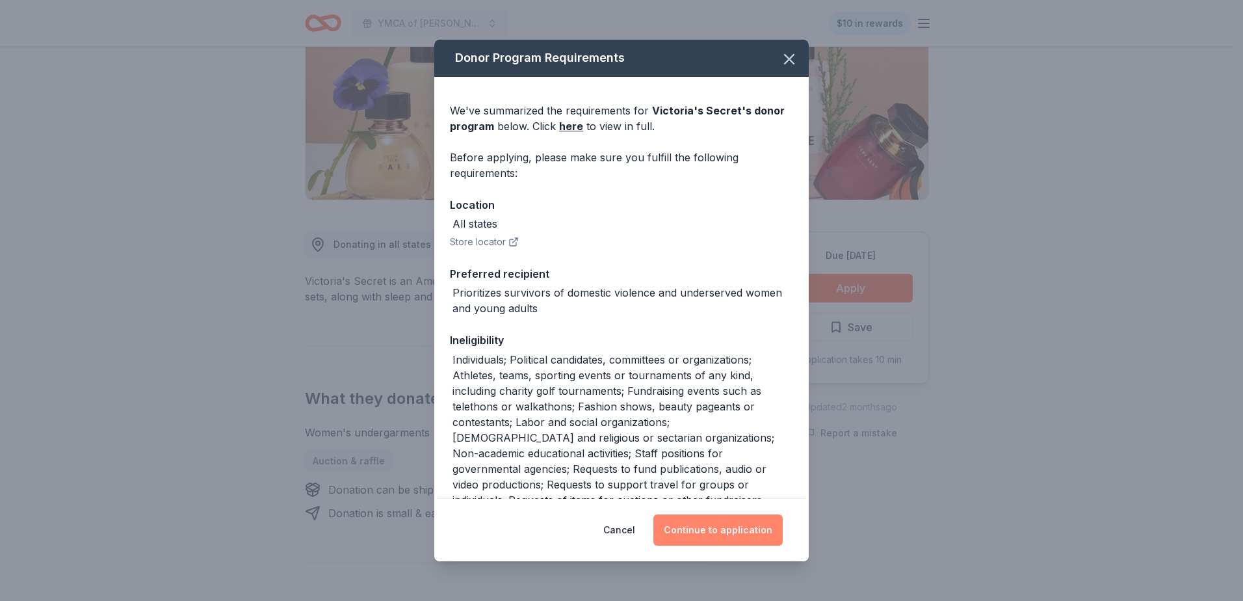
click at [730, 528] on button "Continue to application" at bounding box center [717, 529] width 129 height 31
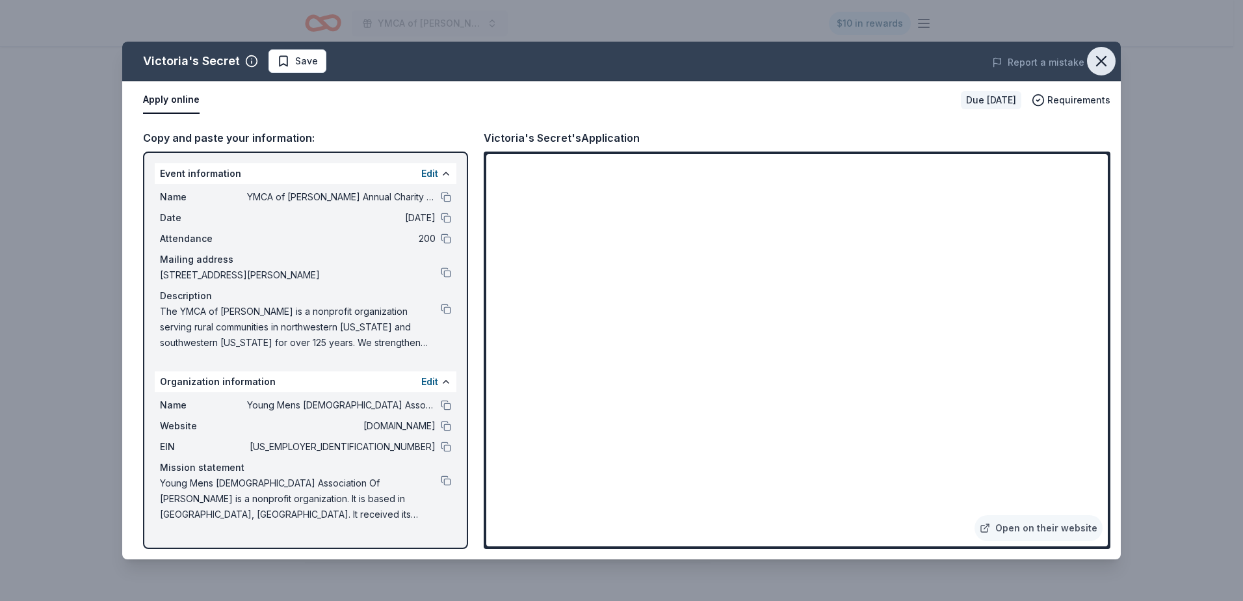
click at [1099, 64] on icon "button" at bounding box center [1101, 61] width 9 height 9
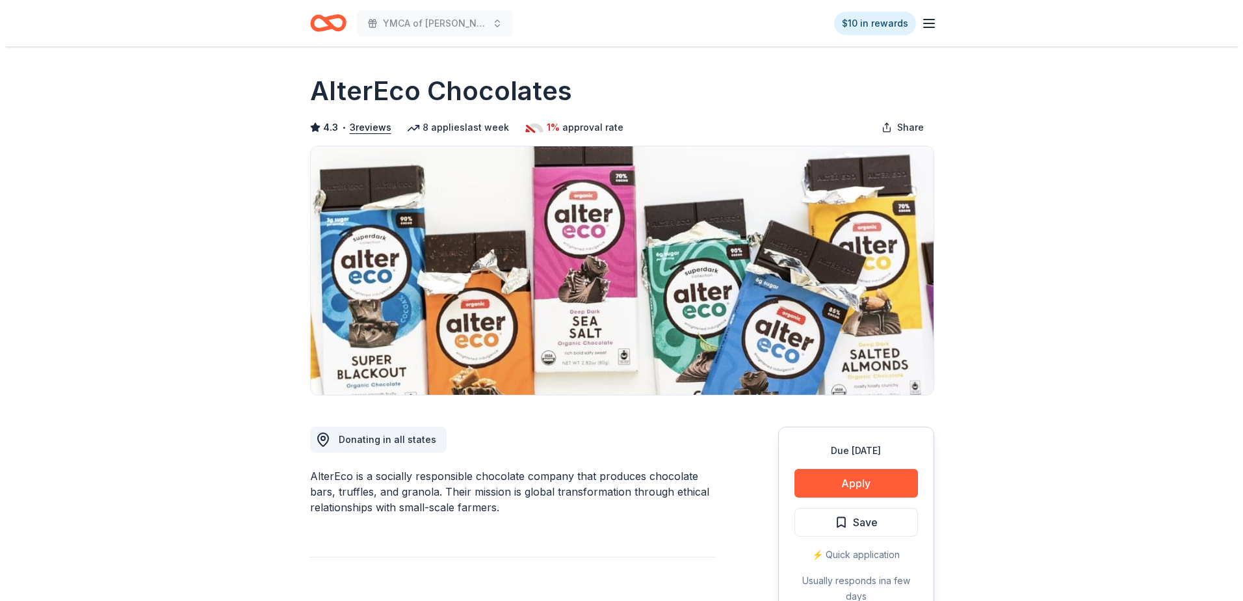
scroll to position [325, 0]
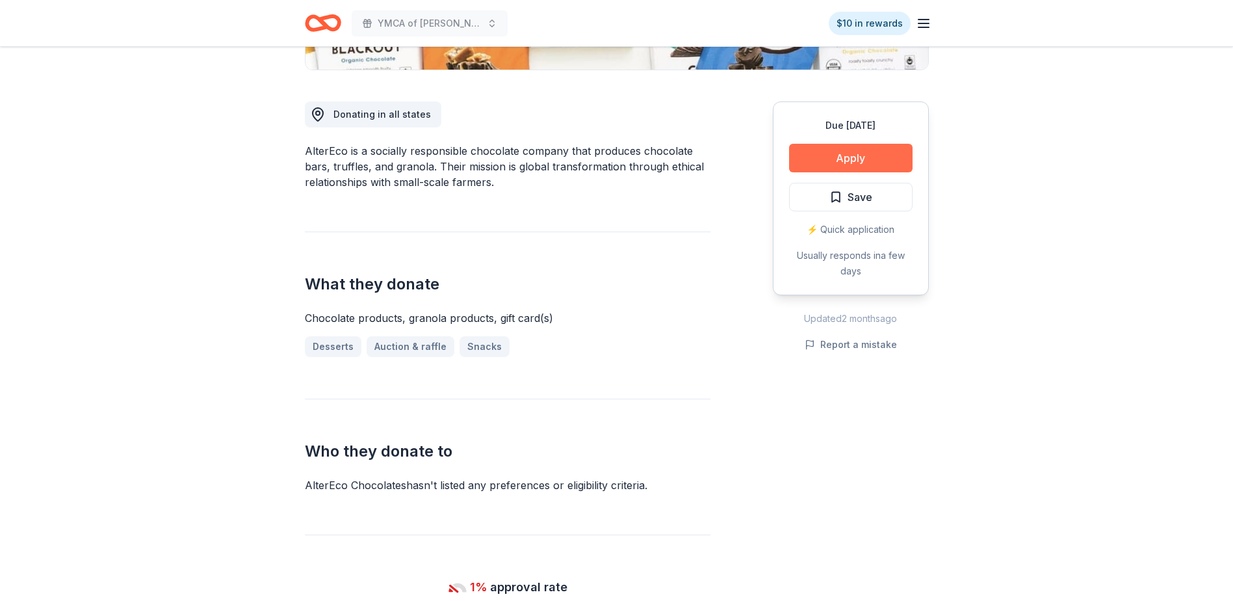
click at [857, 161] on button "Apply" at bounding box center [851, 158] width 124 height 29
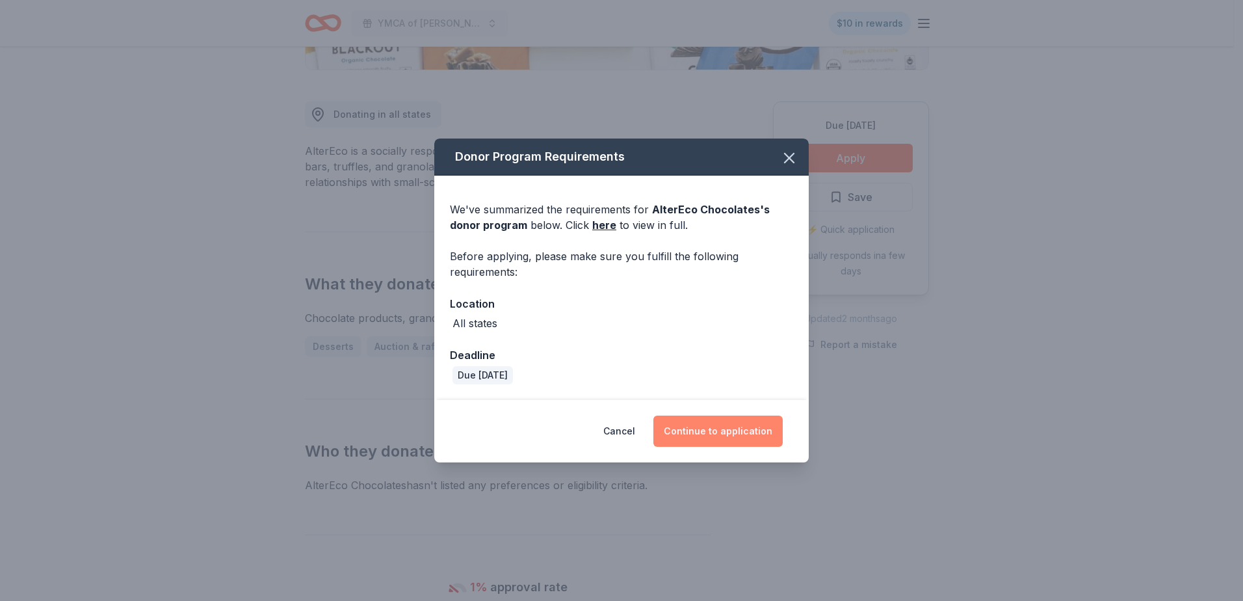
click at [738, 429] on button "Continue to application" at bounding box center [717, 430] width 129 height 31
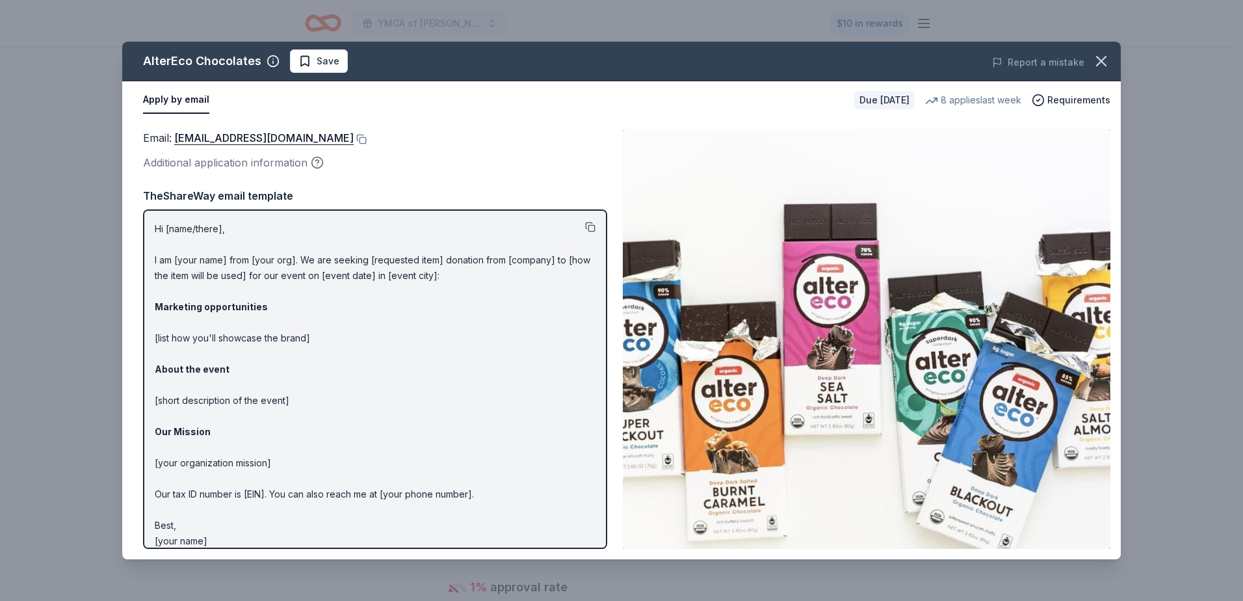
click at [585, 226] on button at bounding box center [590, 227] width 10 height 10
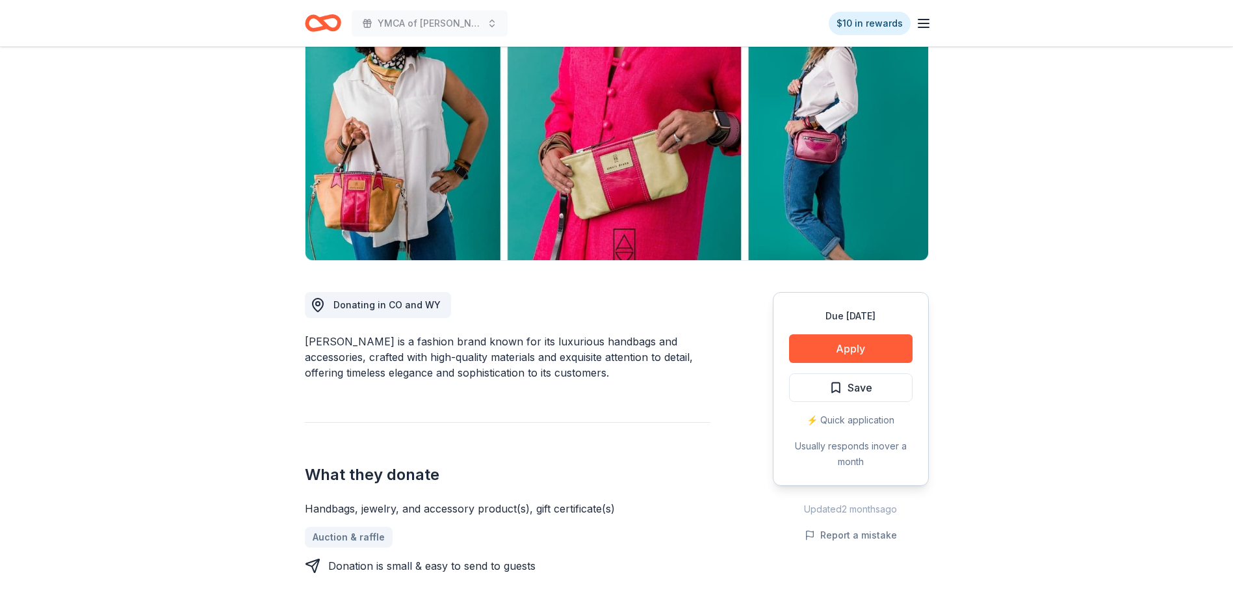
scroll to position [325, 0]
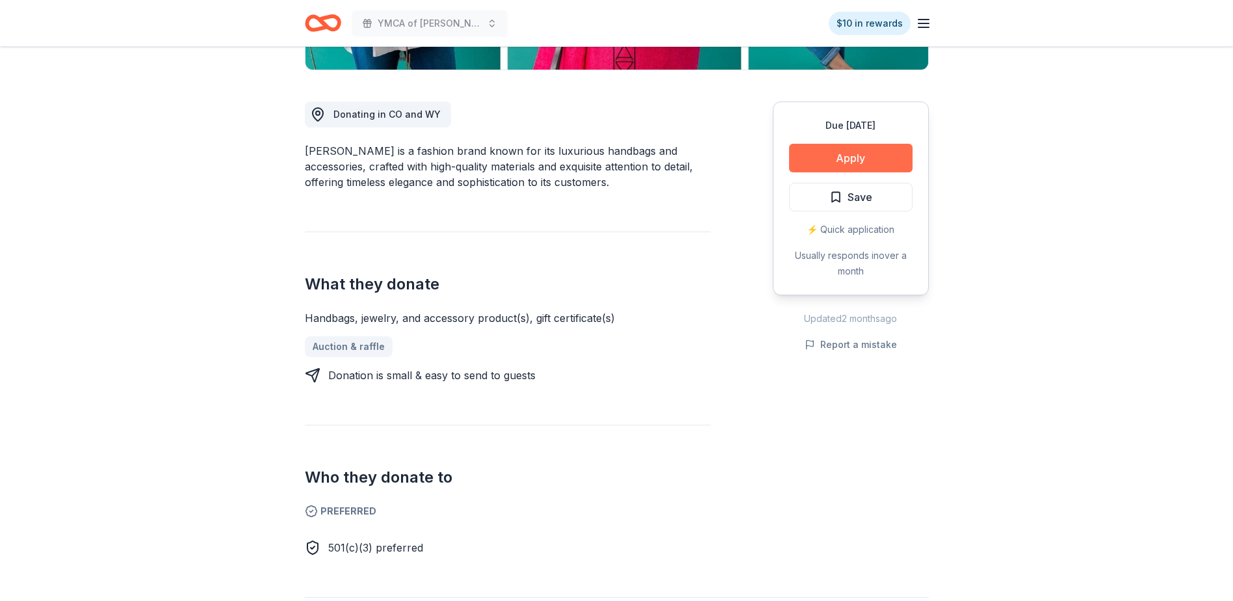
click at [848, 155] on button "Apply" at bounding box center [851, 158] width 124 height 29
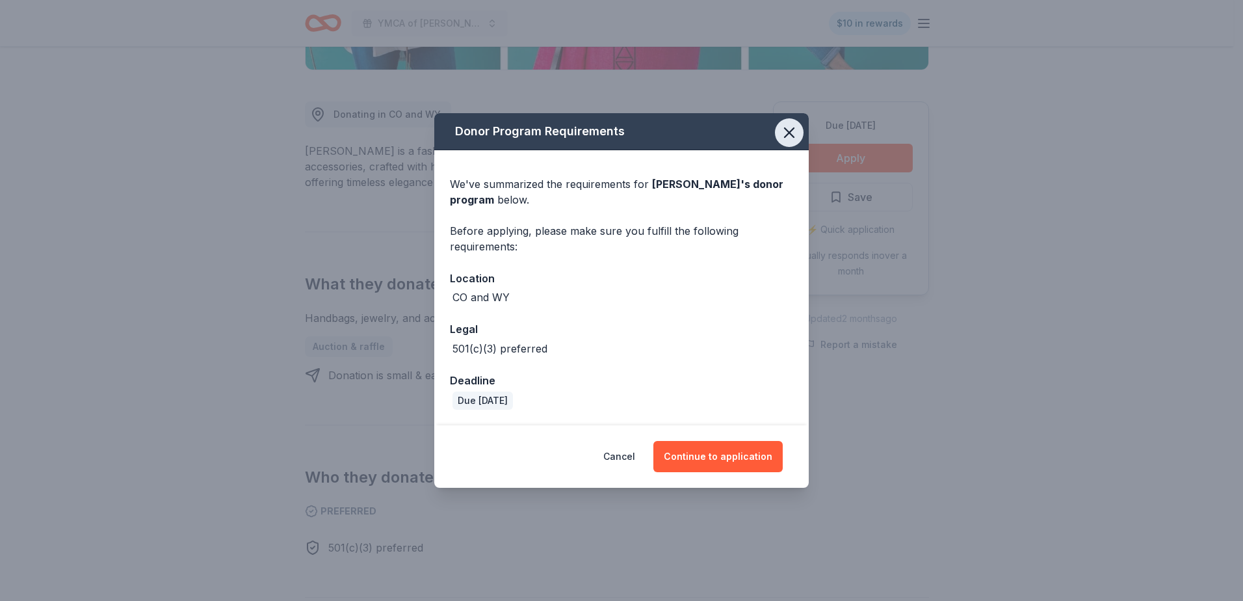
click at [790, 136] on icon "button" at bounding box center [789, 133] width 18 height 18
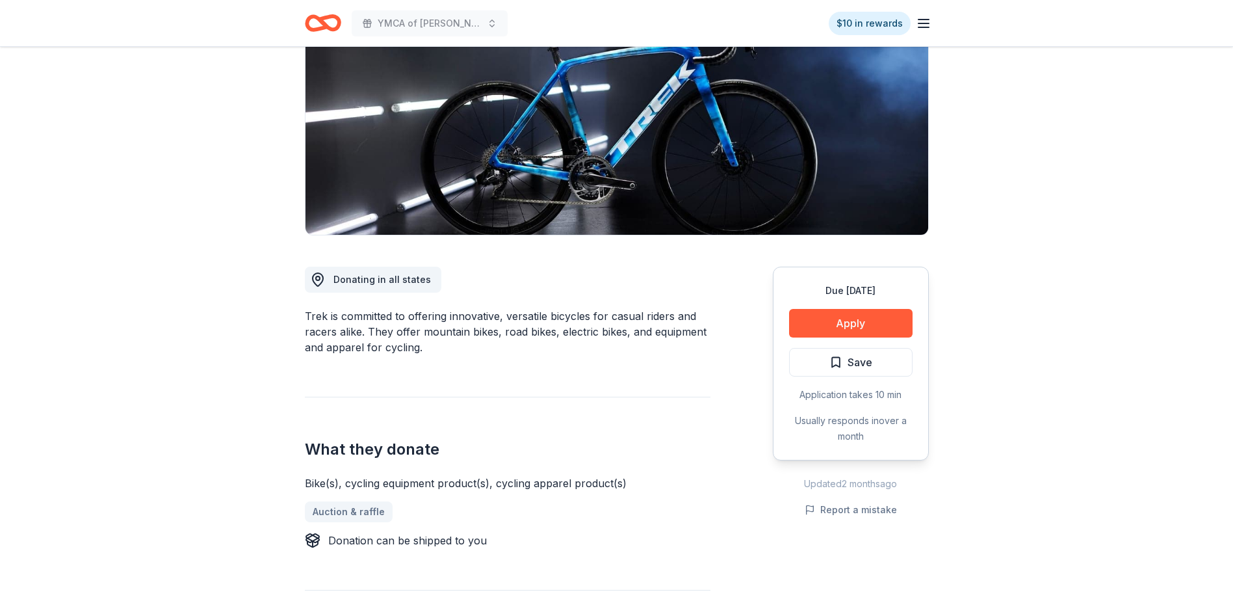
scroll to position [195, 0]
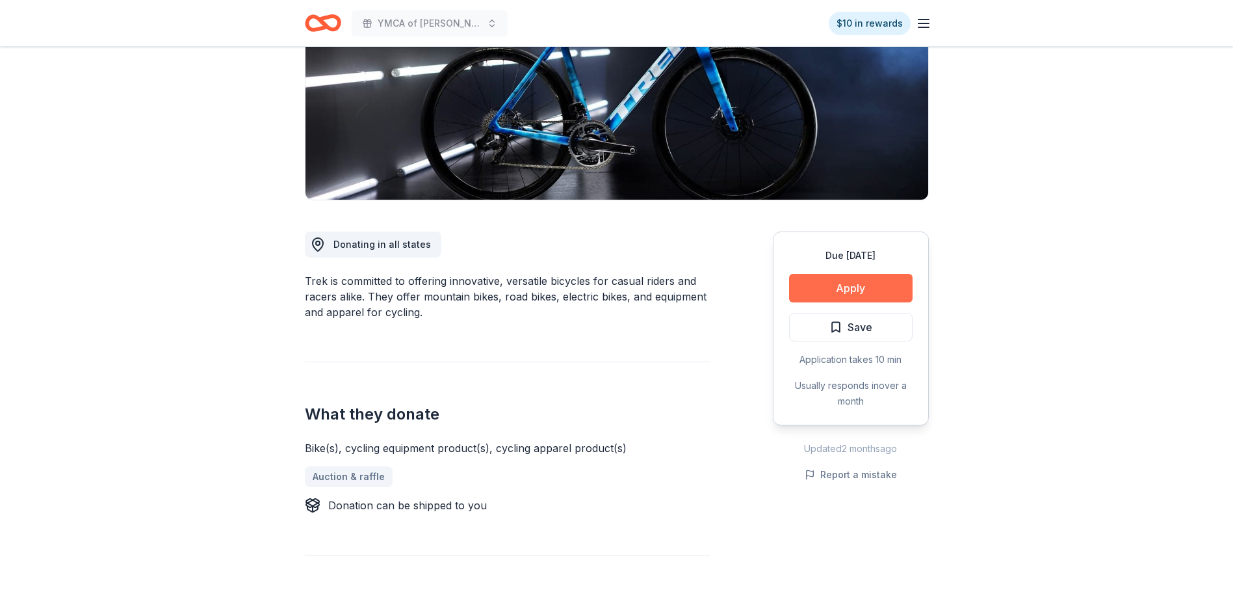
click at [862, 283] on button "Apply" at bounding box center [851, 288] width 124 height 29
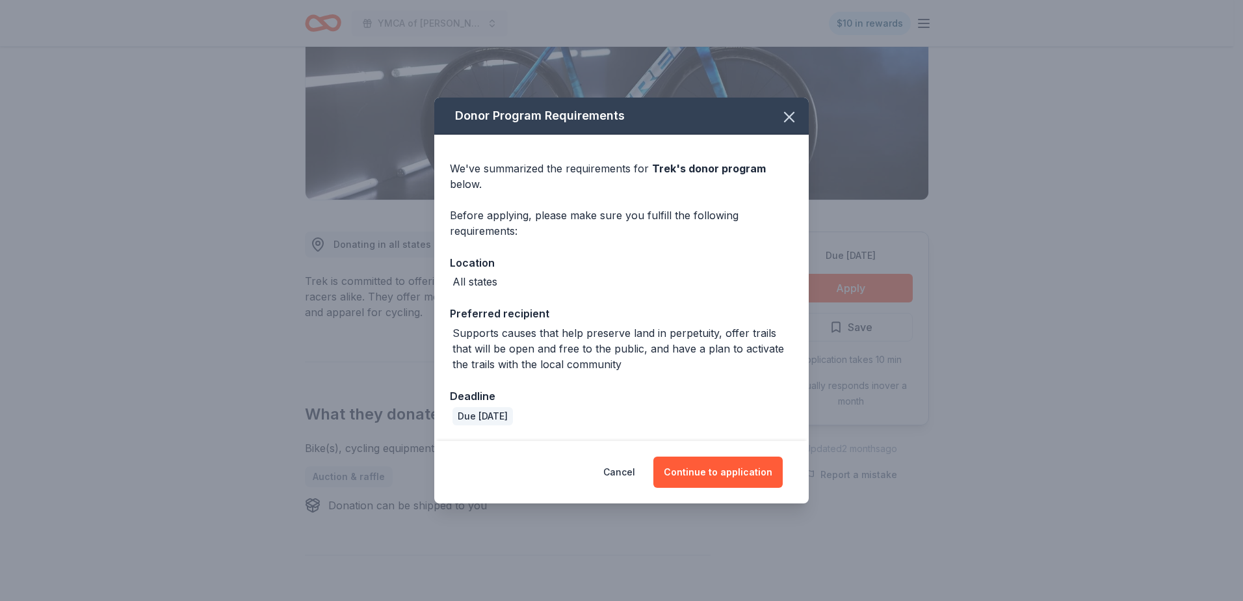
click at [789, 116] on icon "button" at bounding box center [789, 116] width 9 height 9
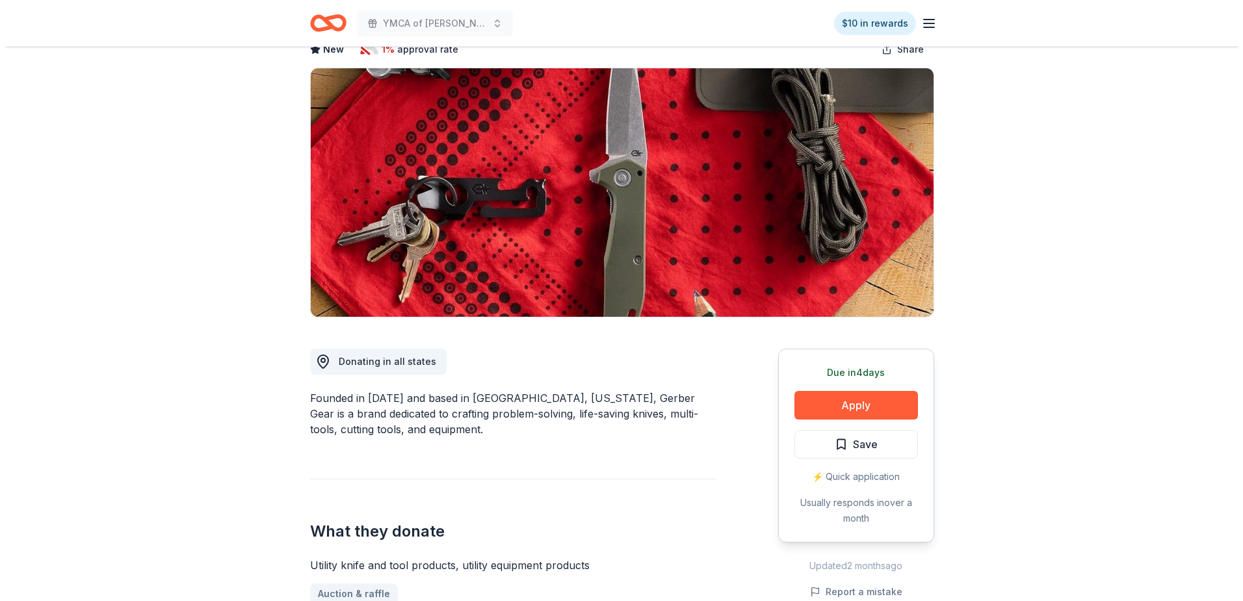
scroll to position [130, 0]
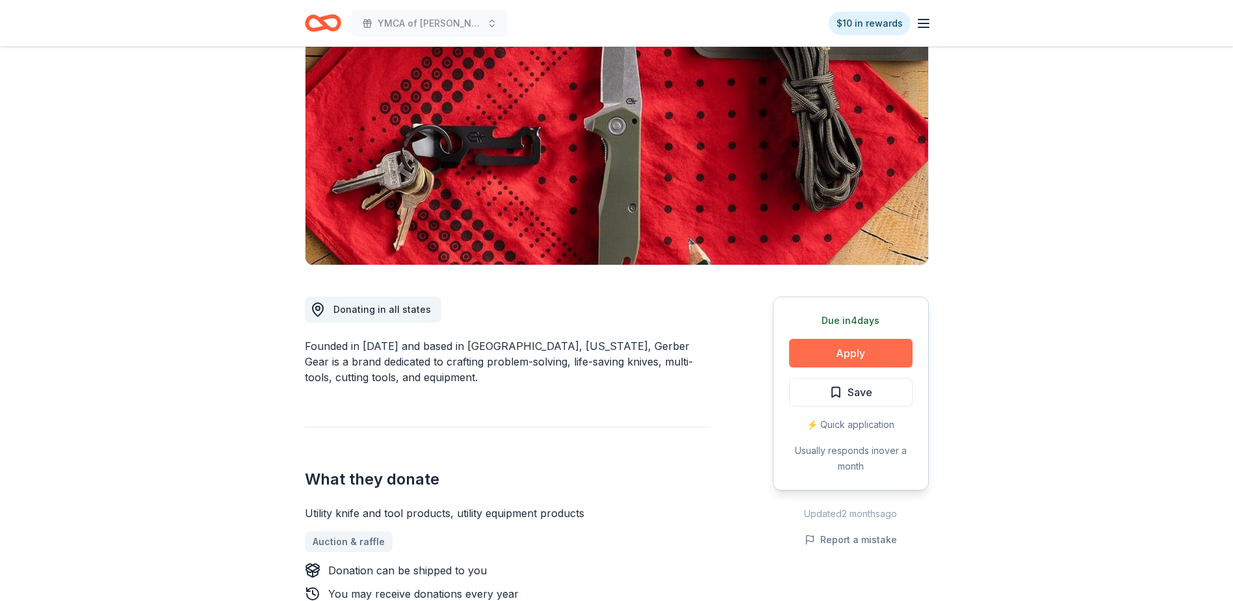
click at [857, 355] on button "Apply" at bounding box center [851, 353] width 124 height 29
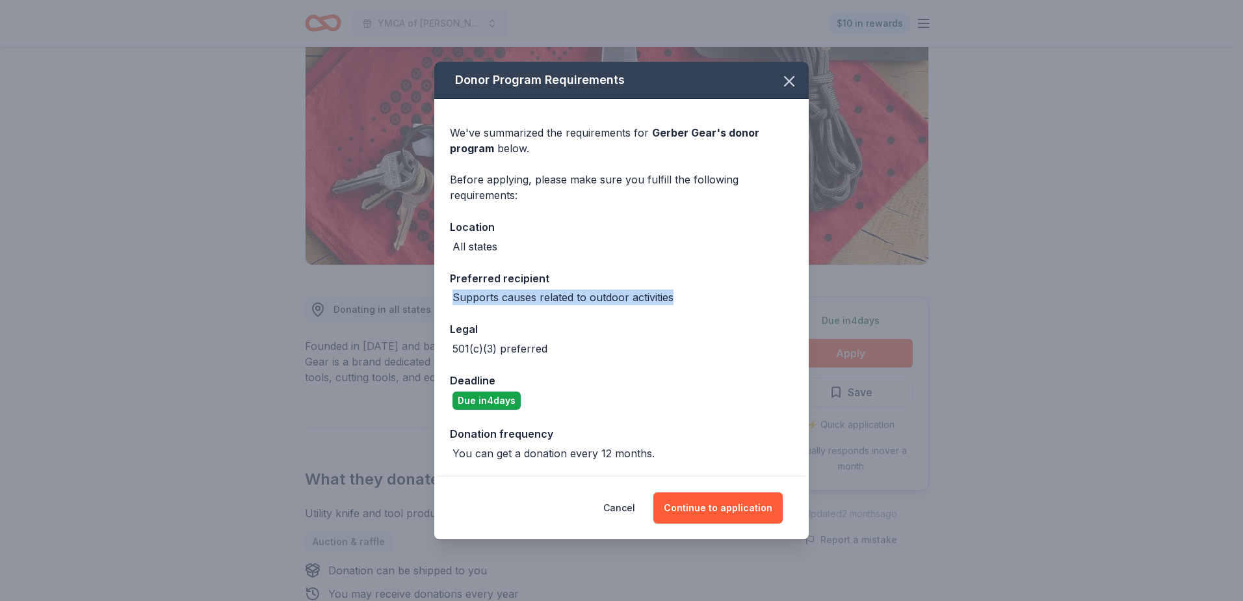
drag, startPoint x: 452, startPoint y: 299, endPoint x: 677, endPoint y: 302, distance: 224.3
click at [677, 302] on div "Supports causes related to outdoor activities" at bounding box center [621, 297] width 343 height 16
drag, startPoint x: 677, startPoint y: 302, endPoint x: 670, endPoint y: 296, distance: 8.8
copy div "Supports causes related to outdoor activities"
click at [723, 509] on button "Continue to application" at bounding box center [717, 507] width 129 height 31
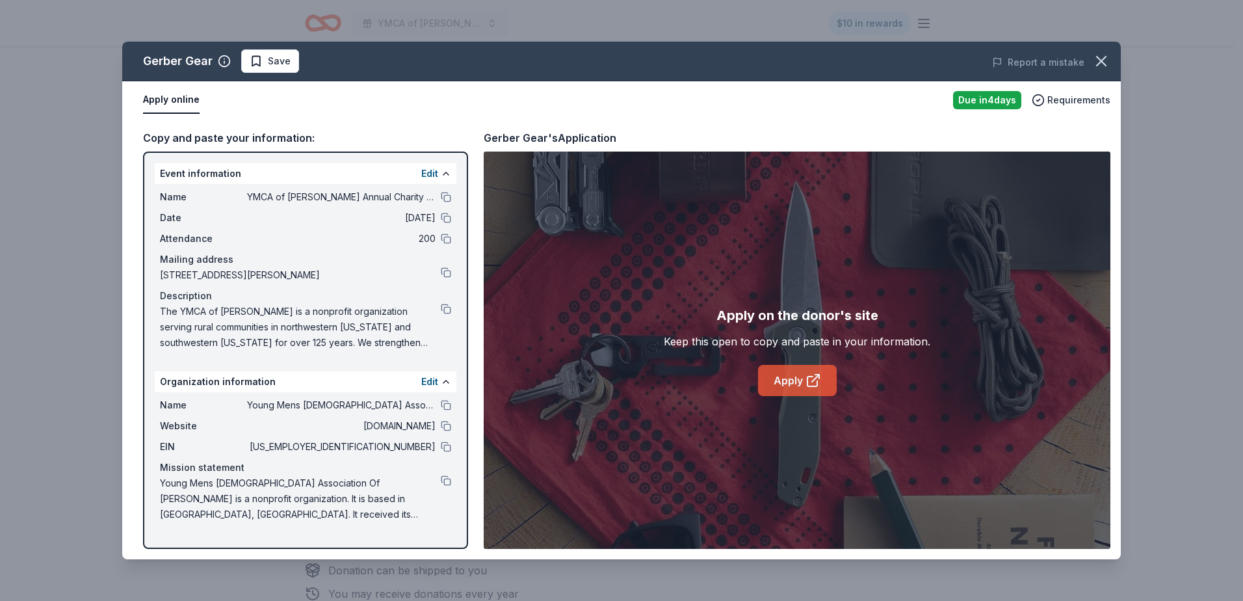
click at [785, 378] on link "Apply" at bounding box center [797, 380] width 79 height 31
